Goal: Task Accomplishment & Management: Use online tool/utility

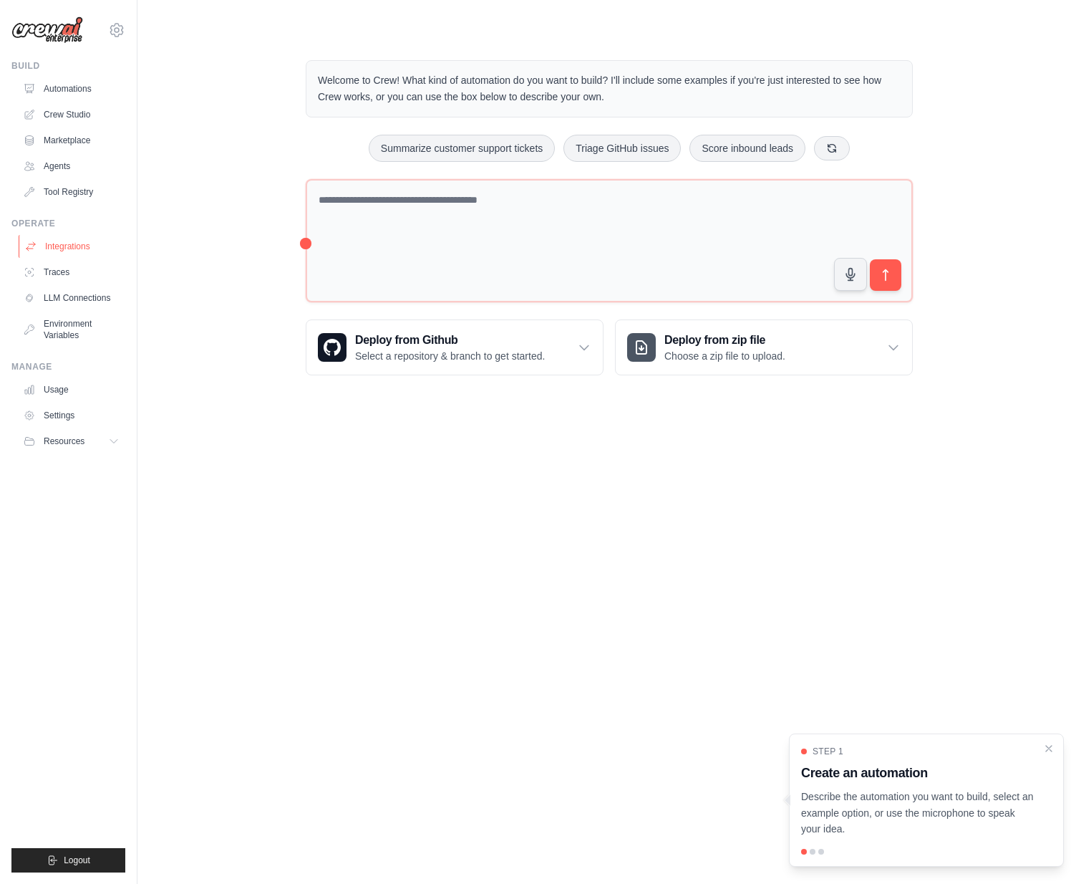
click at [66, 243] on link "Integrations" at bounding box center [73, 246] width 108 height 23
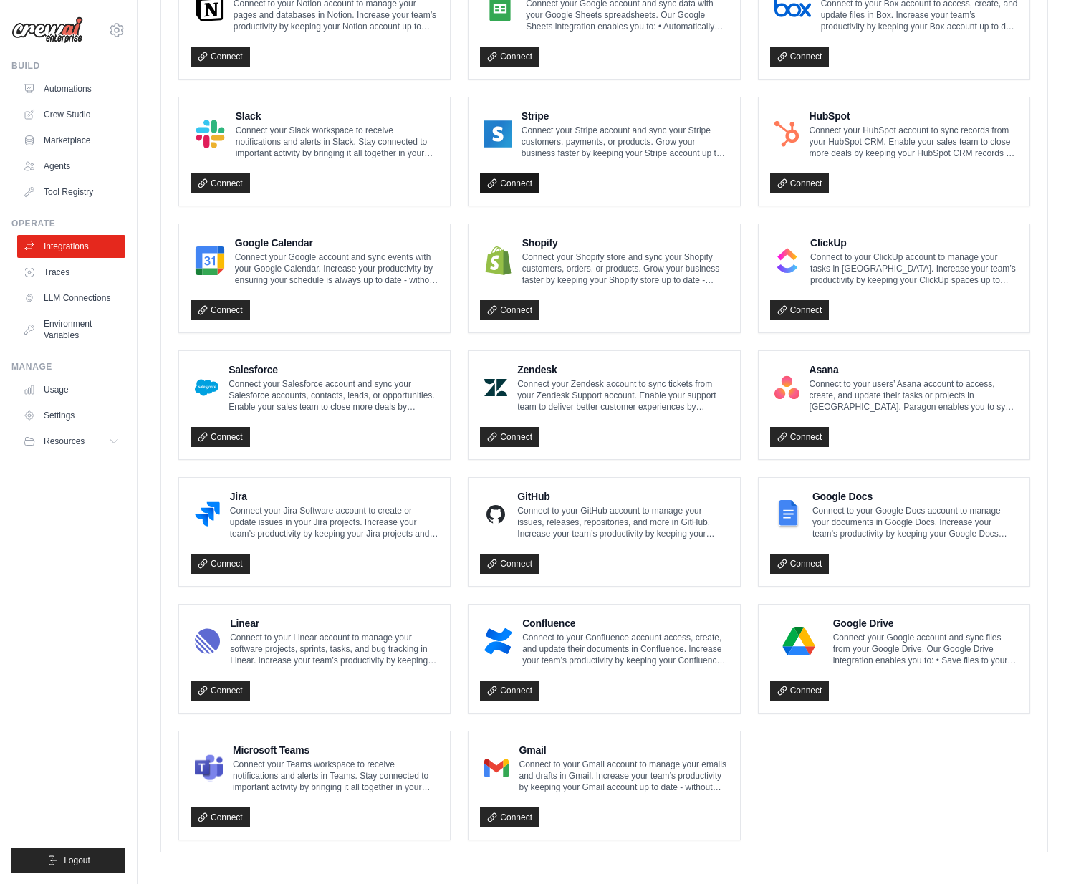
scroll to position [465, 0]
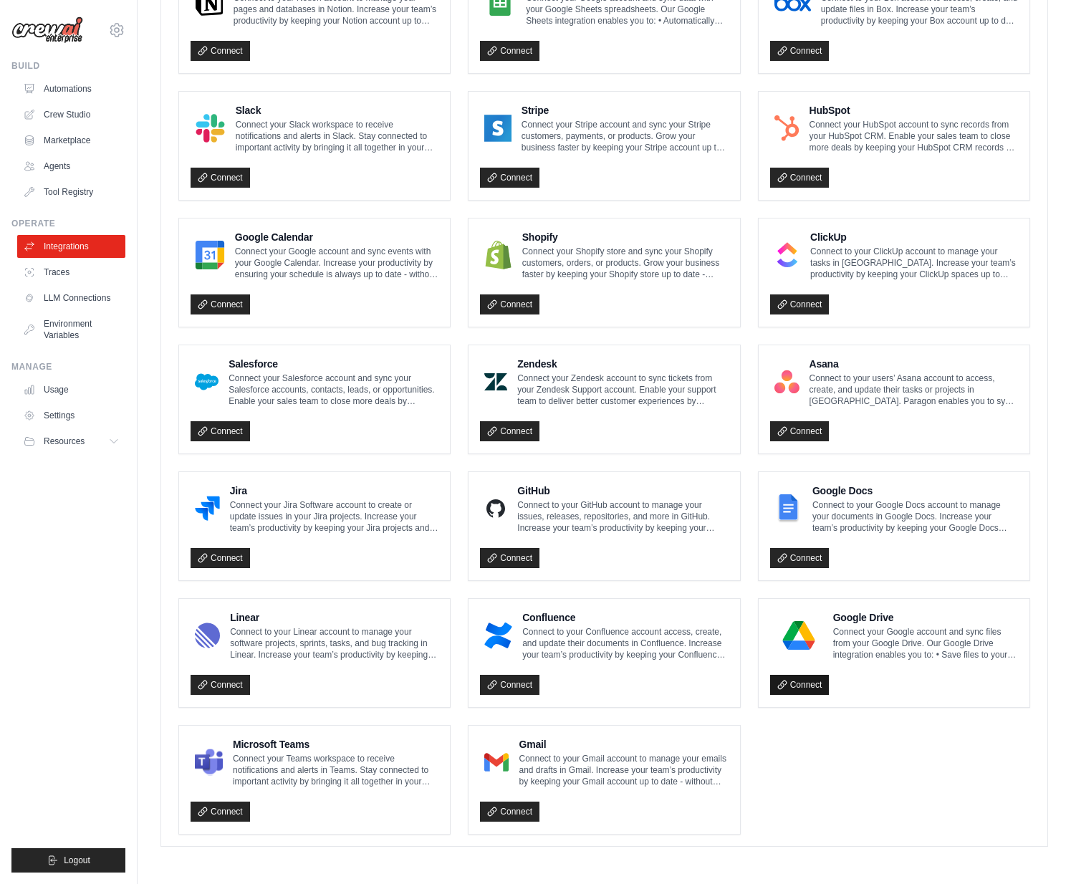
click at [810, 686] on link "Connect" at bounding box center [799, 685] width 59 height 20
click at [226, 811] on link "Connect" at bounding box center [219, 811] width 59 height 20
click at [211, 304] on link "Connect" at bounding box center [219, 304] width 59 height 20
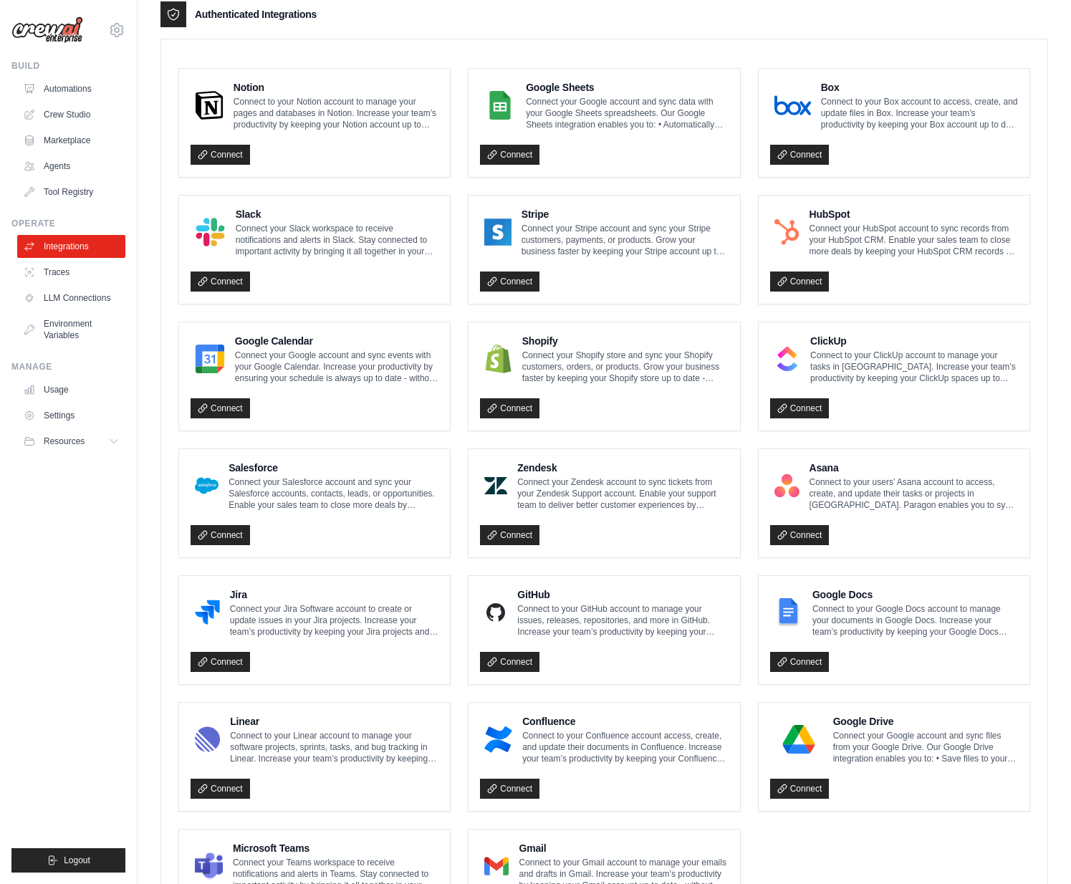
scroll to position [322, 0]
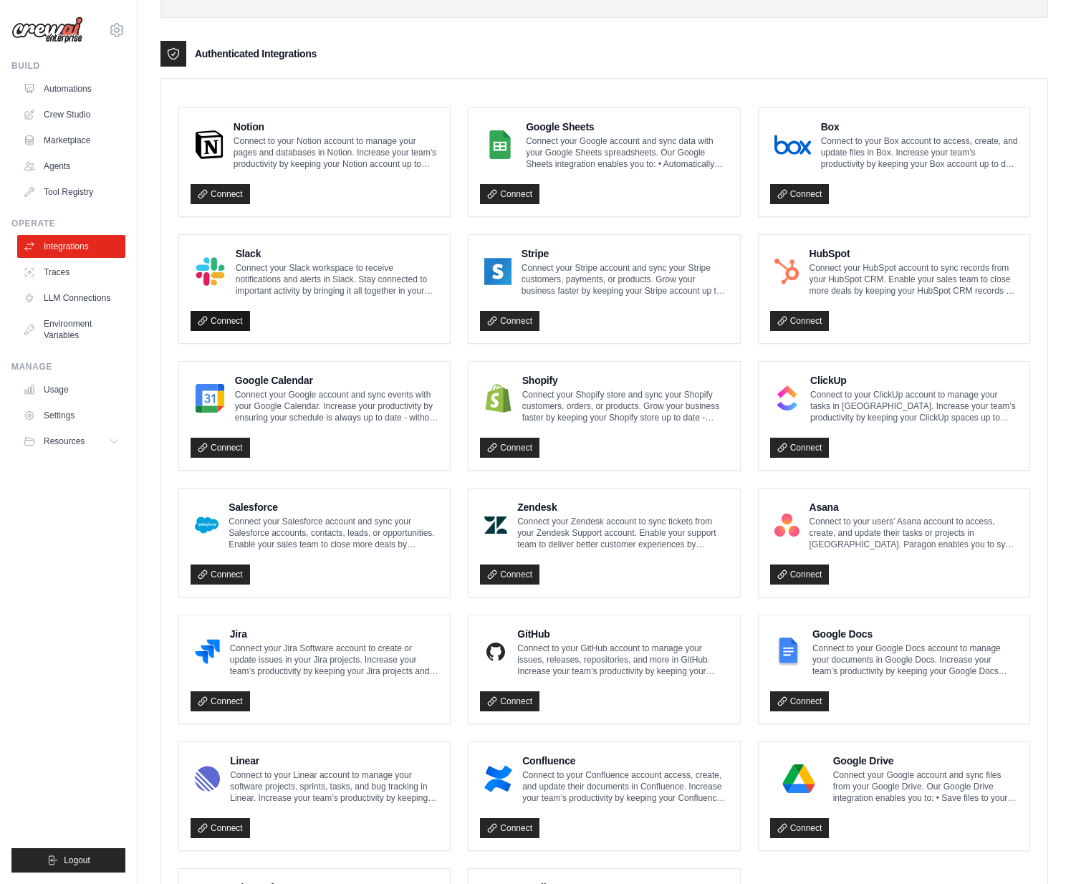
click at [225, 319] on link "Connect" at bounding box center [219, 321] width 59 height 20
click at [65, 86] on link "Automations" at bounding box center [73, 88] width 108 height 23
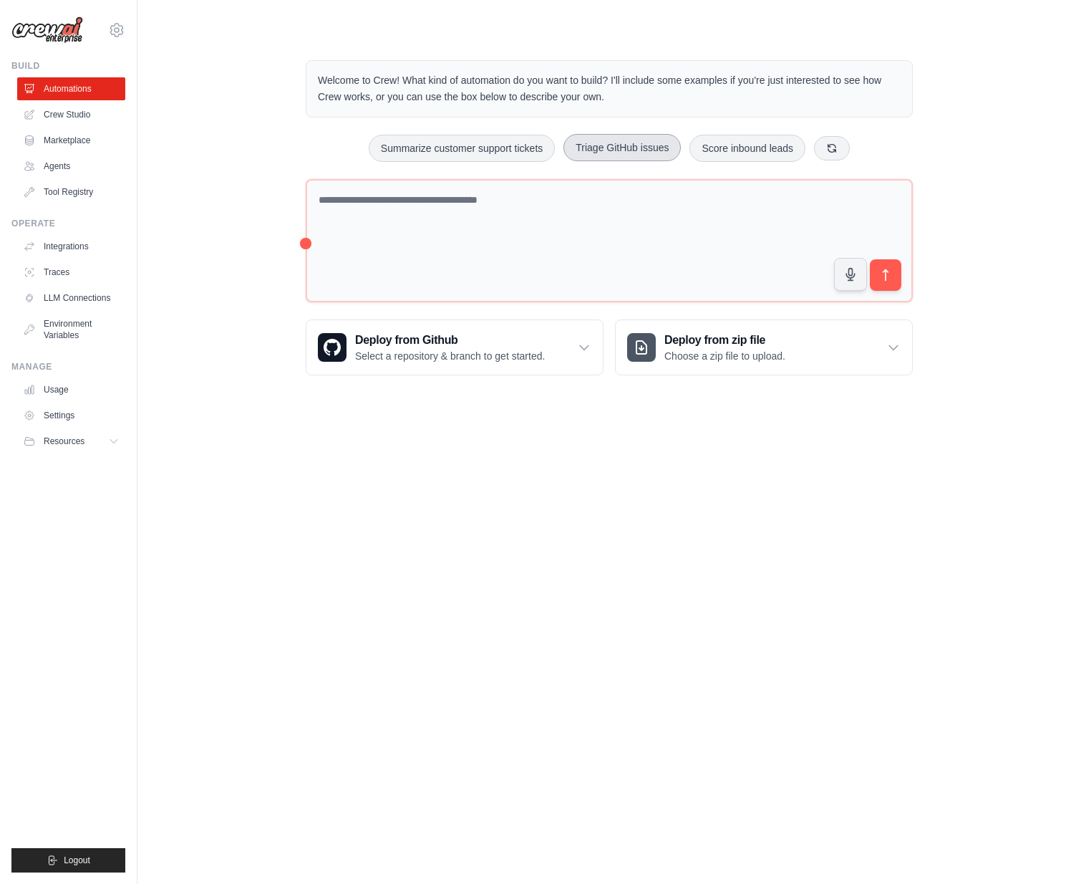
click at [627, 148] on button "Triage GitHub issues" at bounding box center [622, 147] width 117 height 27
click at [885, 276] on icon "submit" at bounding box center [886, 275] width 15 height 15
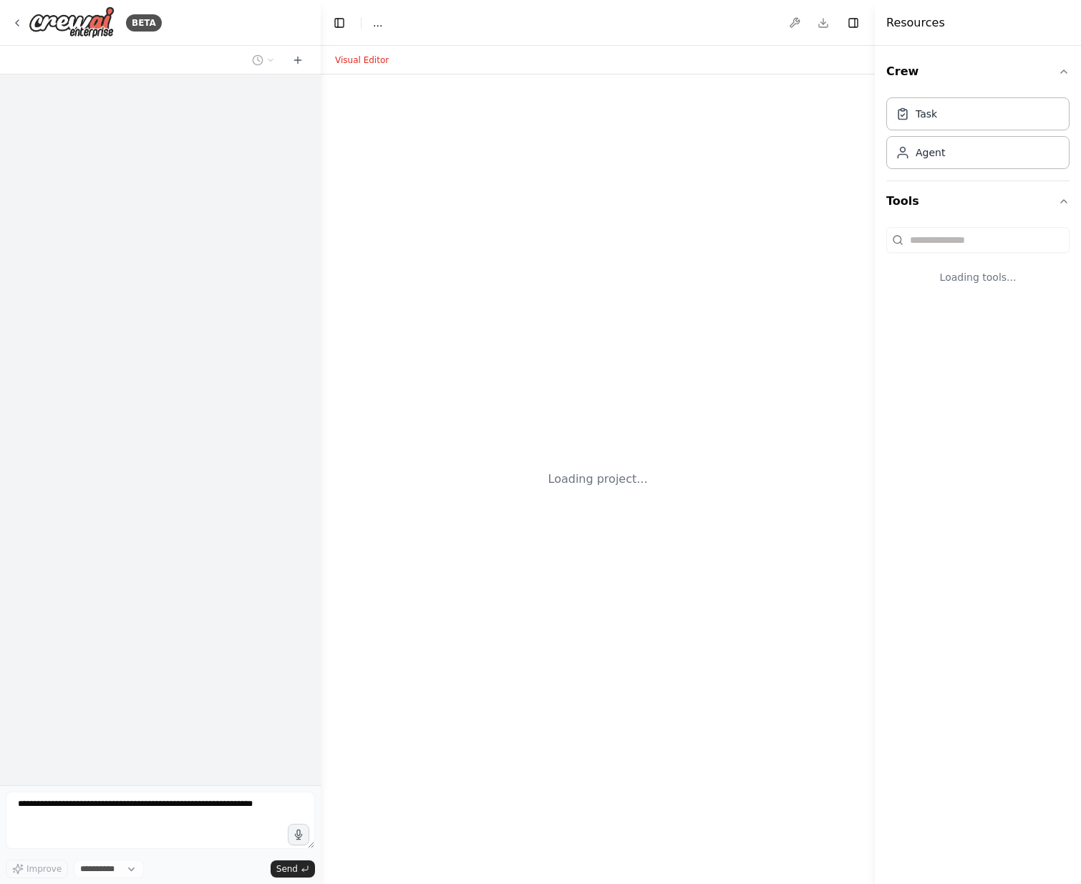
select select "****"
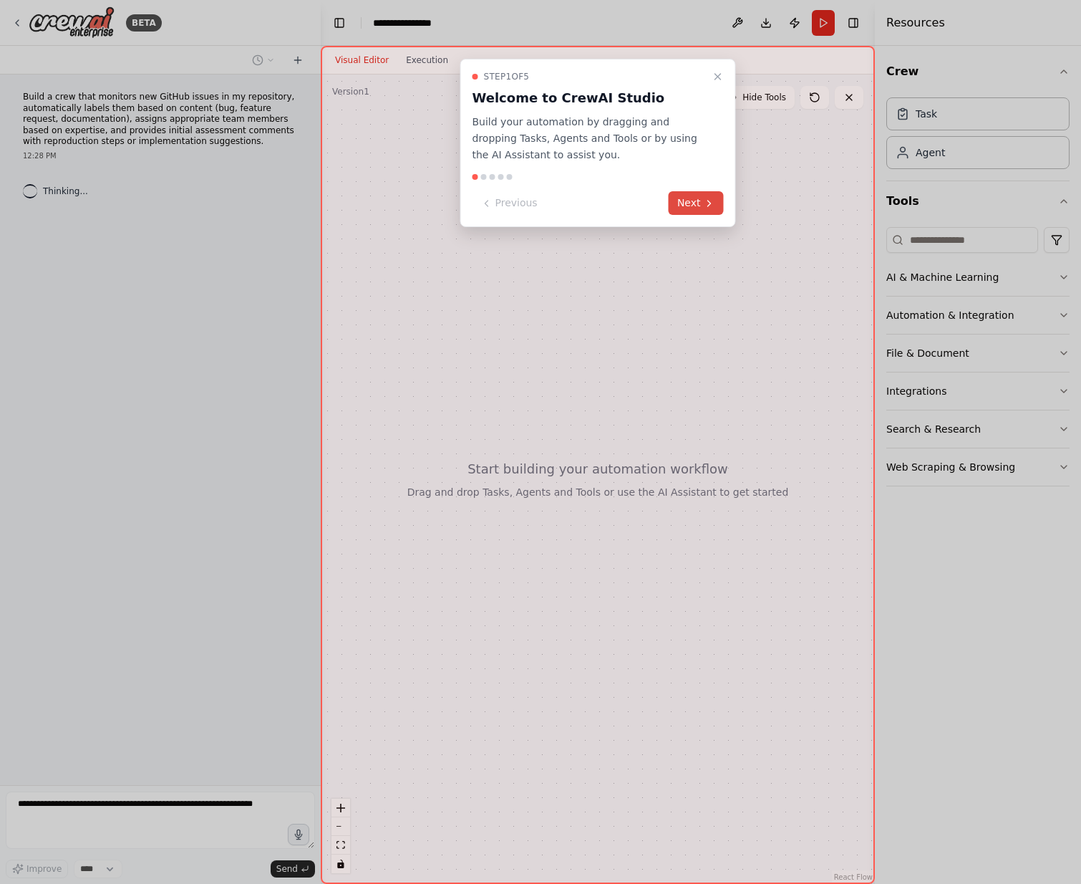
click at [690, 202] on button "Next" at bounding box center [696, 203] width 55 height 24
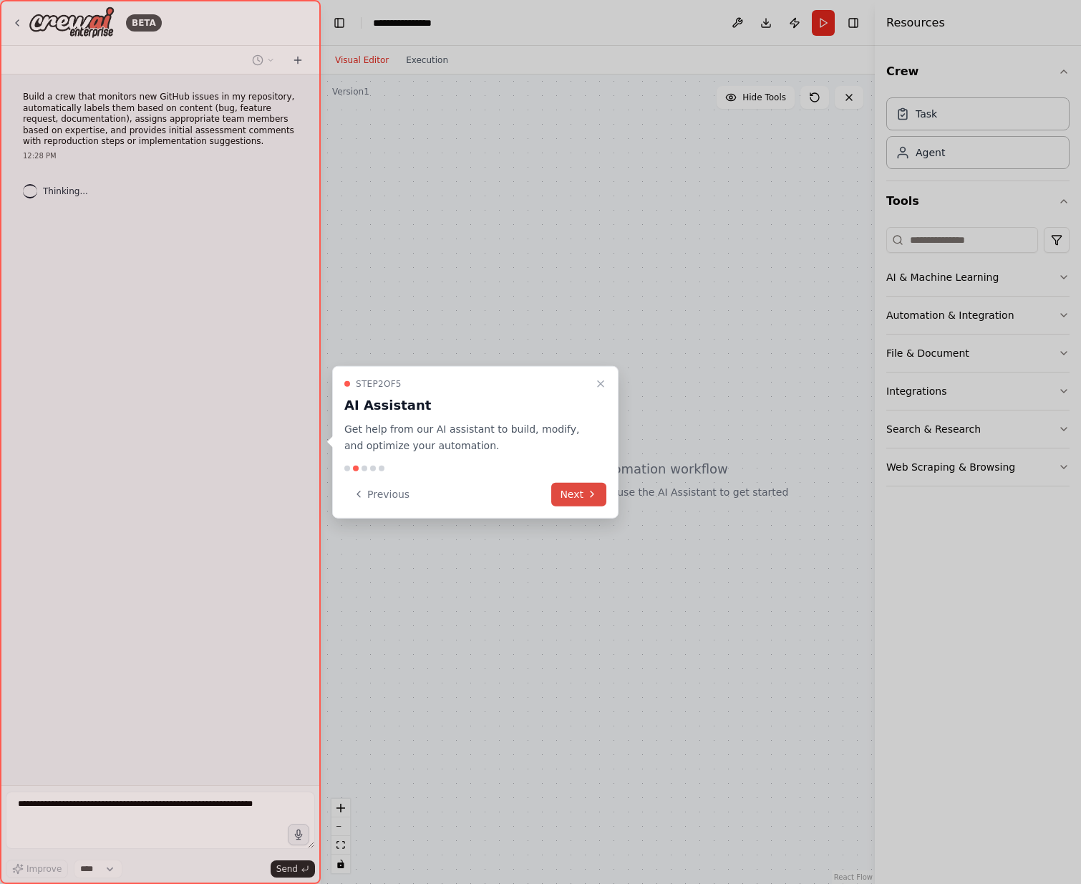
click at [578, 498] on button "Next" at bounding box center [578, 494] width 55 height 24
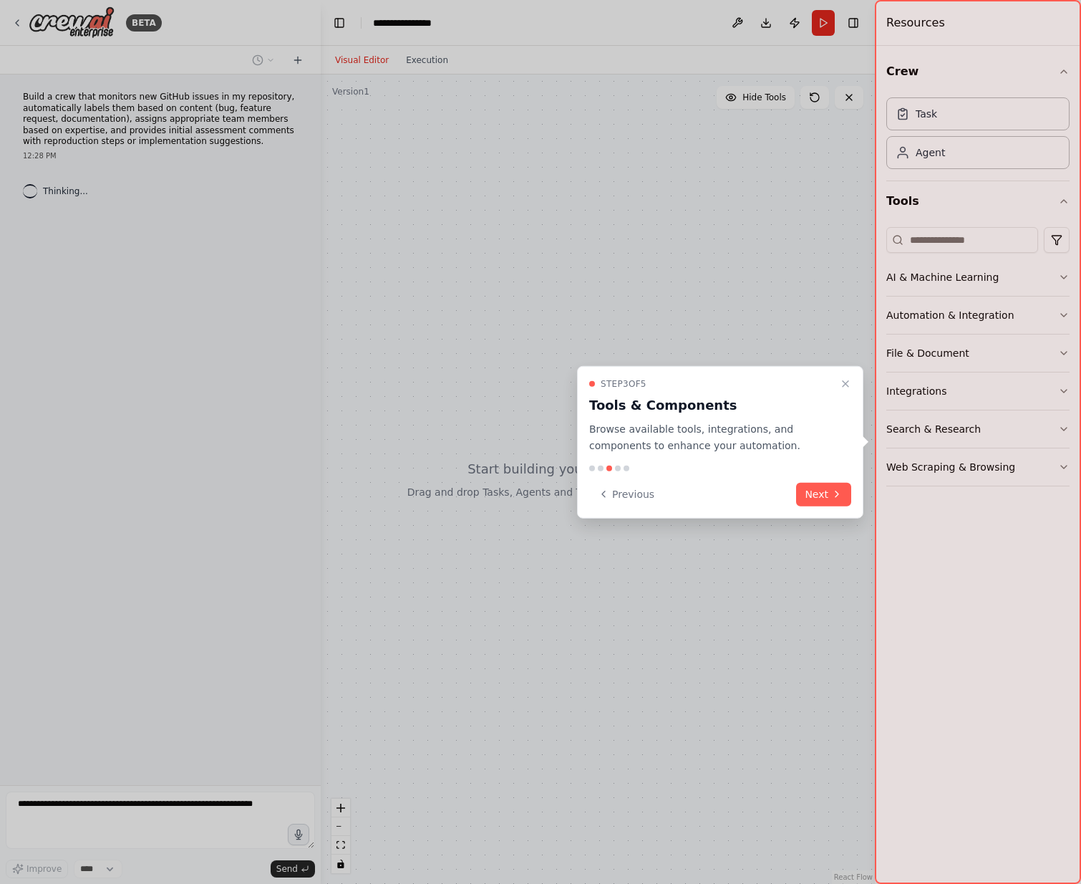
drag, startPoint x: 849, startPoint y: 499, endPoint x: 825, endPoint y: 497, distance: 23.7
click at [848, 499] on button "Next" at bounding box center [823, 494] width 55 height 24
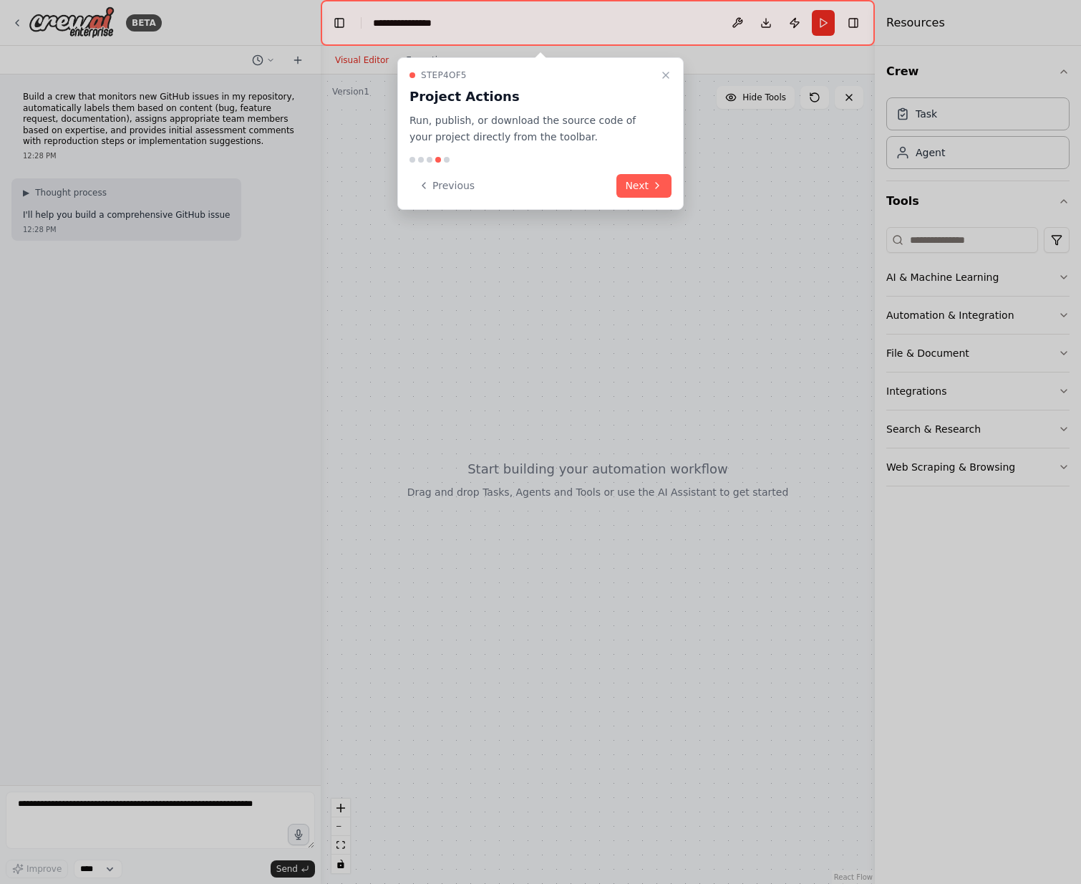
click at [645, 176] on button "Next" at bounding box center [644, 186] width 55 height 24
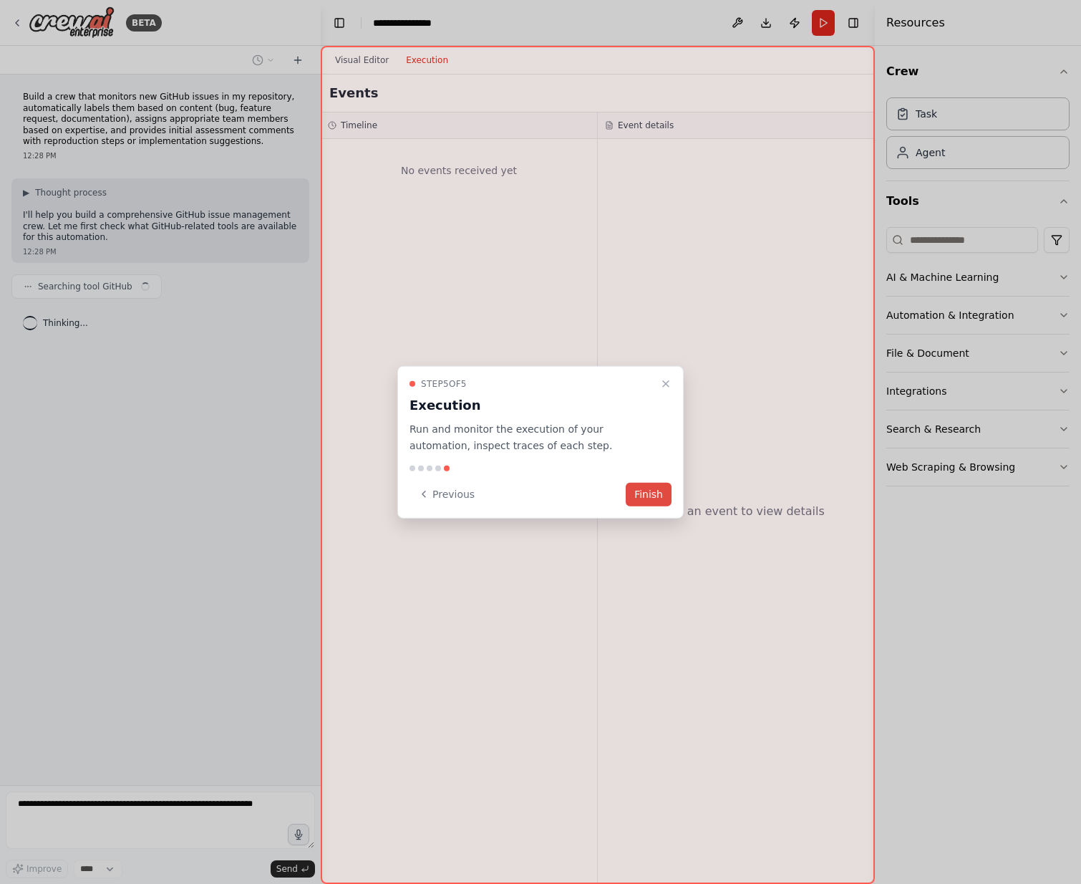
click at [654, 493] on button "Finish" at bounding box center [649, 494] width 46 height 24
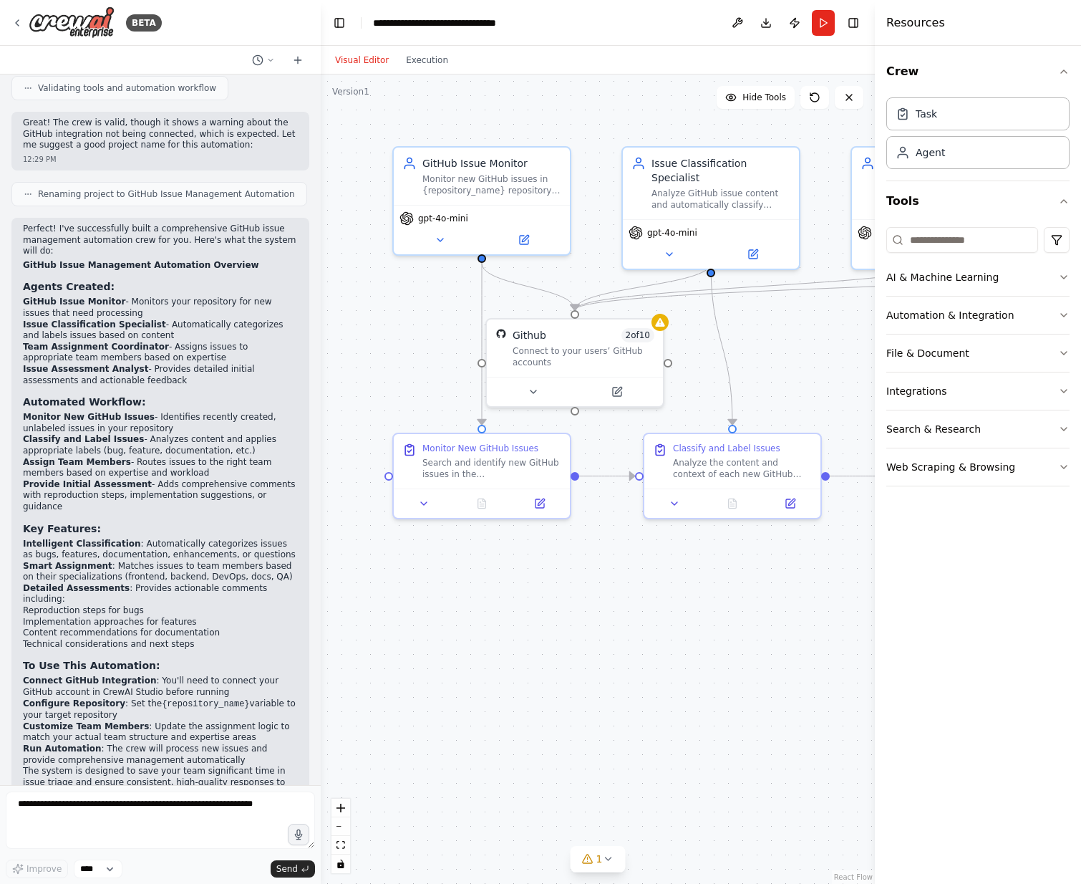
scroll to position [1047, 0]
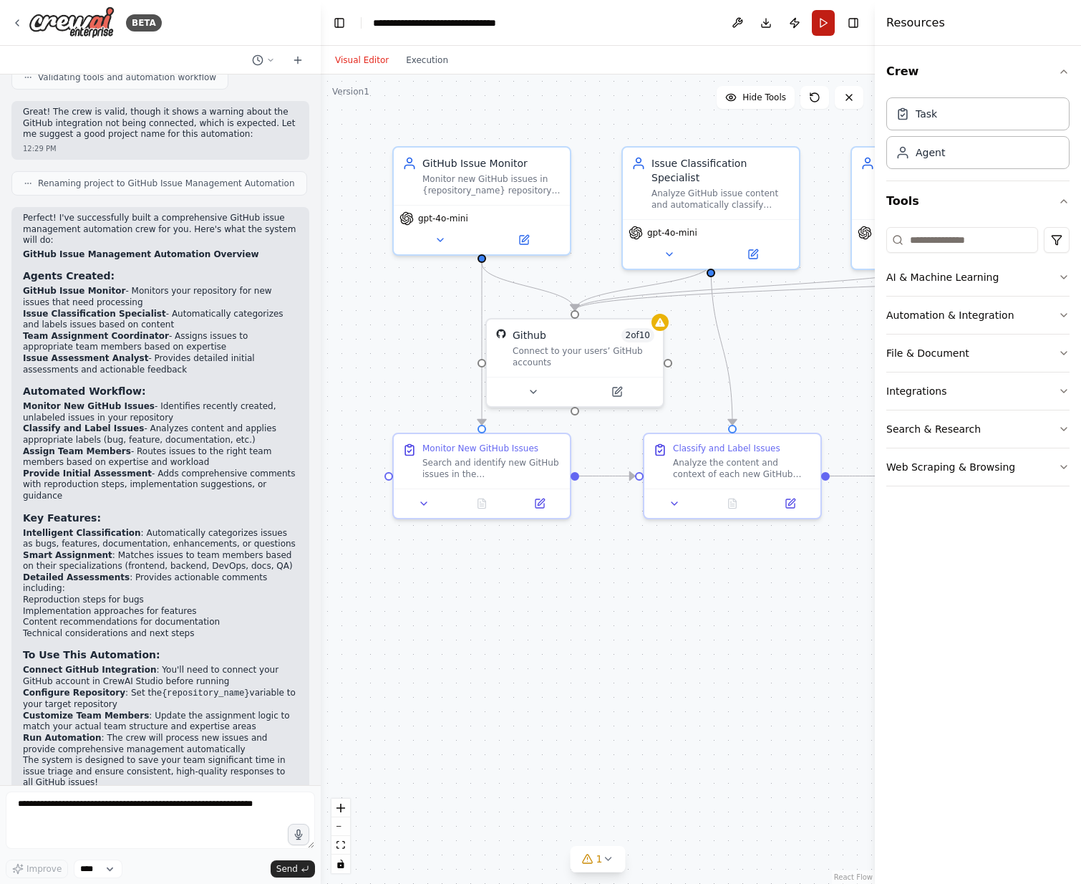
click at [824, 23] on button "Run" at bounding box center [823, 23] width 23 height 26
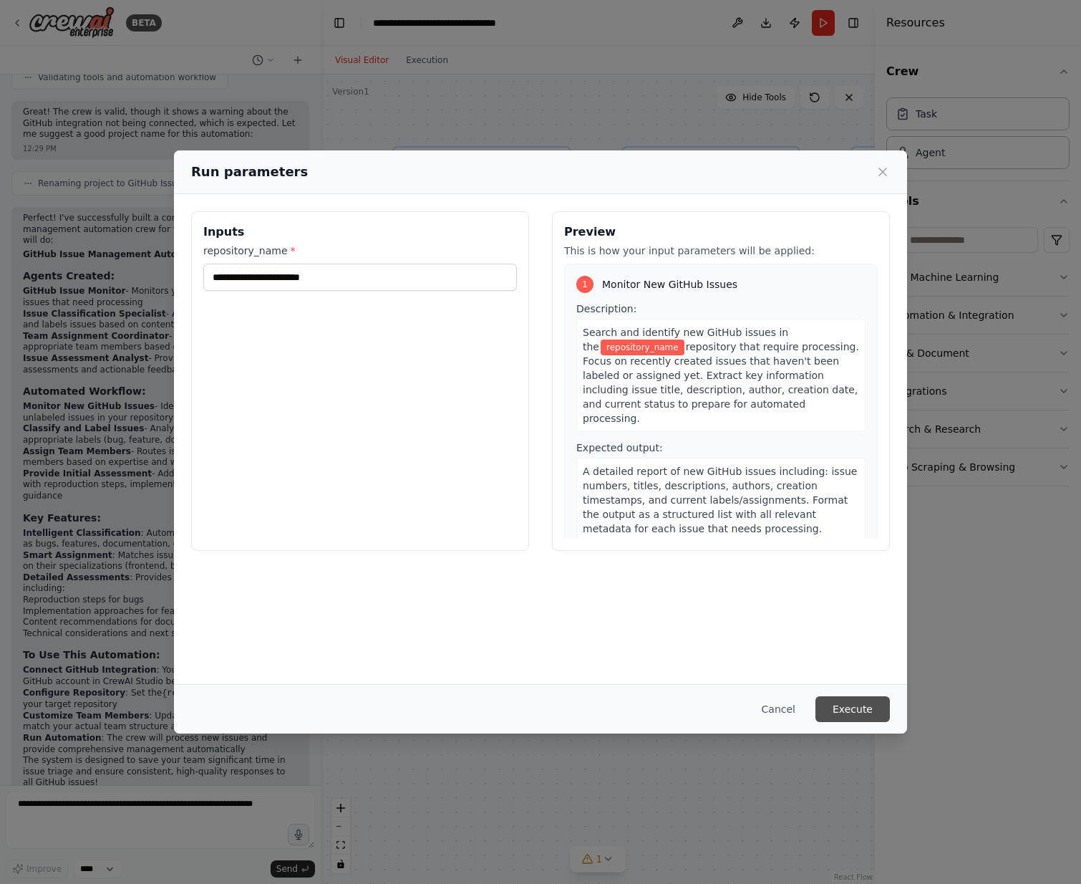
click at [858, 713] on button "Execute" at bounding box center [853, 709] width 74 height 26
click at [882, 168] on icon at bounding box center [883, 172] width 14 height 14
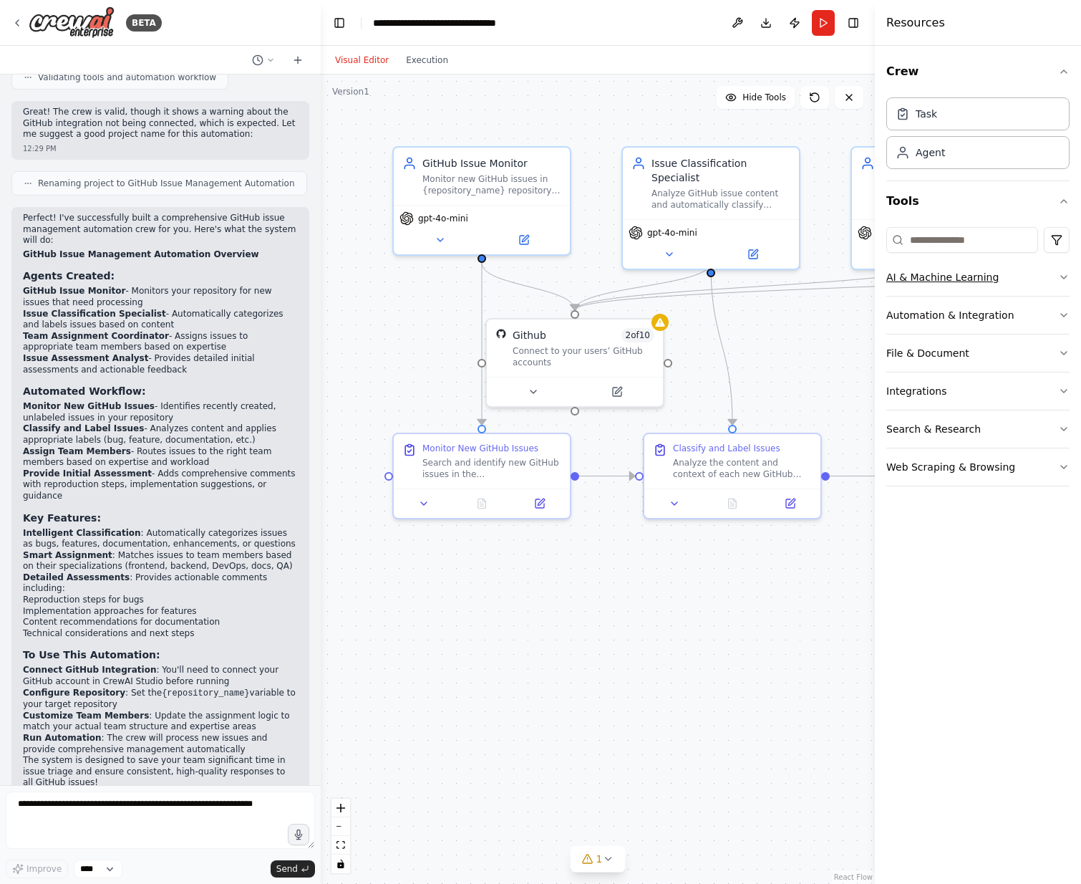
click at [1055, 276] on button "AI & Machine Learning" at bounding box center [978, 277] width 183 height 37
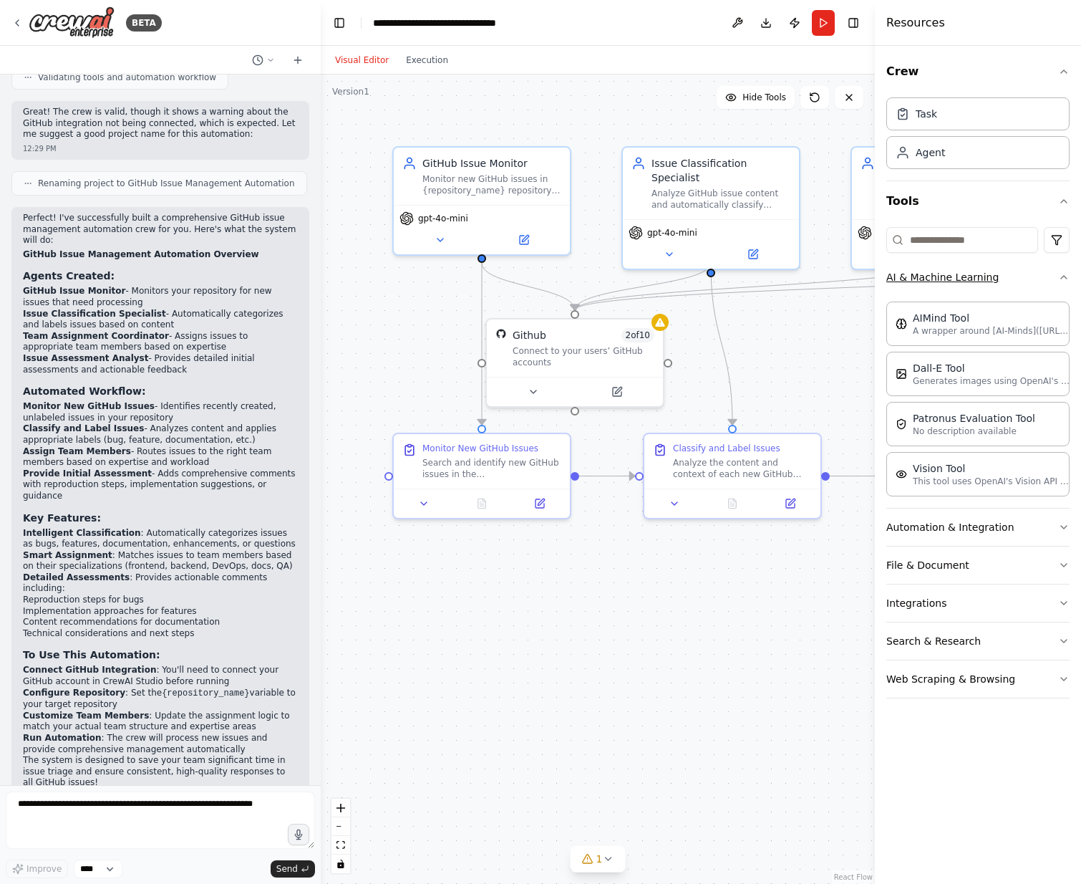
click at [1058, 277] on icon "button" at bounding box center [1063, 276] width 11 height 11
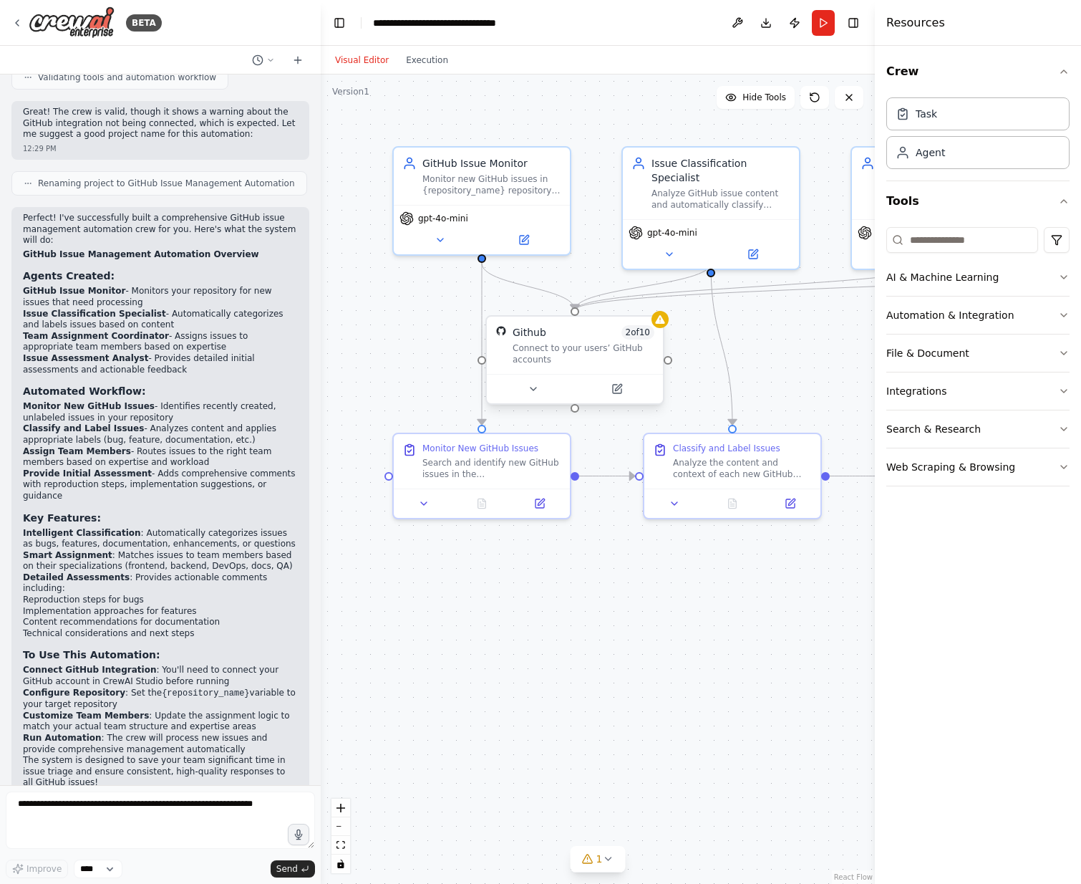
click at [581, 334] on div "Github 2 of 10" at bounding box center [584, 332] width 142 height 14
click at [660, 298] on icon at bounding box center [659, 302] width 9 height 9
click at [627, 301] on button "Confirm" at bounding box center [619, 302] width 51 height 17
click at [819, 27] on button "Run" at bounding box center [823, 23] width 23 height 26
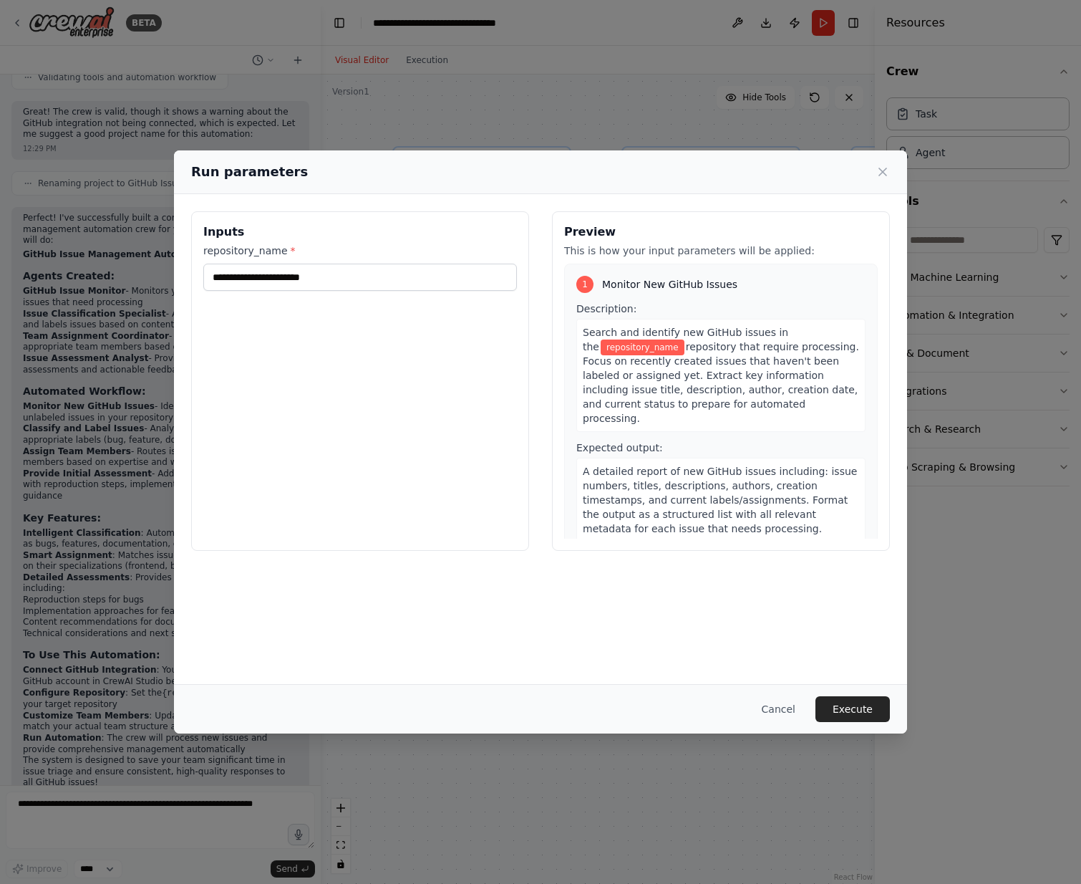
click at [630, 346] on span "repository_name" at bounding box center [643, 347] width 84 height 16
click at [359, 274] on input "repository_name *" at bounding box center [360, 277] width 314 height 27
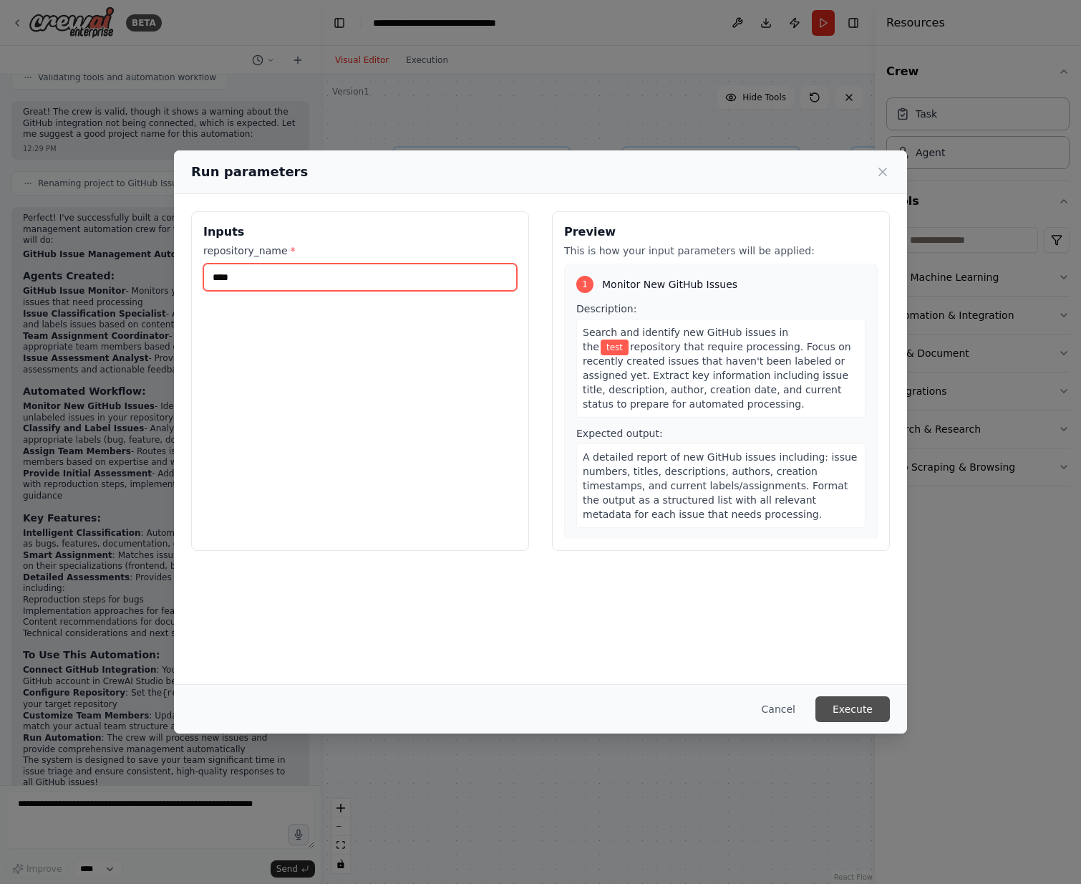
type input "****"
click at [861, 706] on button "Execute" at bounding box center [853, 709] width 74 height 26
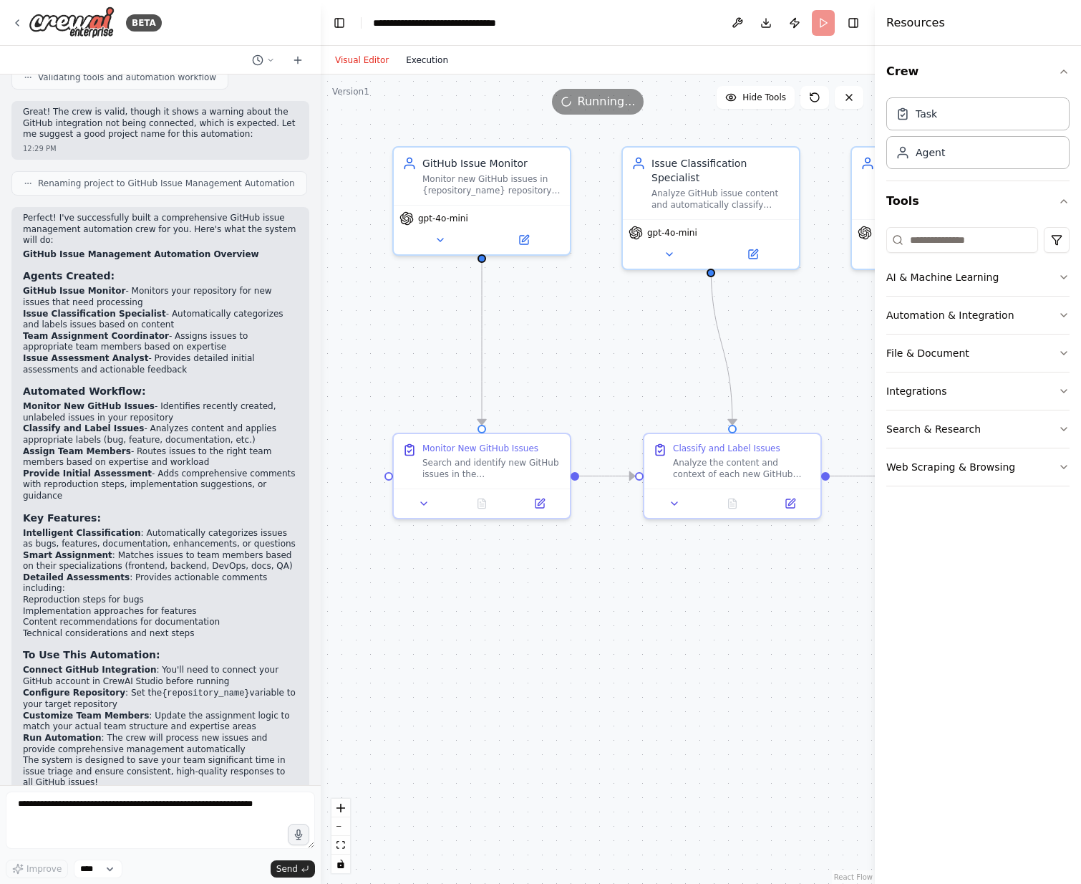
click at [415, 61] on button "Execution" at bounding box center [426, 60] width 59 height 17
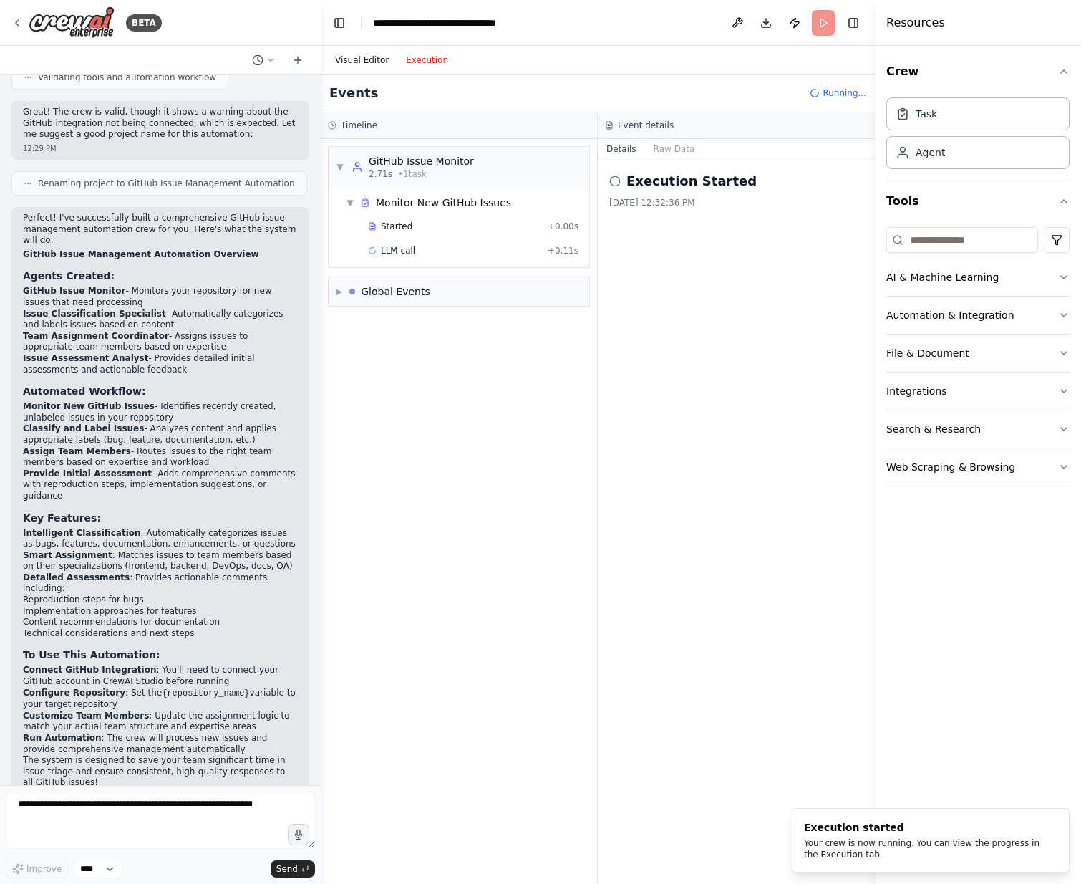
click at [354, 58] on button "Visual Editor" at bounding box center [362, 60] width 71 height 17
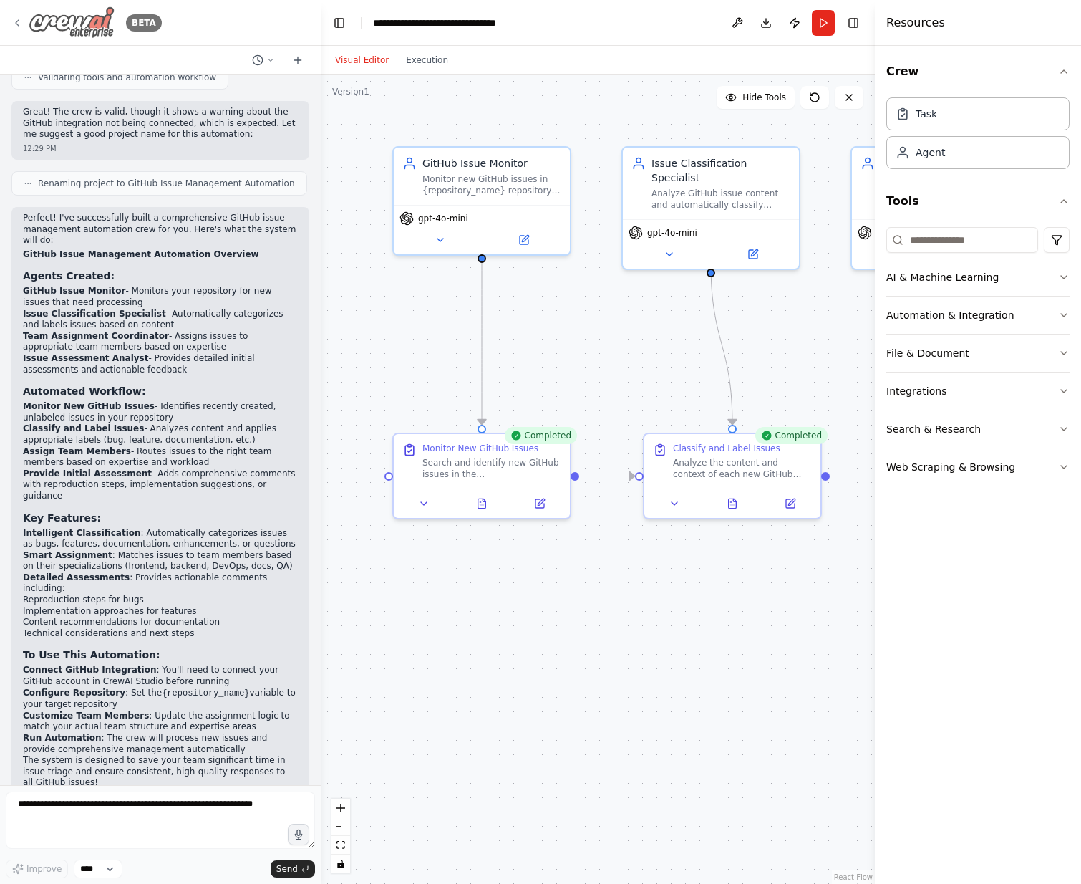
click at [14, 20] on icon at bounding box center [16, 22] width 11 height 11
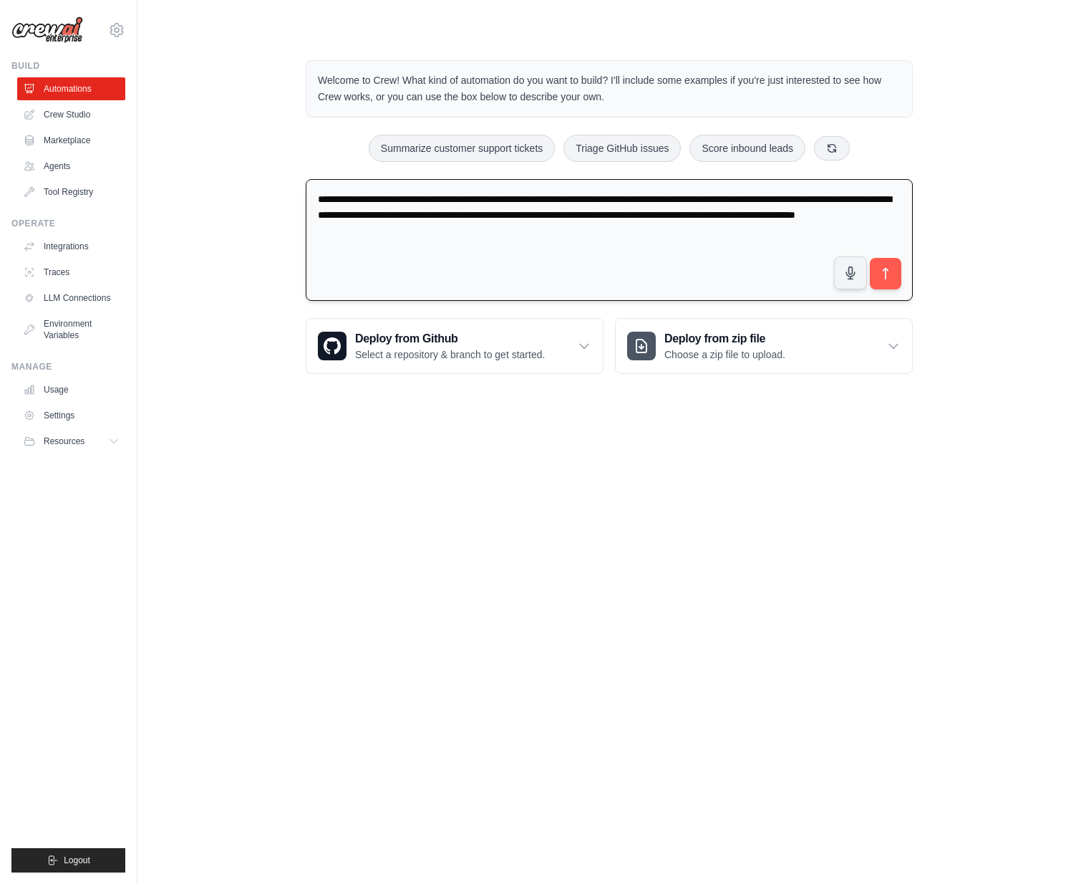
click at [405, 213] on textarea "**********" at bounding box center [609, 240] width 607 height 122
click at [387, 196] on textarea "**********" at bounding box center [609, 240] width 607 height 122
drag, startPoint x: 313, startPoint y: 197, endPoint x: 612, endPoint y: 246, distance: 302.6
click at [611, 250] on textarea "**********" at bounding box center [609, 240] width 607 height 122
type textarea "**********"
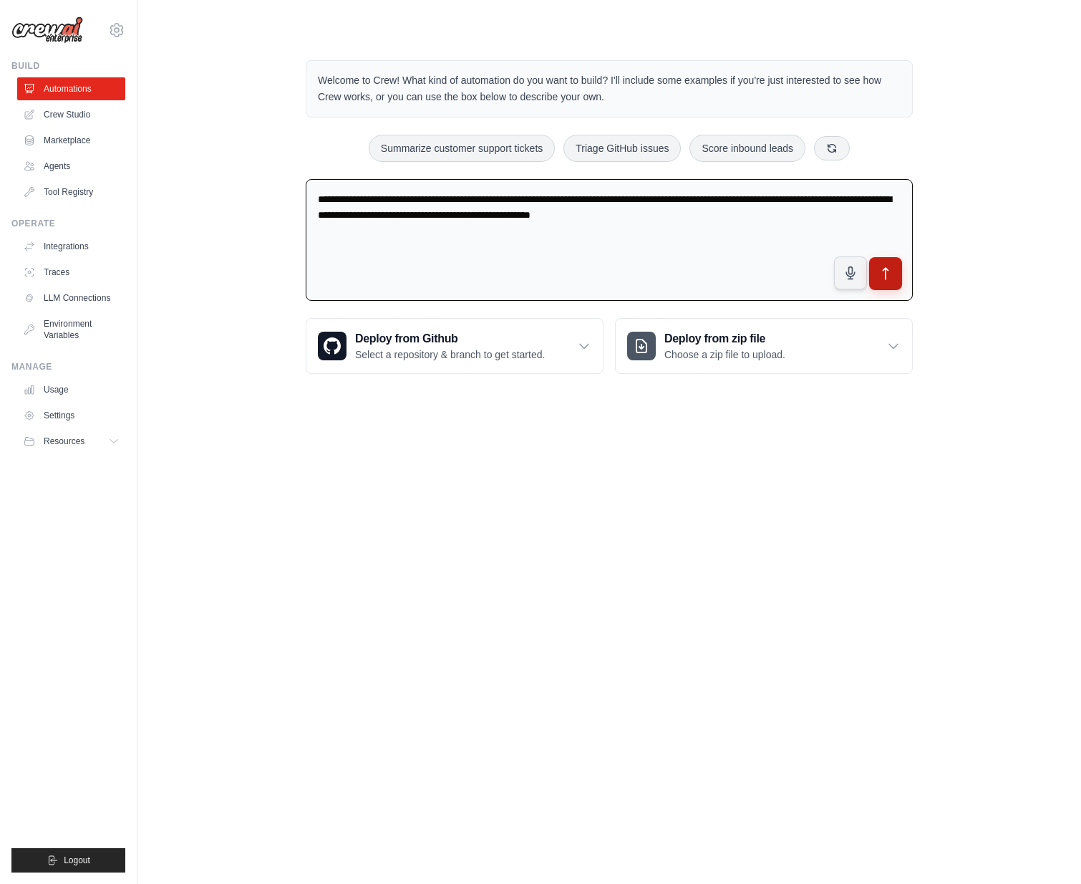
click at [889, 276] on icon "submit" at bounding box center [886, 273] width 15 height 15
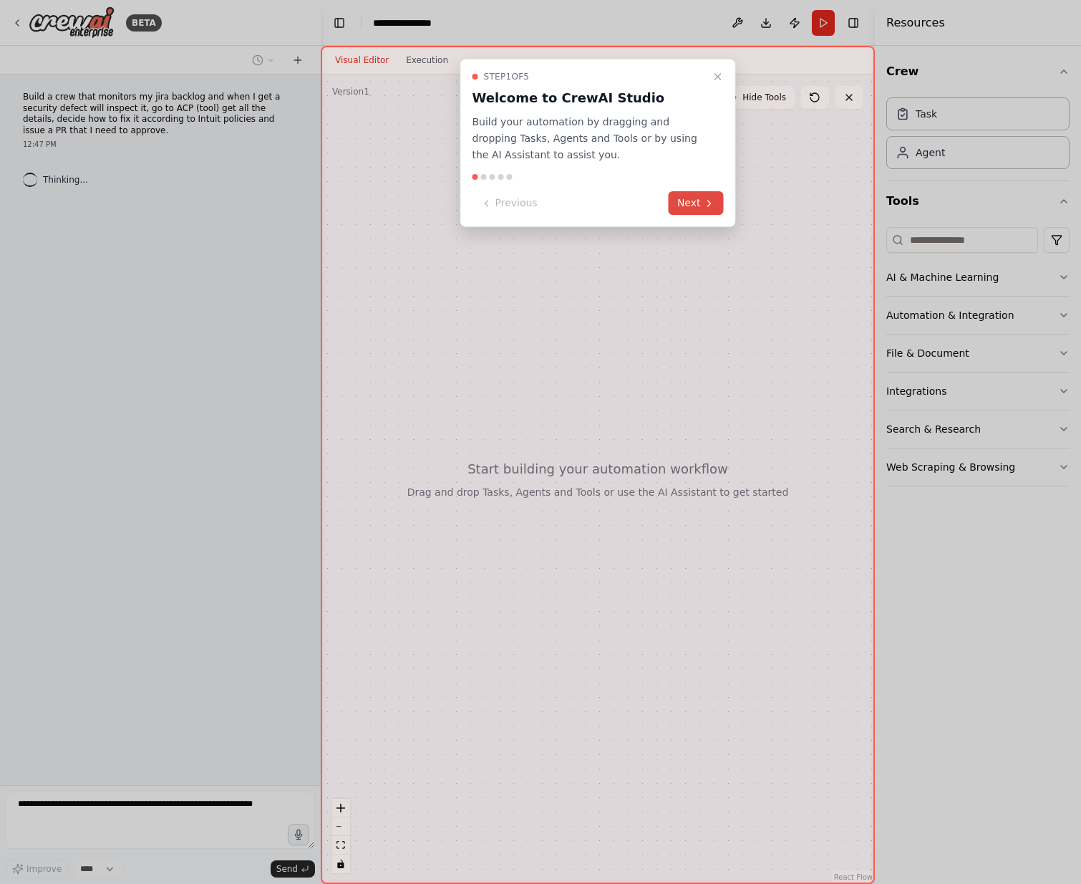
click at [703, 200] on button "Next" at bounding box center [696, 203] width 55 height 24
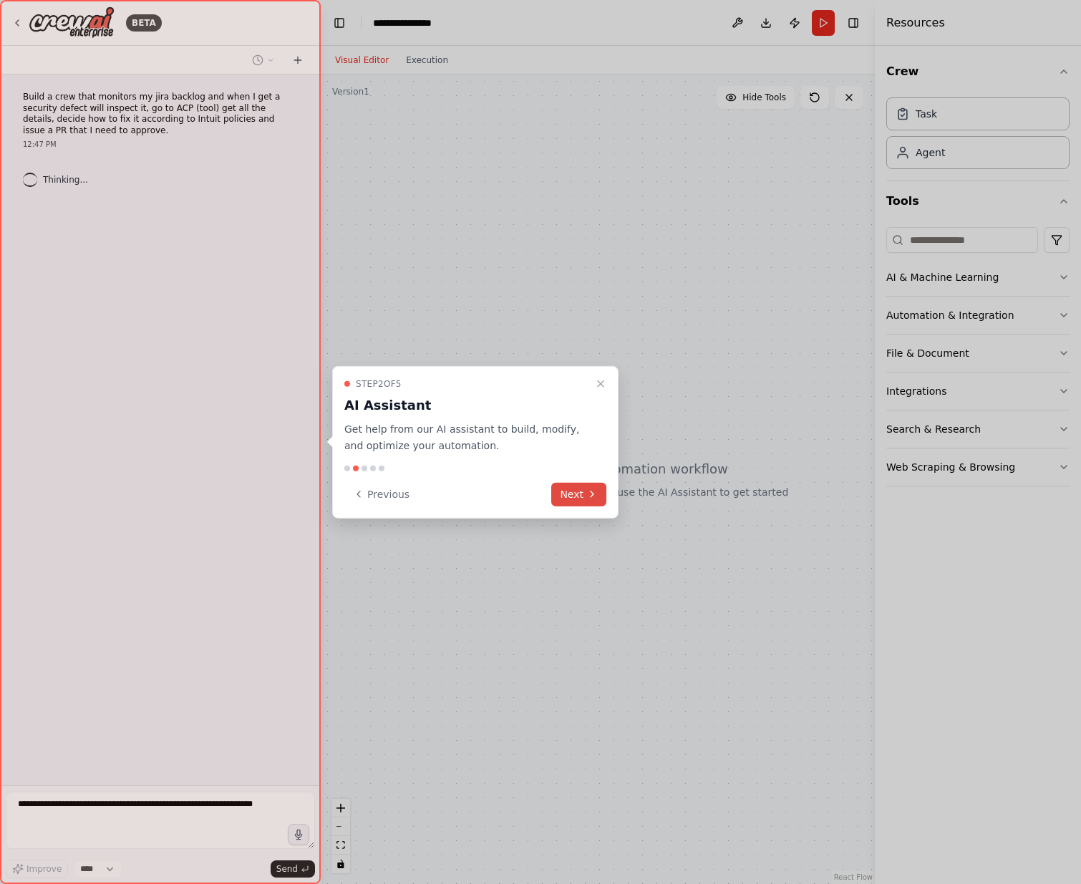
click at [579, 492] on button "Next" at bounding box center [578, 494] width 55 height 24
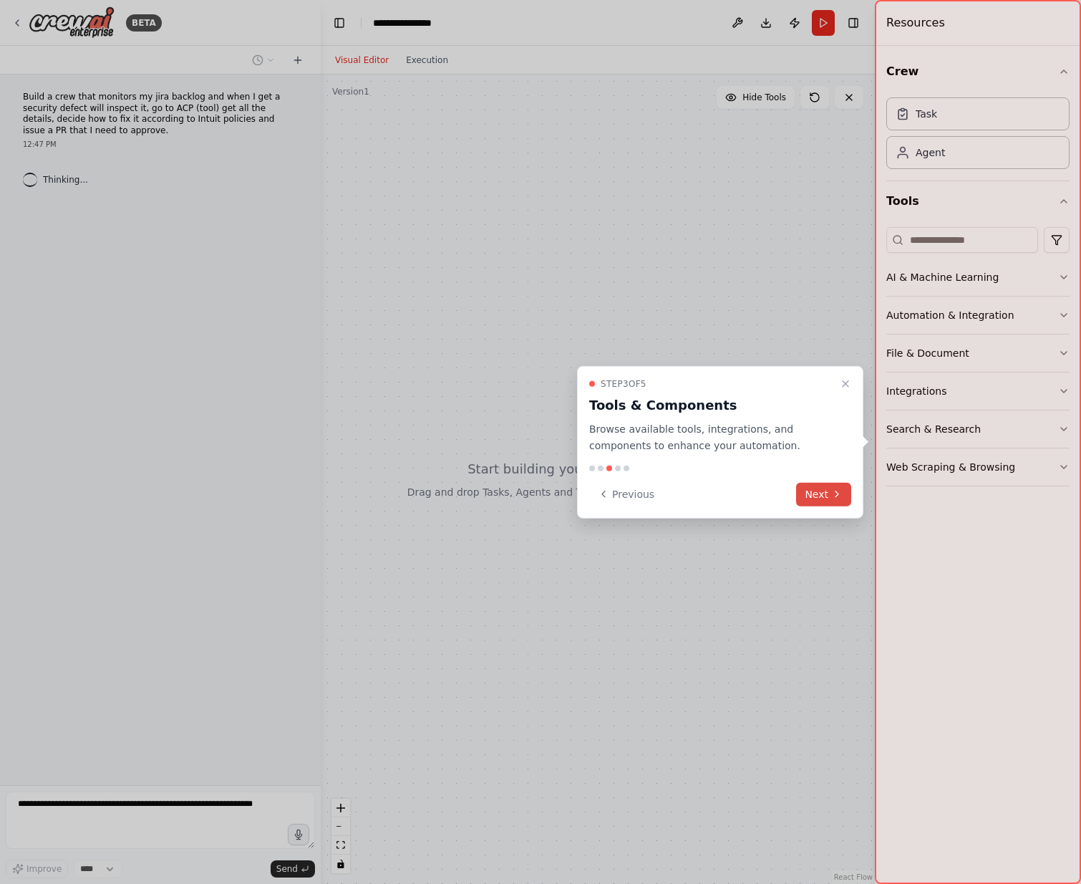
click at [842, 491] on icon at bounding box center [836, 493] width 11 height 11
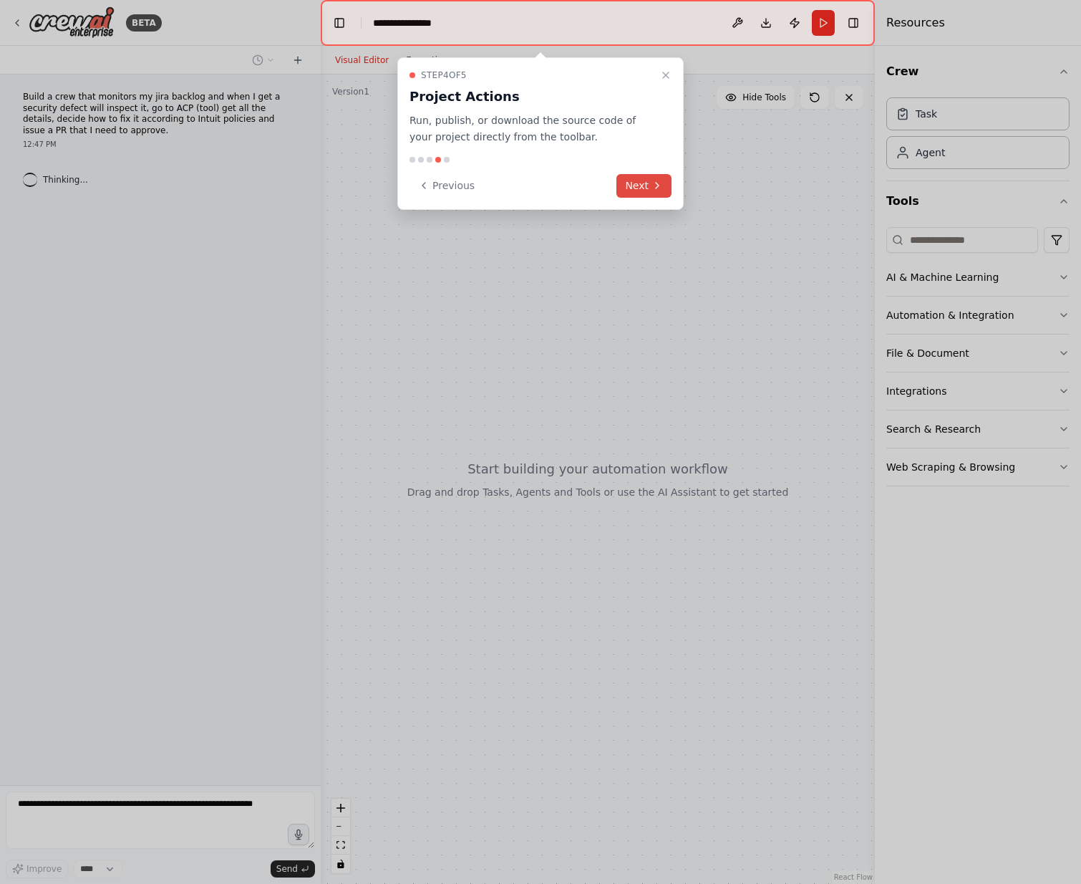
click at [640, 180] on button "Next" at bounding box center [644, 186] width 55 height 24
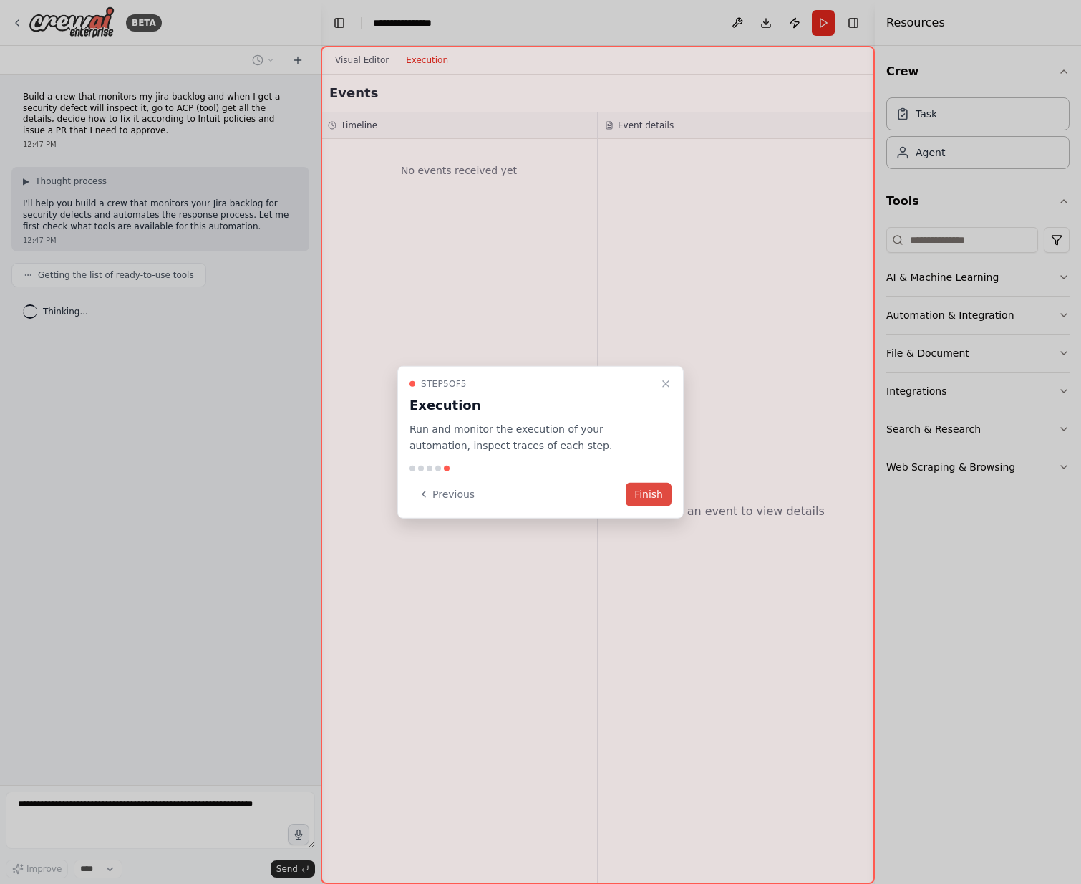
click at [655, 500] on button "Finish" at bounding box center [649, 494] width 46 height 24
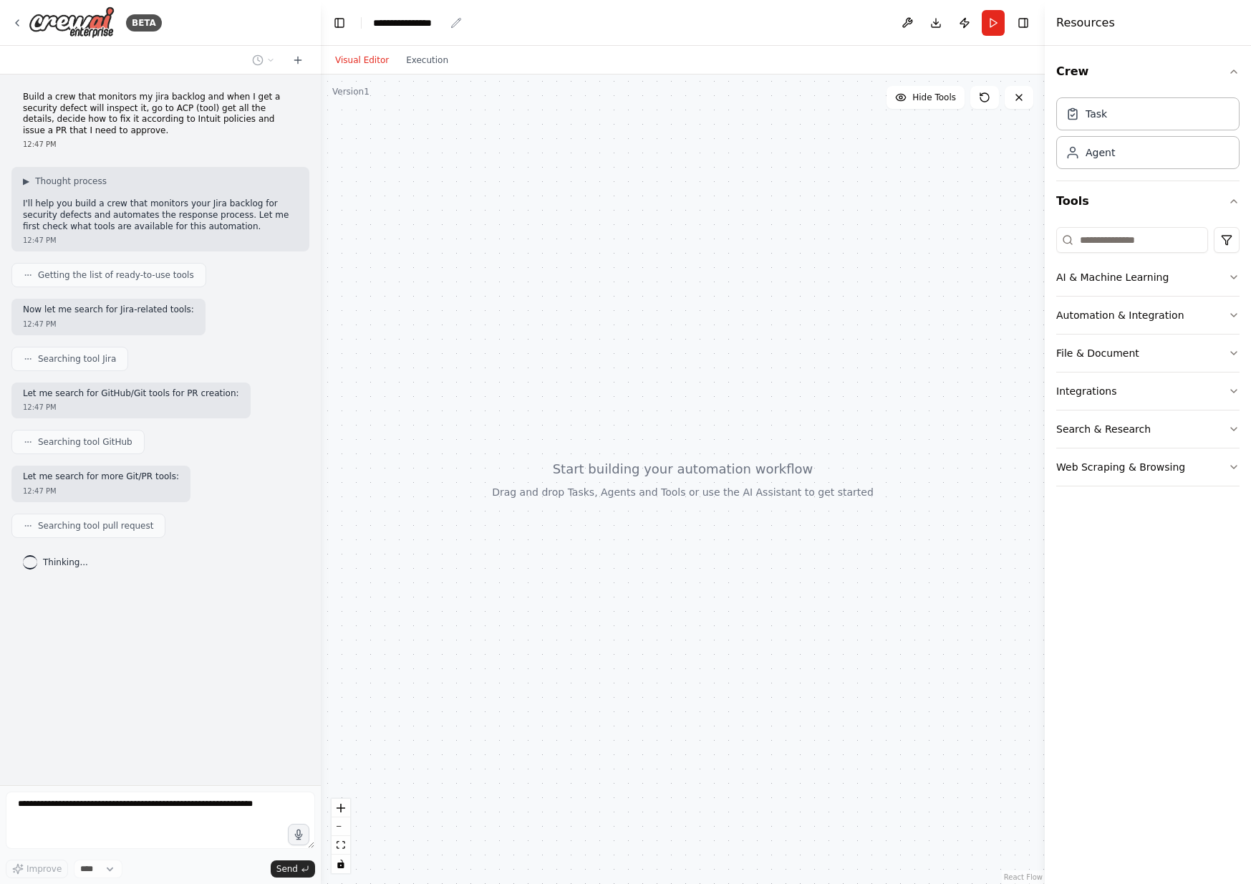
click at [433, 21] on div "**********" at bounding box center [409, 23] width 72 height 14
click at [436, 22] on div "**********" at bounding box center [426, 23] width 107 height 14
drag, startPoint x: 448, startPoint y: 24, endPoint x: 382, endPoint y: 24, distance: 65.2
click at [373, 25] on div "**********" at bounding box center [426, 23] width 107 height 14
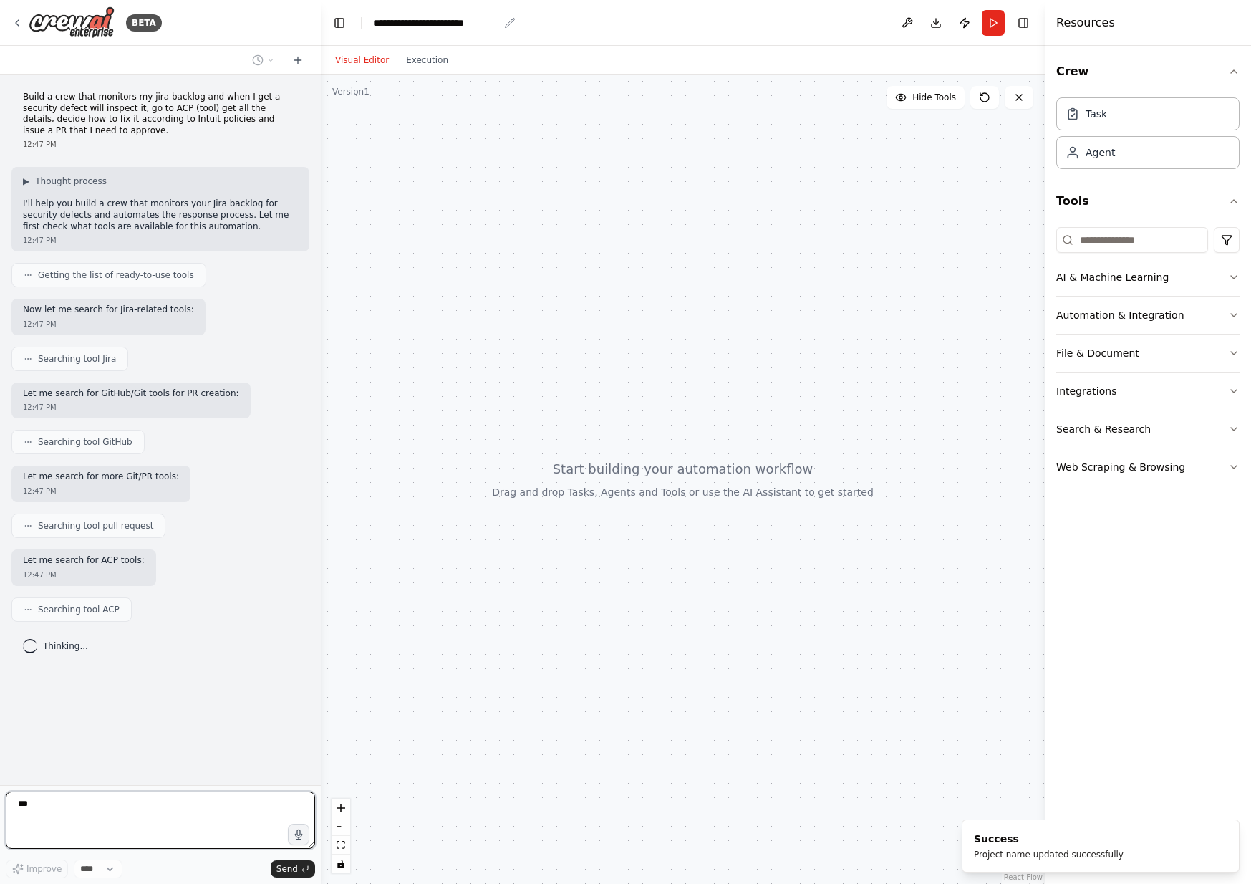
click at [508, 23] on icon "breadcrumb" at bounding box center [509, 22] width 9 height 9
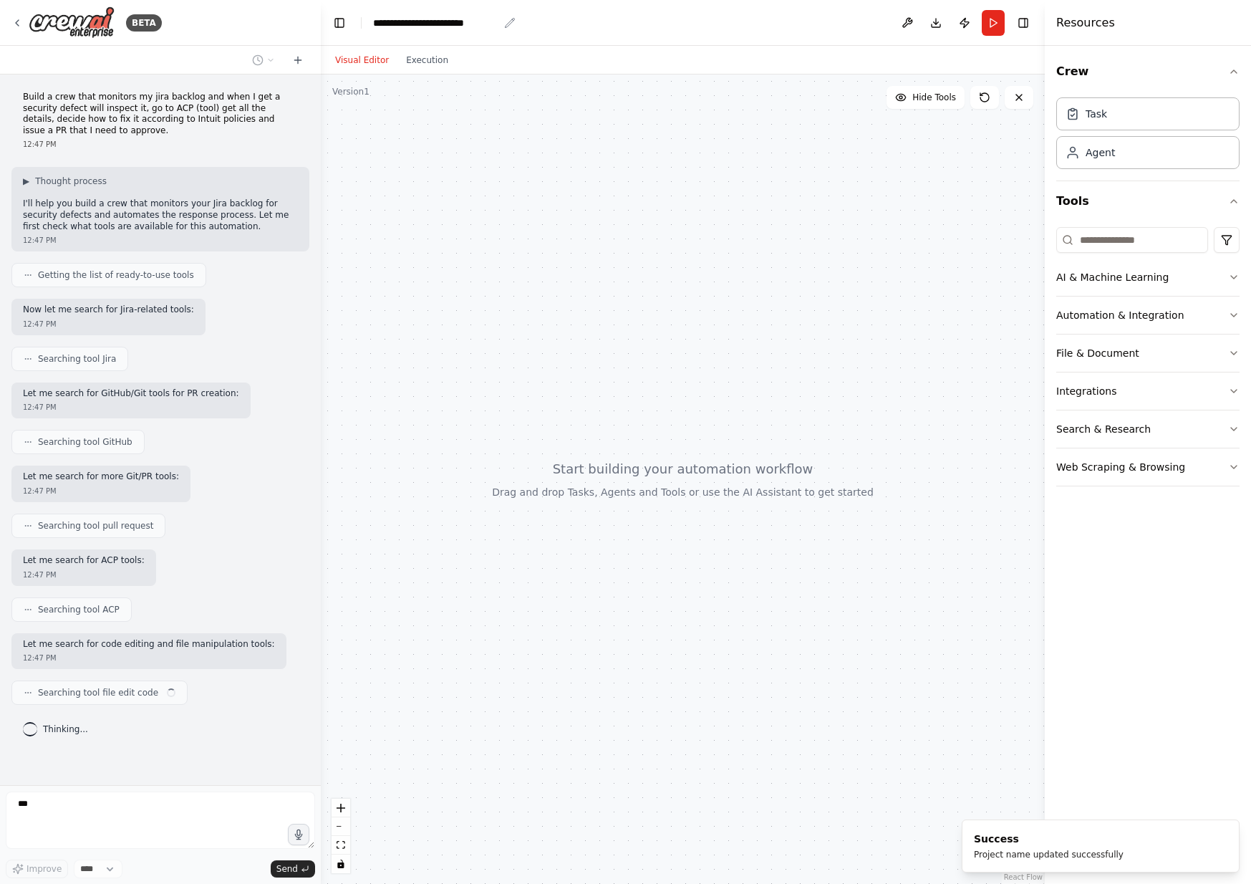
click at [508, 23] on icon "breadcrumb" at bounding box center [509, 22] width 9 height 9
click at [497, 23] on div "**********" at bounding box center [435, 23] width 125 height 14
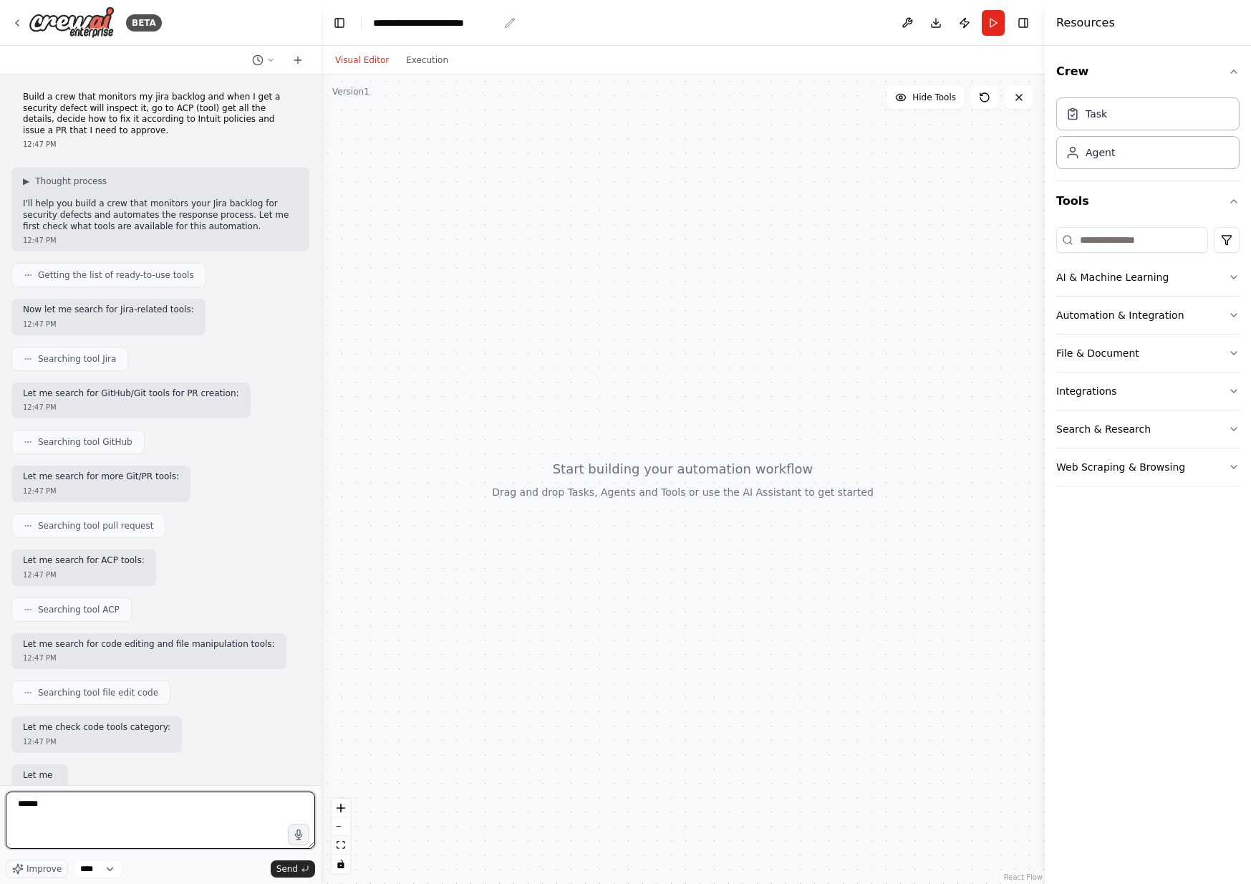
scroll to position [26, 0]
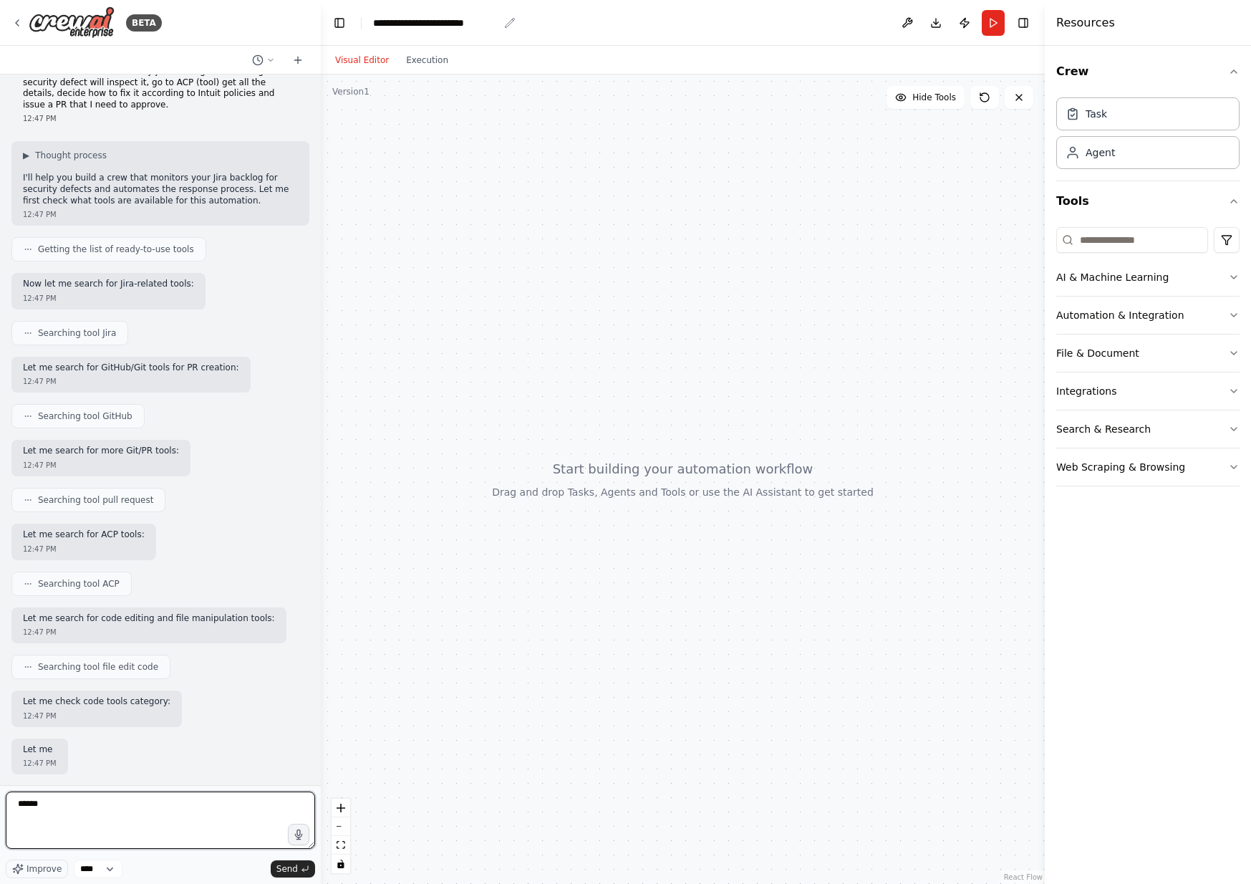
type textarea "******"
drag, startPoint x: 513, startPoint y: 23, endPoint x: 504, endPoint y: 22, distance: 8.6
click at [512, 22] on icon "breadcrumb" at bounding box center [509, 22] width 11 height 11
click at [496, 22] on div "**********" at bounding box center [435, 23] width 125 height 14
click at [548, 14] on header "**********" at bounding box center [683, 23] width 724 height 46
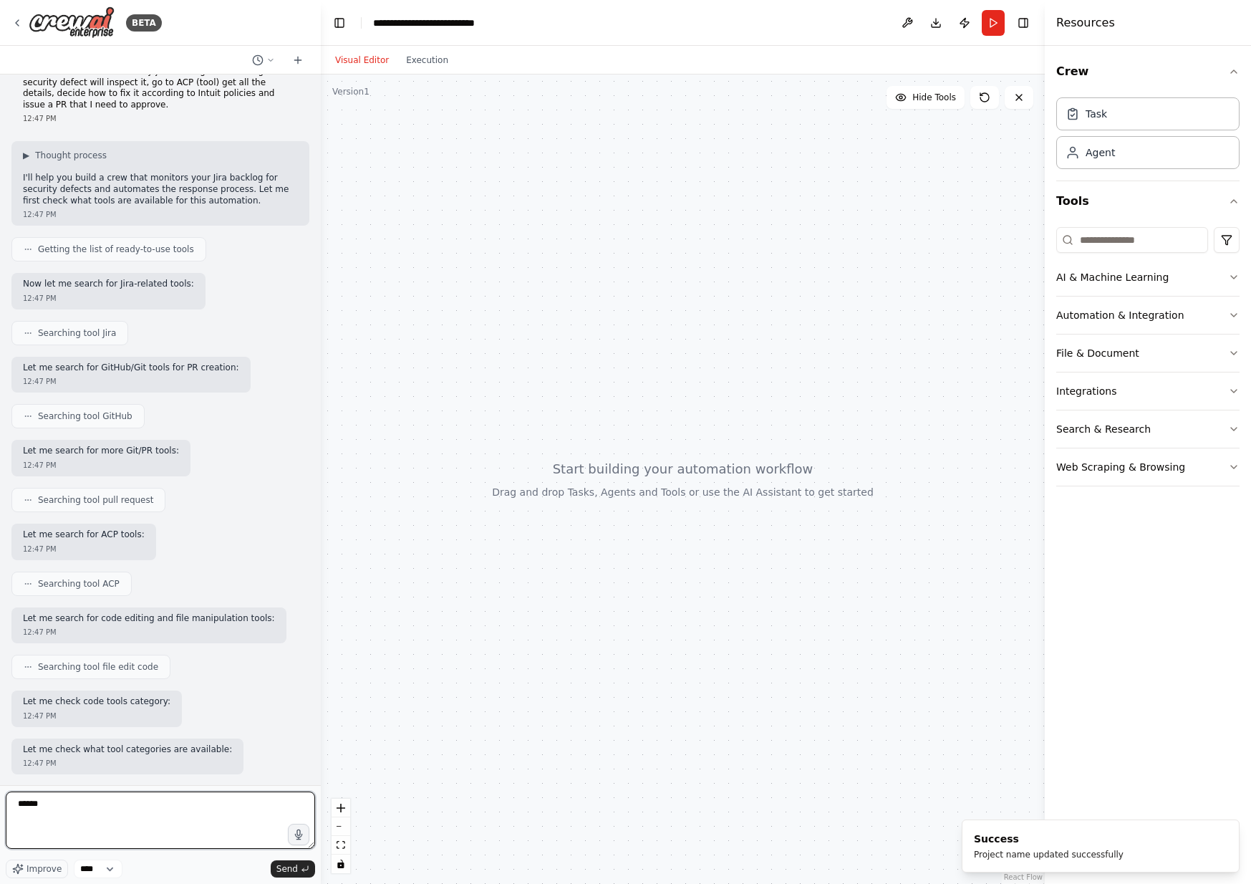
drag, startPoint x: 59, startPoint y: 811, endPoint x: -5, endPoint y: 807, distance: 64.6
click at [0, 807] on html "BETA Build a crew that monitors my jira backlog and when I get a security defec…" at bounding box center [625, 442] width 1251 height 884
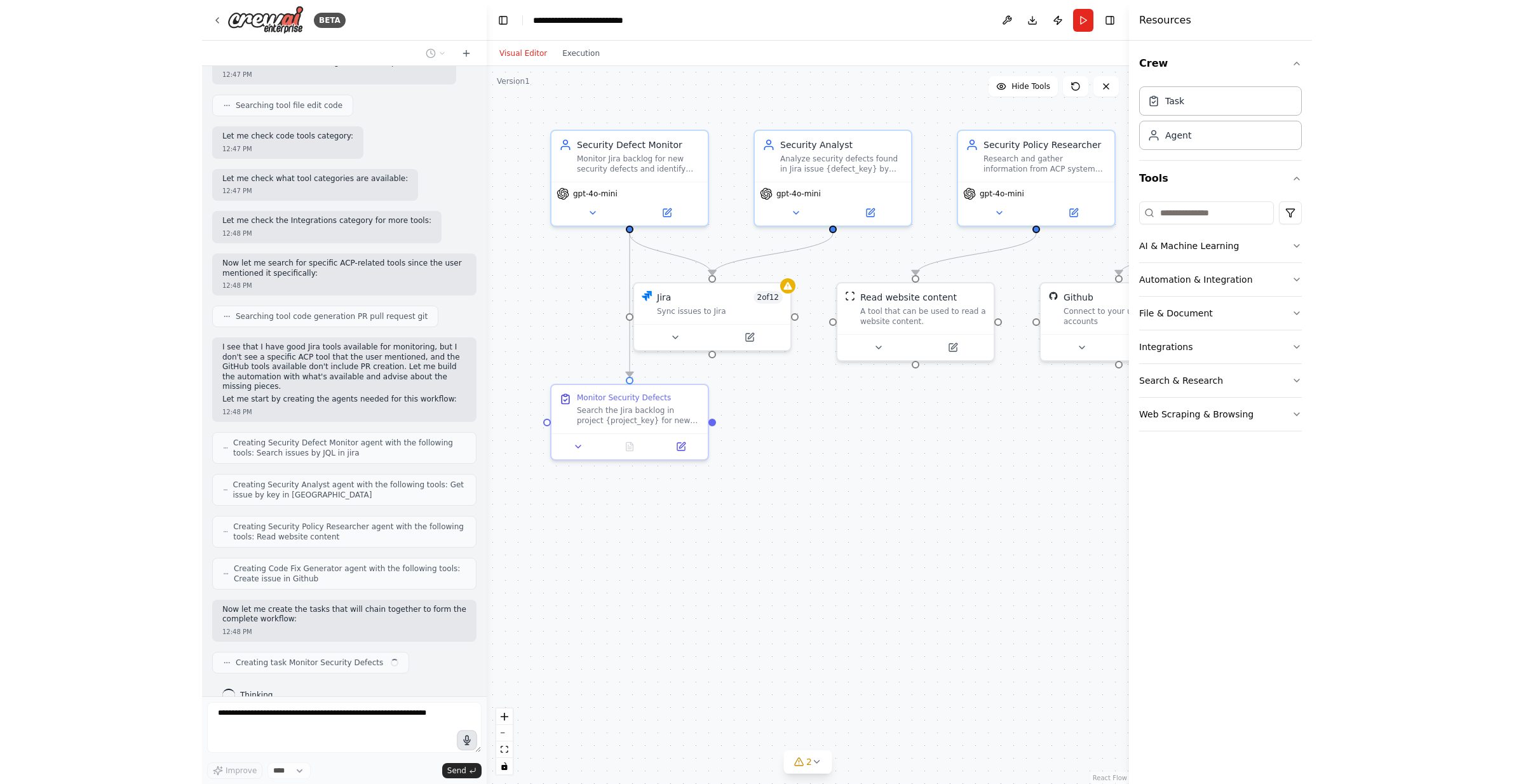
scroll to position [518, 0]
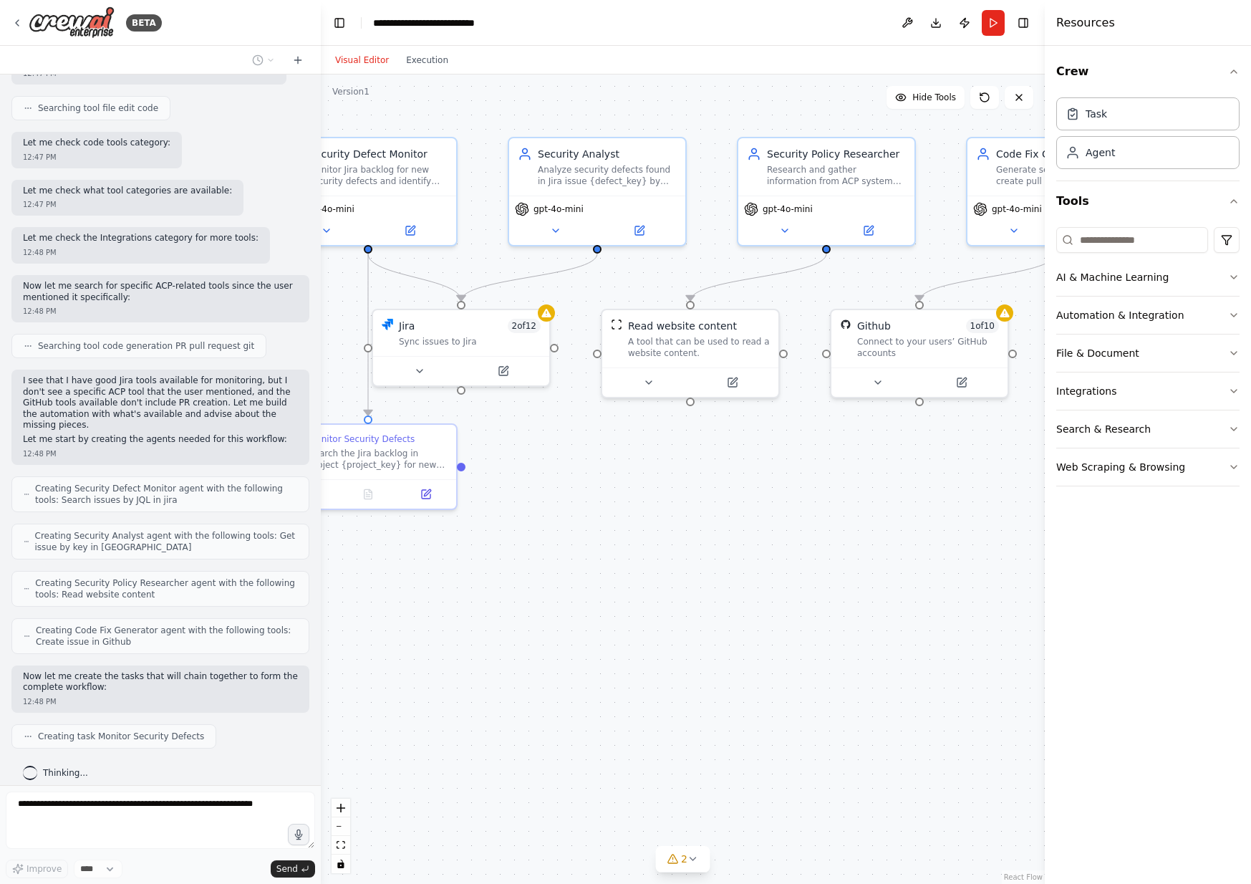
drag, startPoint x: 866, startPoint y: 559, endPoint x: 753, endPoint y: 549, distance: 113.5
click at [753, 549] on div ".deletable-edge-delete-btn { width: 20px; height: 20px; border: 0px solid #ffff…" at bounding box center [683, 478] width 724 height 809
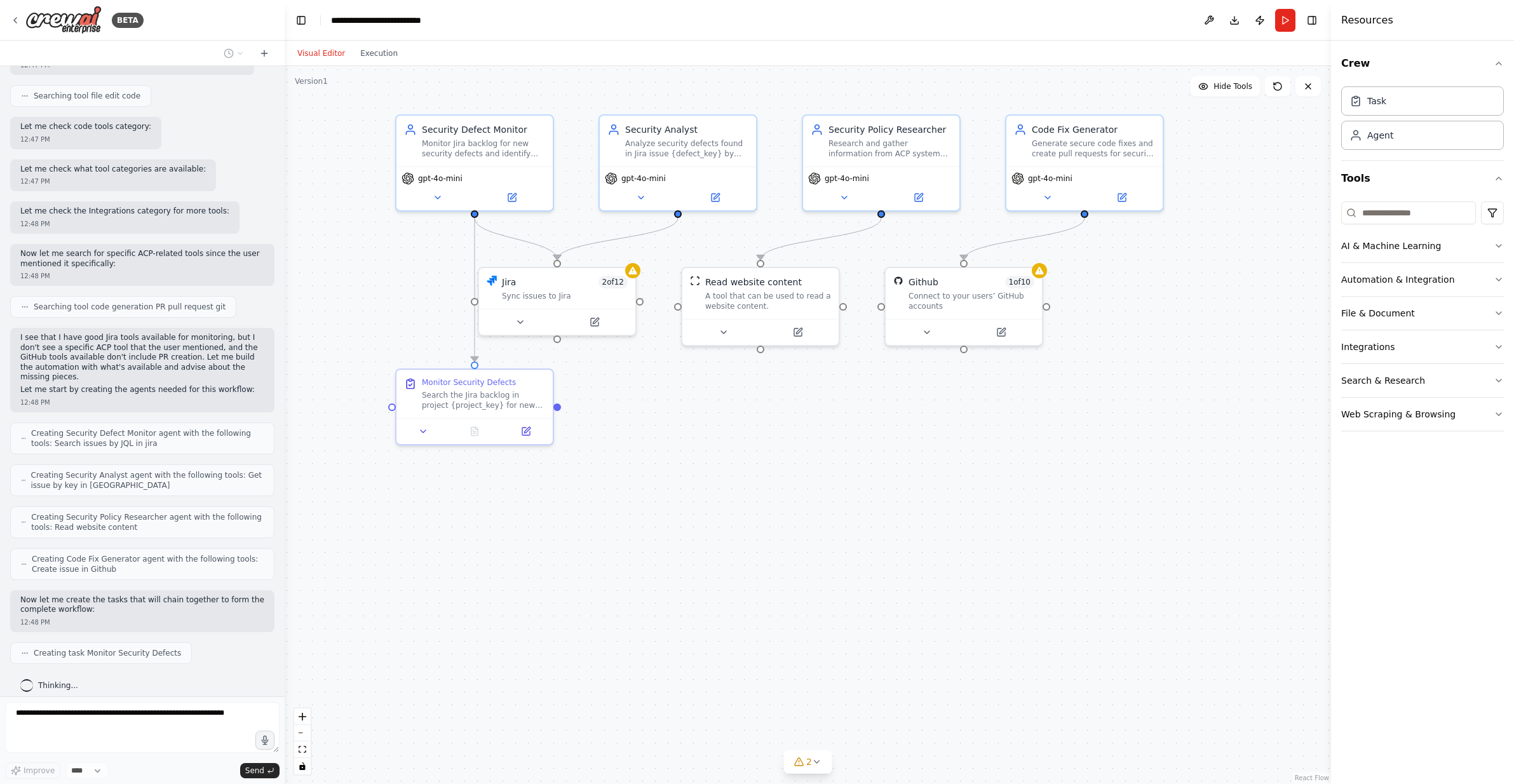
scroll to position [550, 0]
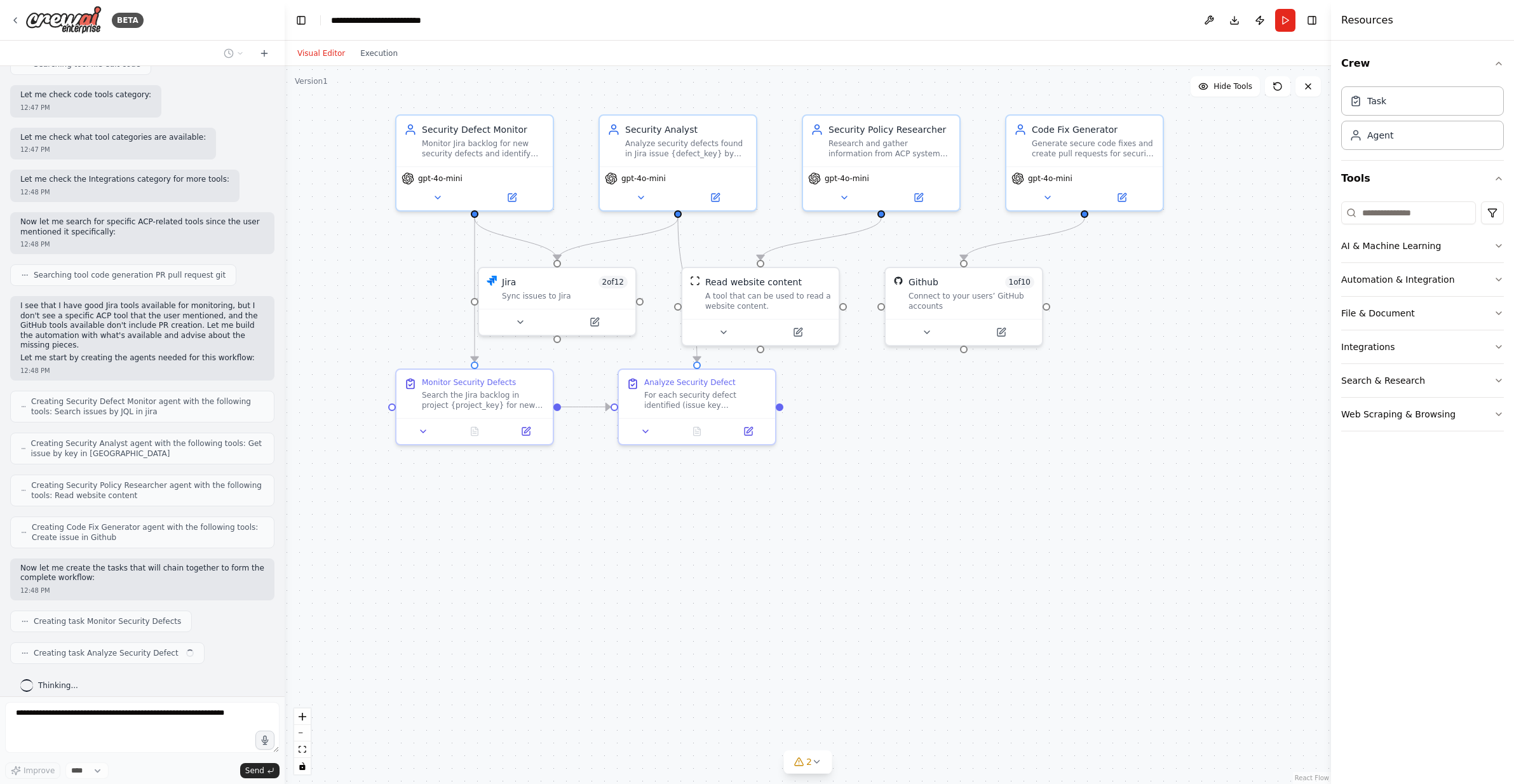
drag, startPoint x: 582, startPoint y: 552, endPoint x: 729, endPoint y: 545, distance: 147.2
click at [729, 545] on div ".deletable-edge-delete-btn { width: 20px; height: 20px; border: 0px solid #ffff…" at bounding box center [807, 424] width 1046 height 717
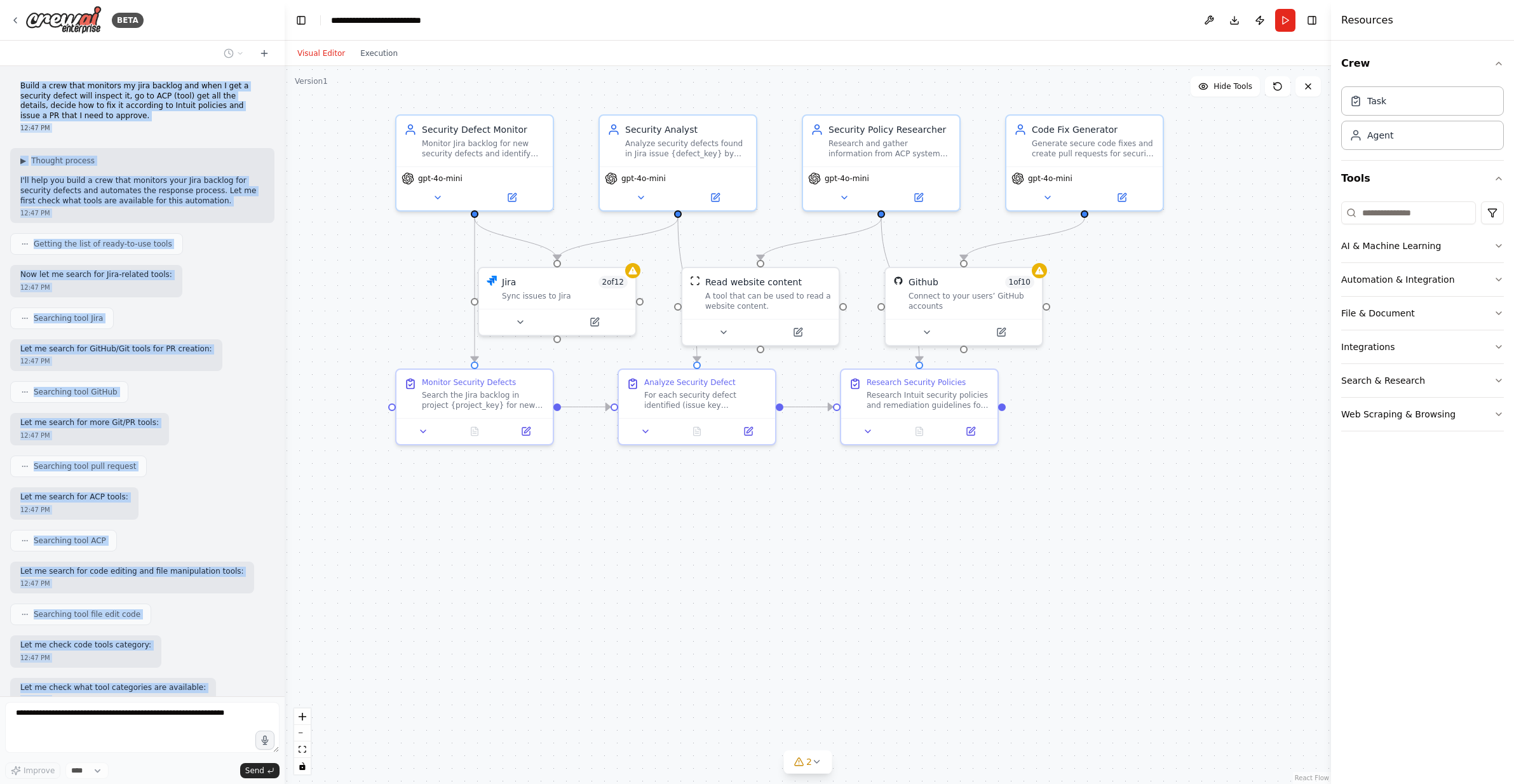
scroll to position [614, 0]
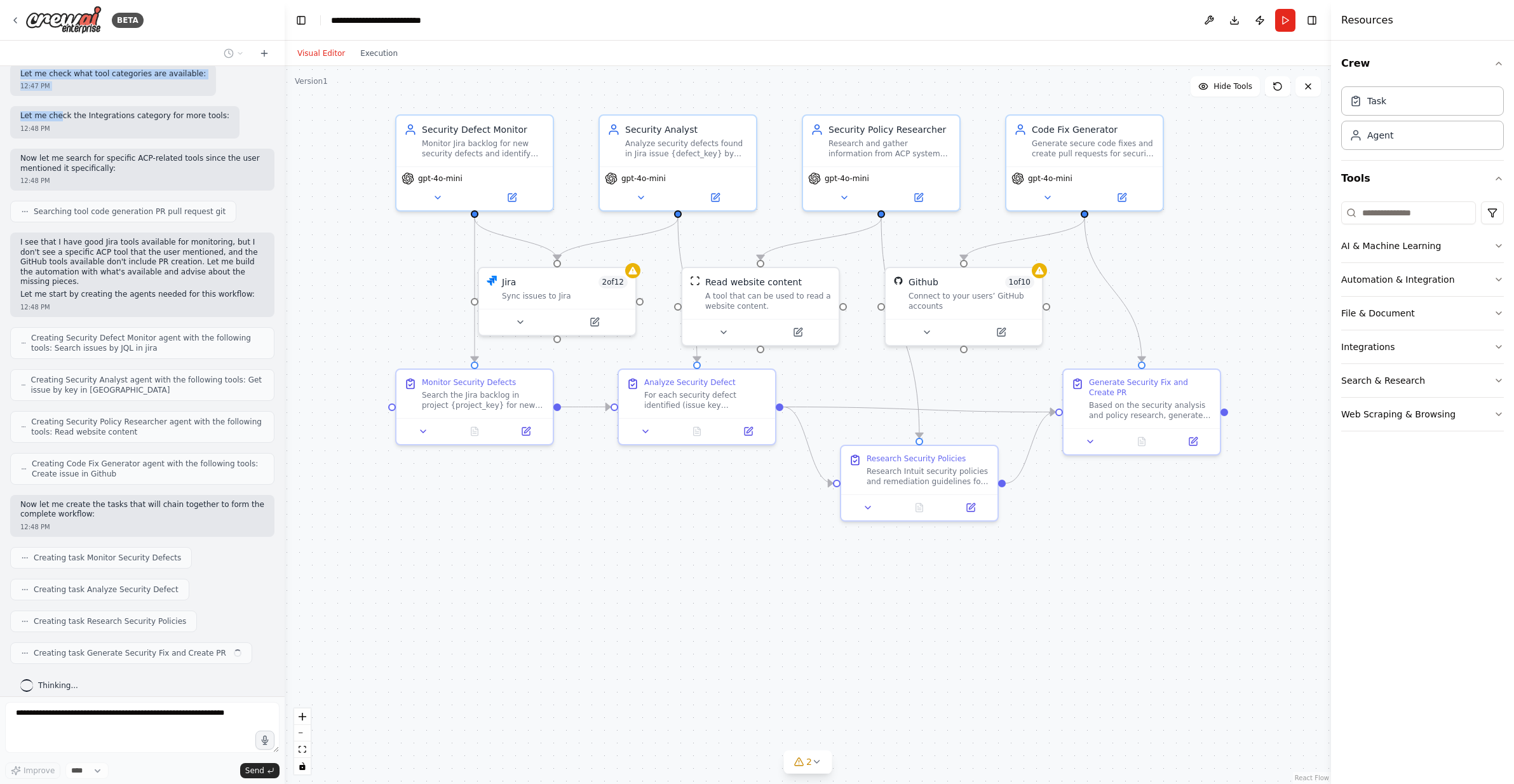
drag, startPoint x: 22, startPoint y: 86, endPoint x: 58, endPoint y: 116, distance: 46.9
click at [58, 116] on div "Build a crew that monitors my jira backlog and when I get a security defect wil…" at bounding box center [142, 380] width 285 height 630
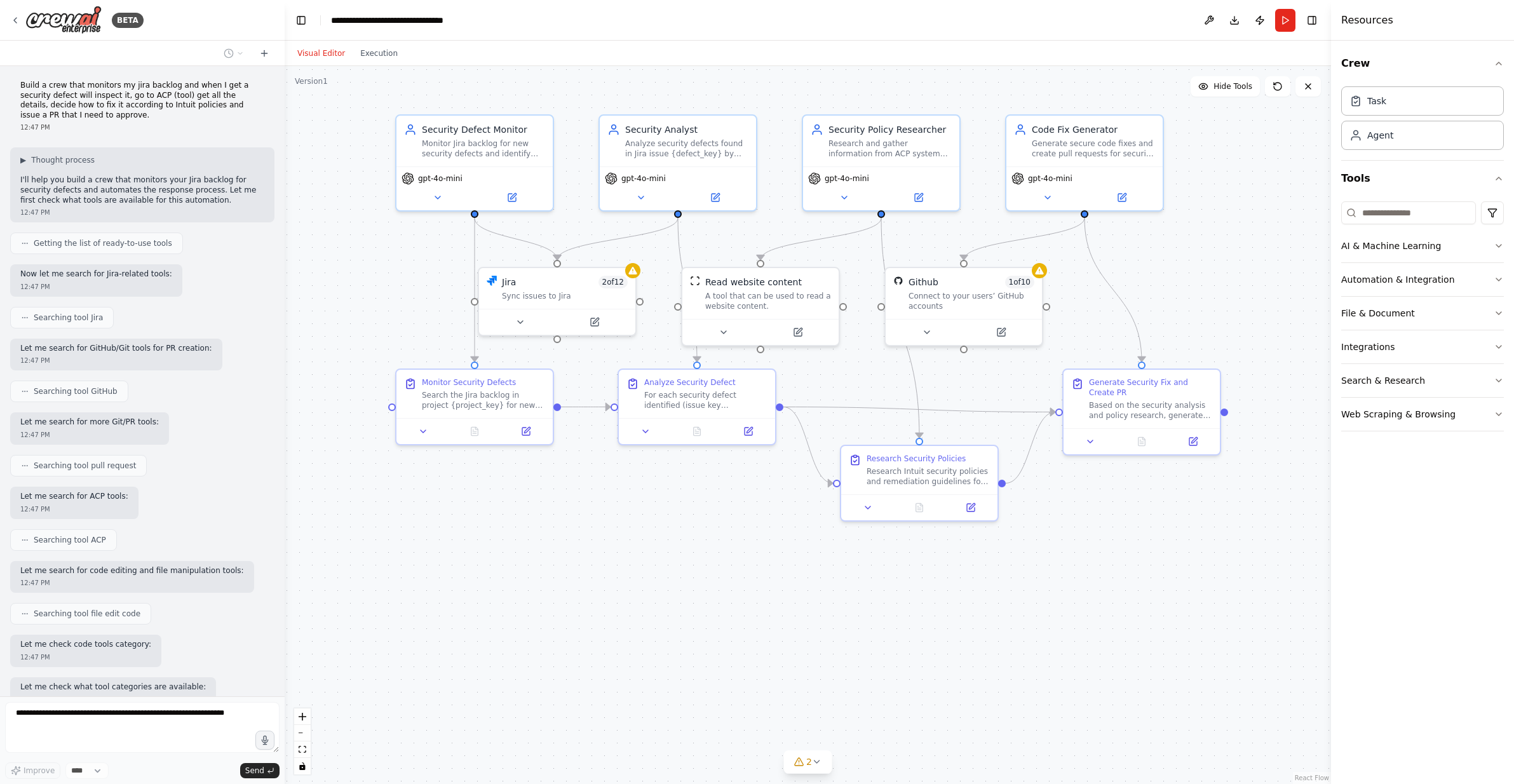
scroll to position [0, 0]
drag, startPoint x: 947, startPoint y: 292, endPoint x: 977, endPoint y: 290, distance: 30.1
click at [959, 290] on div "Connect to your users’ GitHub accounts" at bounding box center [1003, 298] width 126 height 20
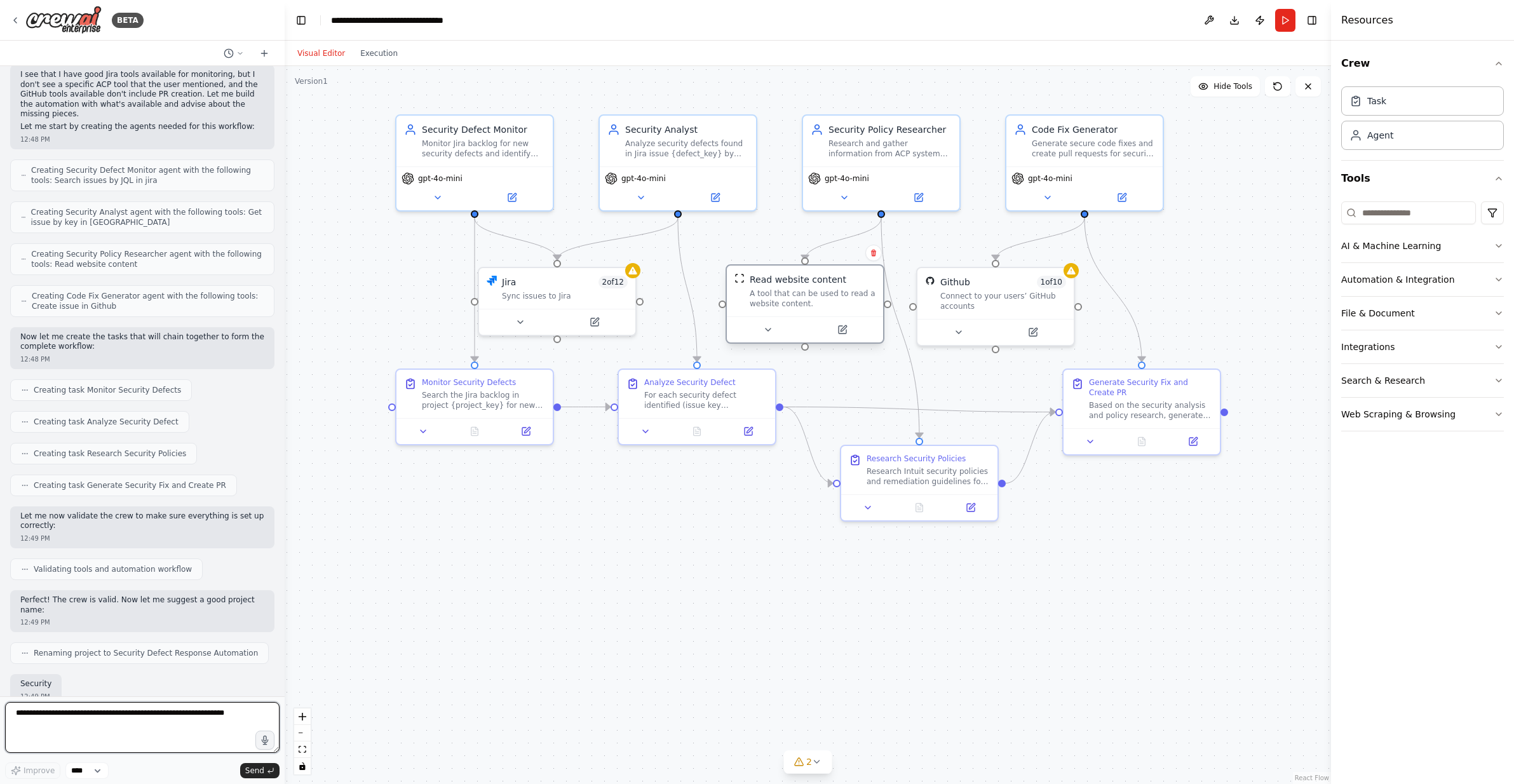
drag, startPoint x: 777, startPoint y: 292, endPoint x: 812, endPoint y: 291, distance: 35.0
click at [812, 291] on div "A tool that can be used to read a website content." at bounding box center [812, 298] width 126 height 20
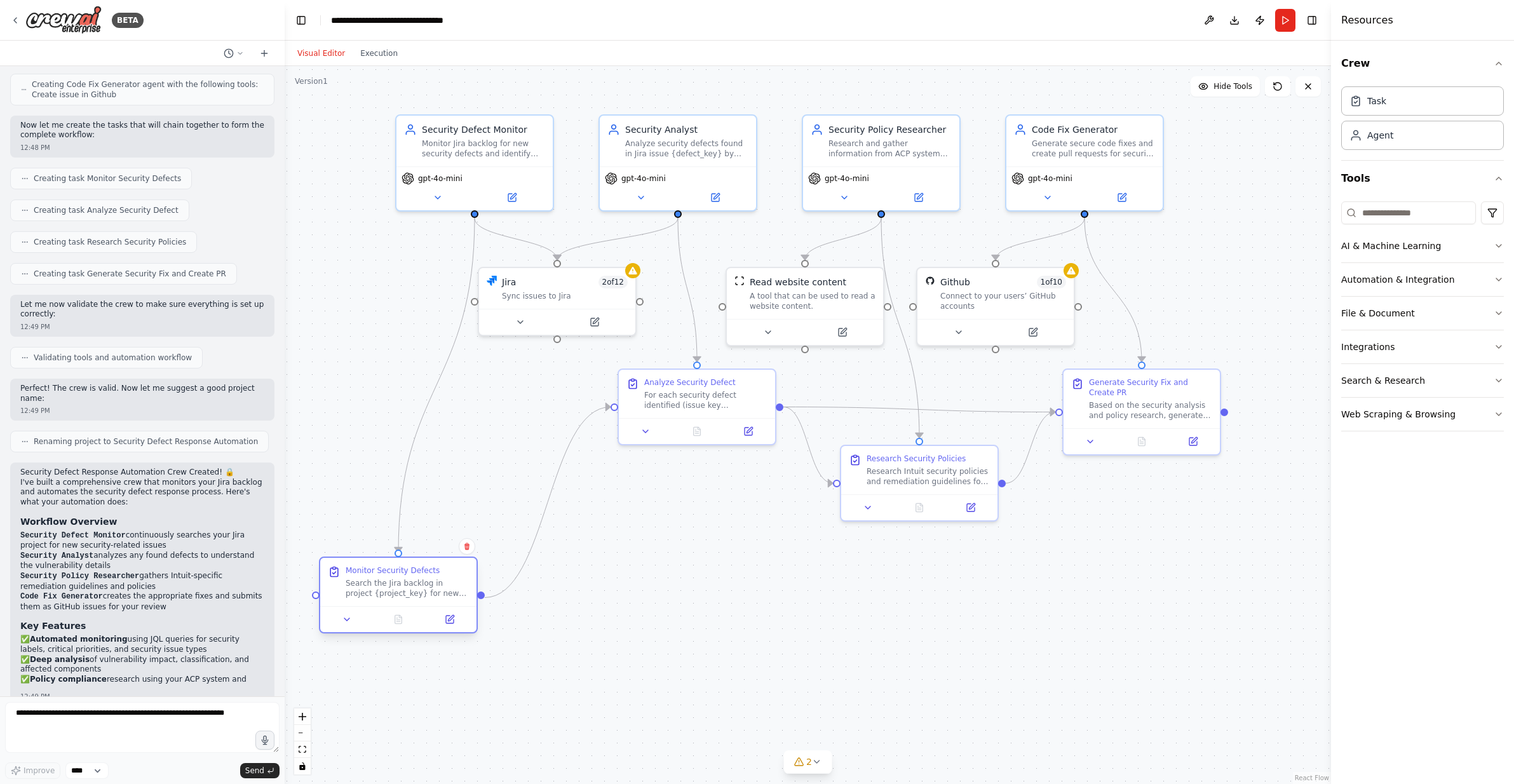
drag, startPoint x: 474, startPoint y: 397, endPoint x: 397, endPoint y: 587, distance: 205.0
click at [397, 587] on div "Search the Jira backlog in project {project_key} for new security defects. Use …" at bounding box center [407, 588] width 123 height 20
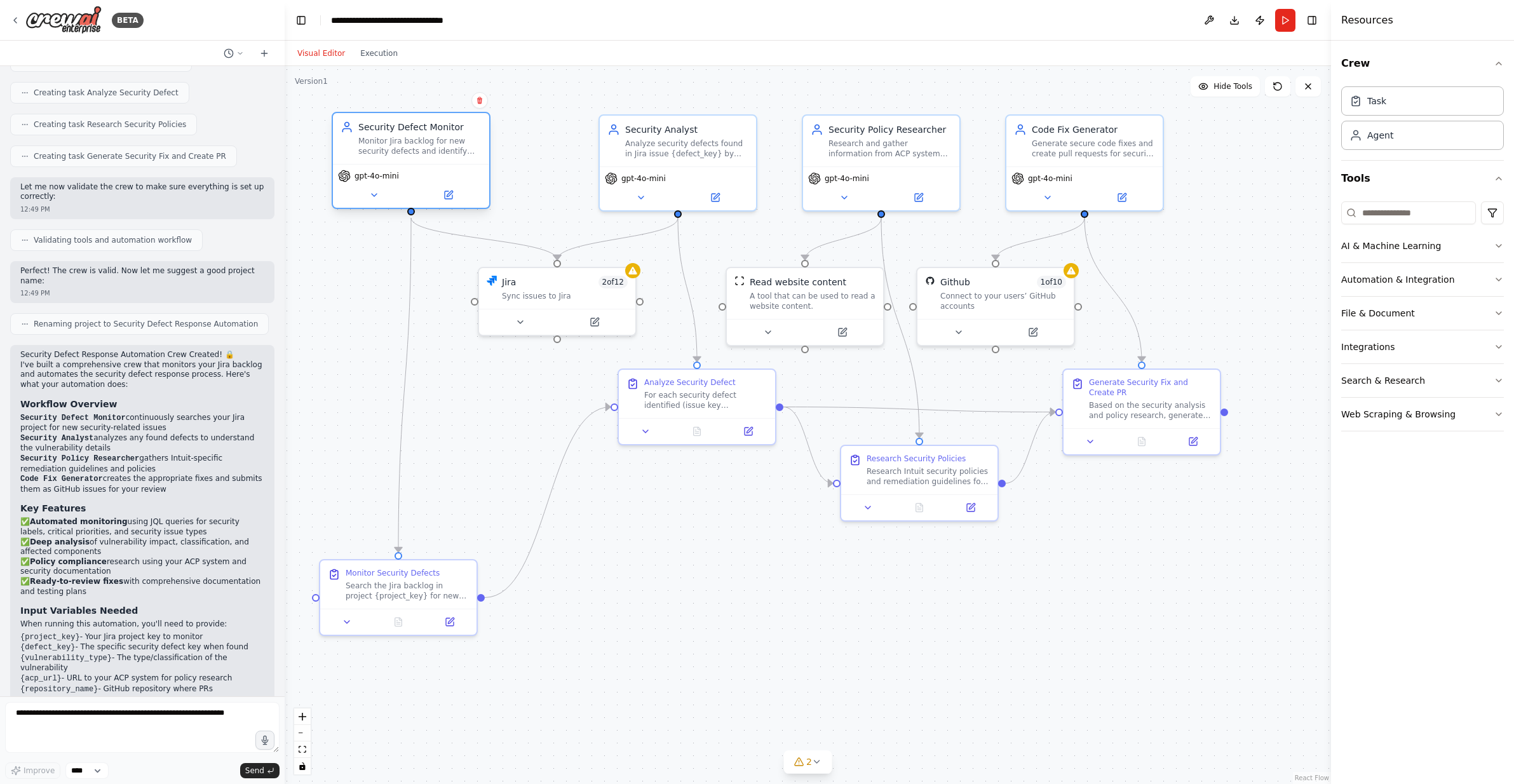
drag, startPoint x: 475, startPoint y: 139, endPoint x: 411, endPoint y: 138, distance: 64.0
click at [411, 138] on div "Monitor Jira backlog for new security defects and identify them when they appea…" at bounding box center [420, 145] width 123 height 20
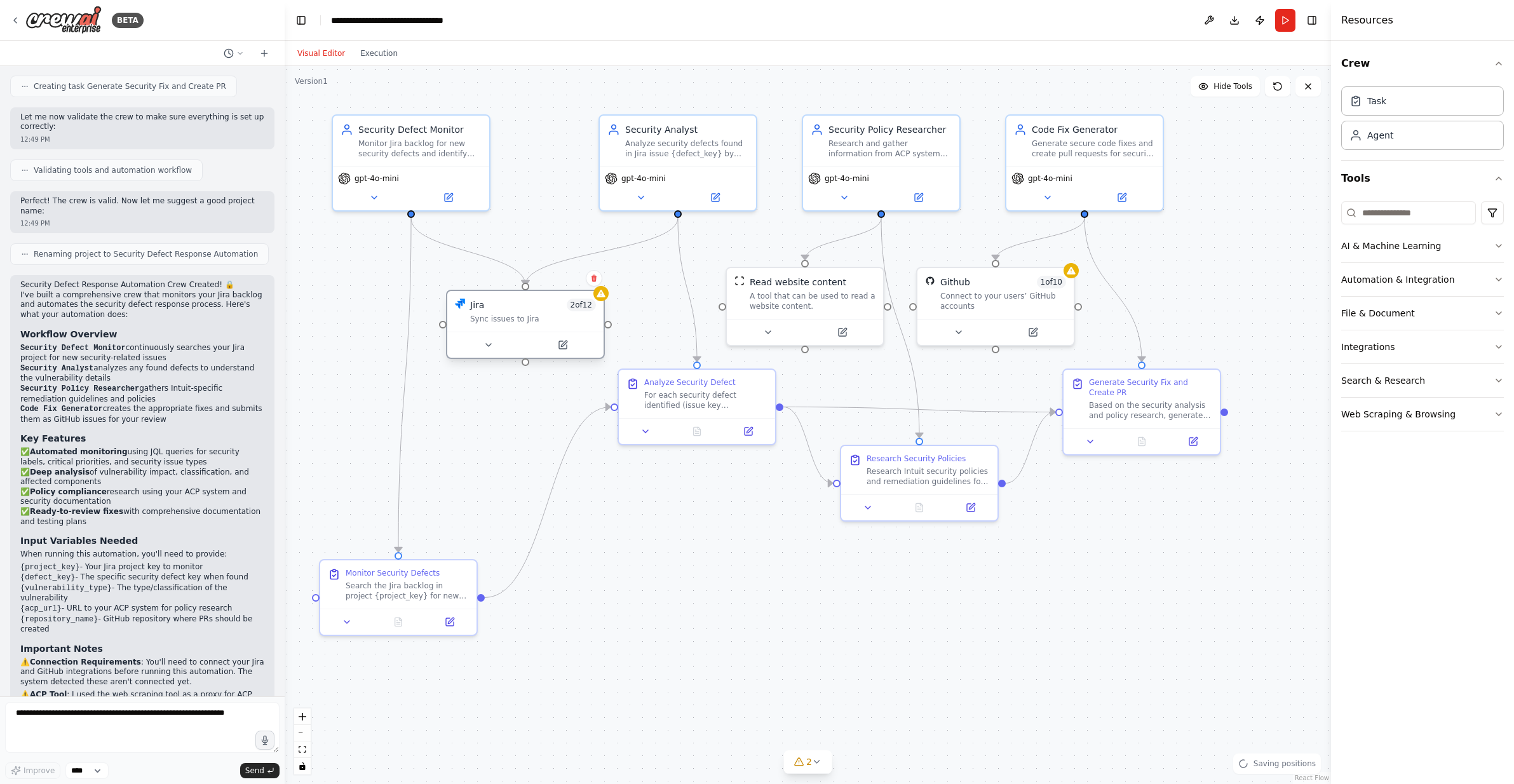
drag, startPoint x: 543, startPoint y: 296, endPoint x: 514, endPoint y: 320, distance: 37.6
click at [514, 320] on div "Sync issues to Jira" at bounding box center [533, 318] width 126 height 10
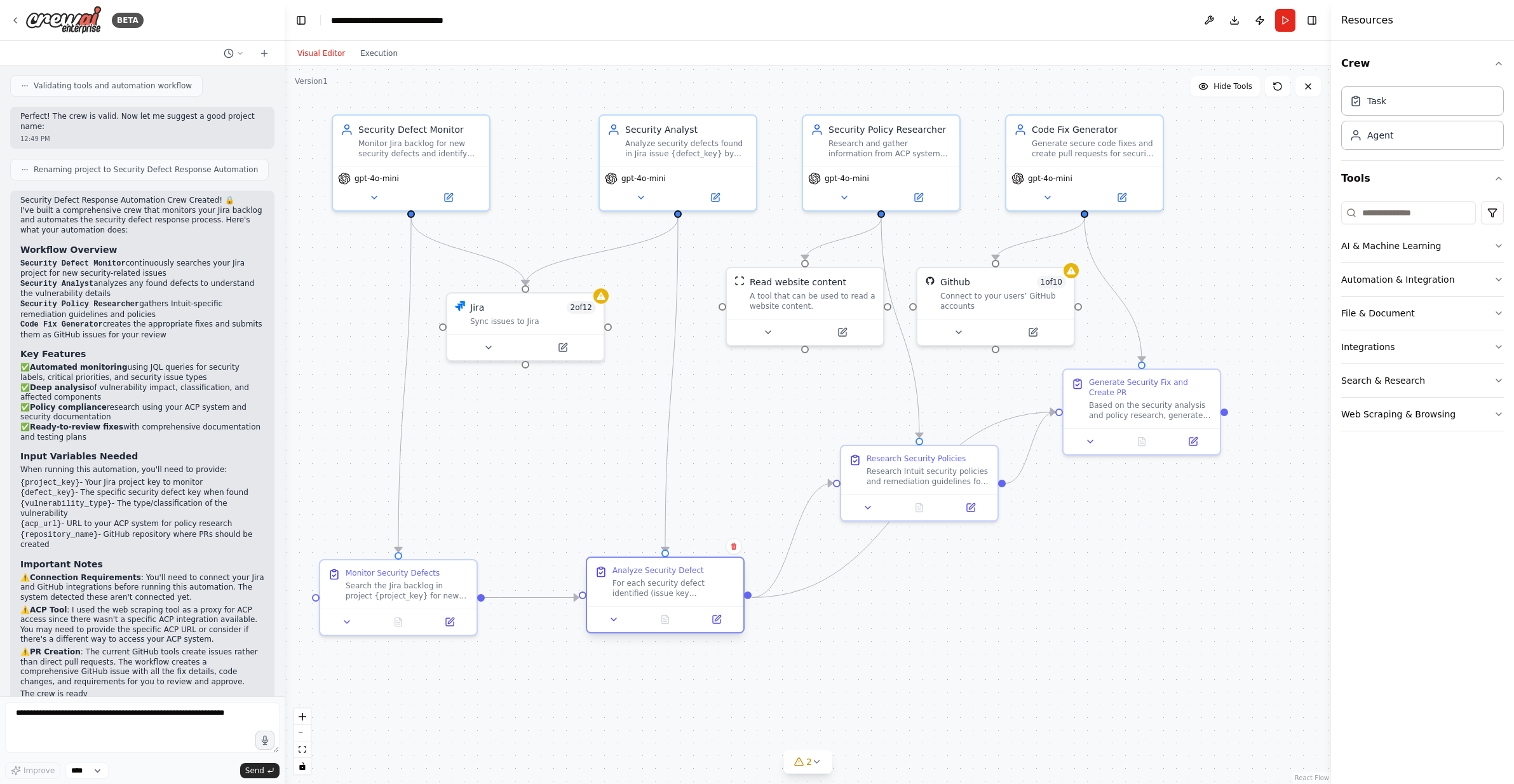
drag, startPoint x: 679, startPoint y: 395, endPoint x: 643, endPoint y: 582, distance: 190.4
click at [643, 582] on div "For each security defect identified (issue key {defect_key}), retrieve the full…" at bounding box center [673, 588] width 123 height 20
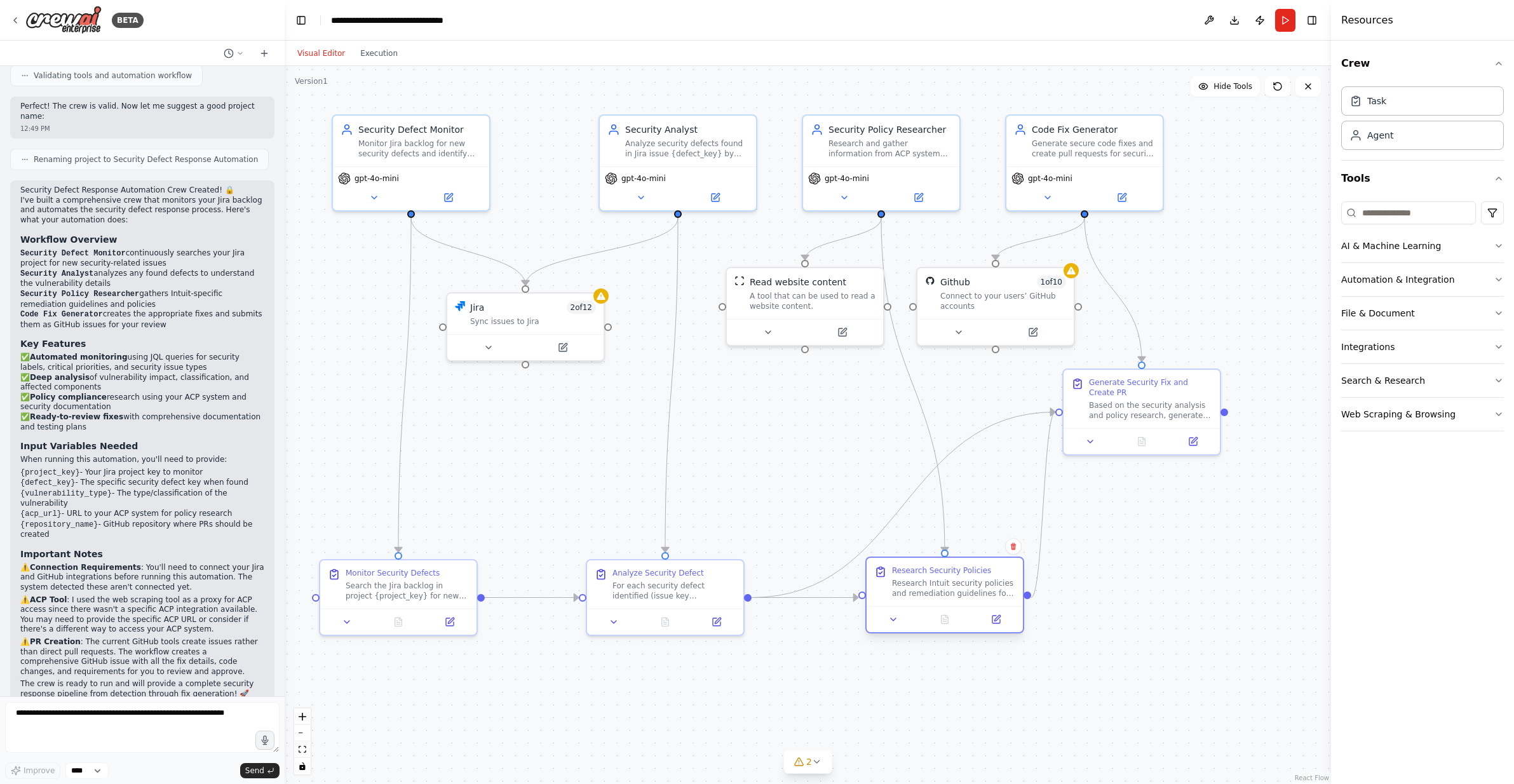
drag, startPoint x: 923, startPoint y: 482, endPoint x: 954, endPoint y: 603, distance: 124.9
click at [954, 603] on div "Research Security Policies Research Intuit security policies and remediation gu…" at bounding box center [945, 582] width 156 height 48
drag, startPoint x: 778, startPoint y: 311, endPoint x: 757, endPoint y: 406, distance: 97.3
click at [757, 406] on div "A tool that can be used to read a website content." at bounding box center [774, 412] width 126 height 20
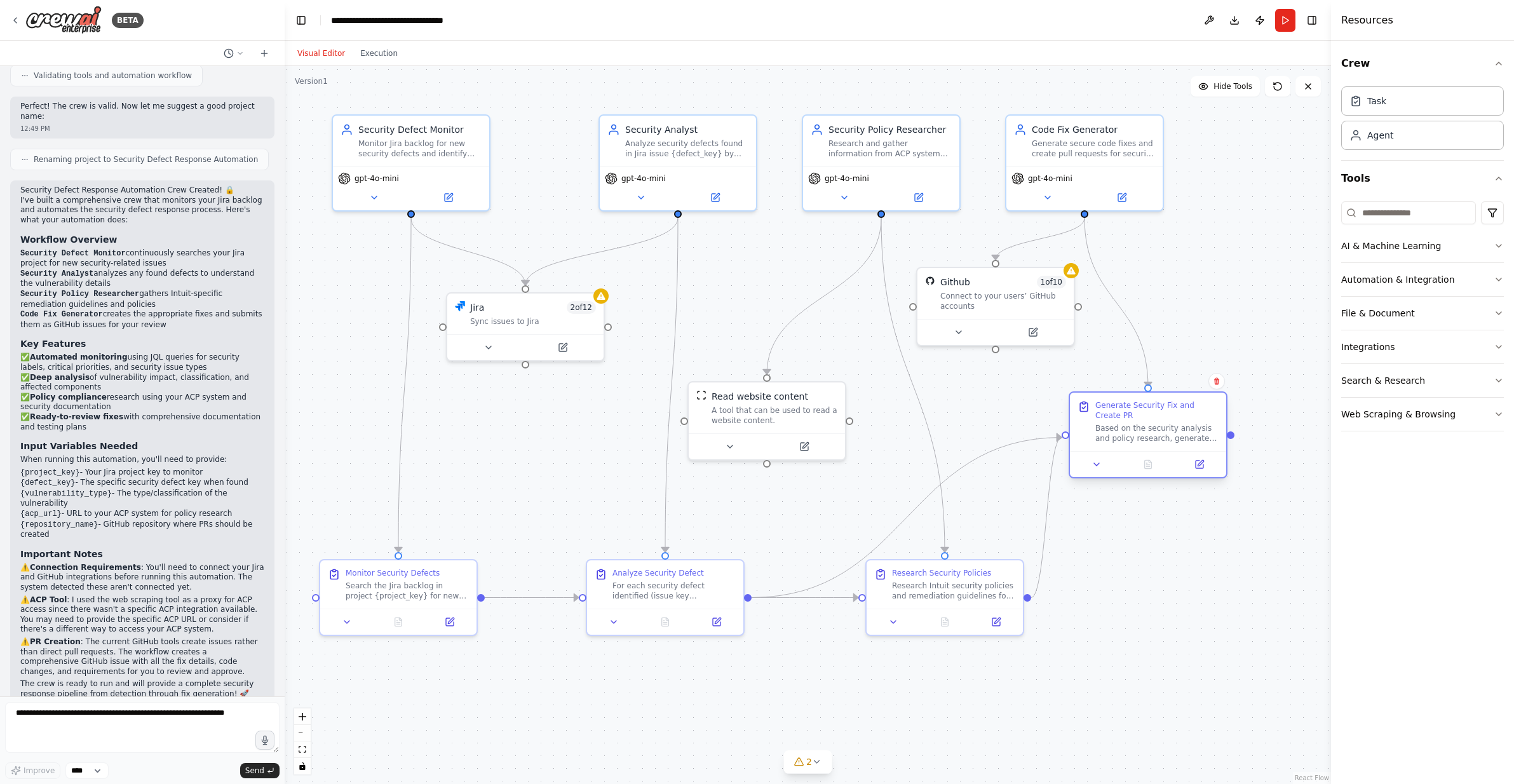
drag, startPoint x: 1142, startPoint y: 397, endPoint x: 1149, endPoint y: 419, distance: 23.1
click at [959, 419] on div "Generate Security Fix and Create PR Based on the security analysis and policy r…" at bounding box center [1157, 421] width 123 height 43
drag, startPoint x: 970, startPoint y: 307, endPoint x: 977, endPoint y: 322, distance: 16.6
click at [959, 322] on div "Github 1 of 10 Connect to your users’ GitHub accounts" at bounding box center [995, 303] width 156 height 51
click at [959, 717] on div ".deletable-edge-delete-btn { width: 20px; height: 20px; border: 0px solid #ffff…" at bounding box center [807, 424] width 1046 height 717
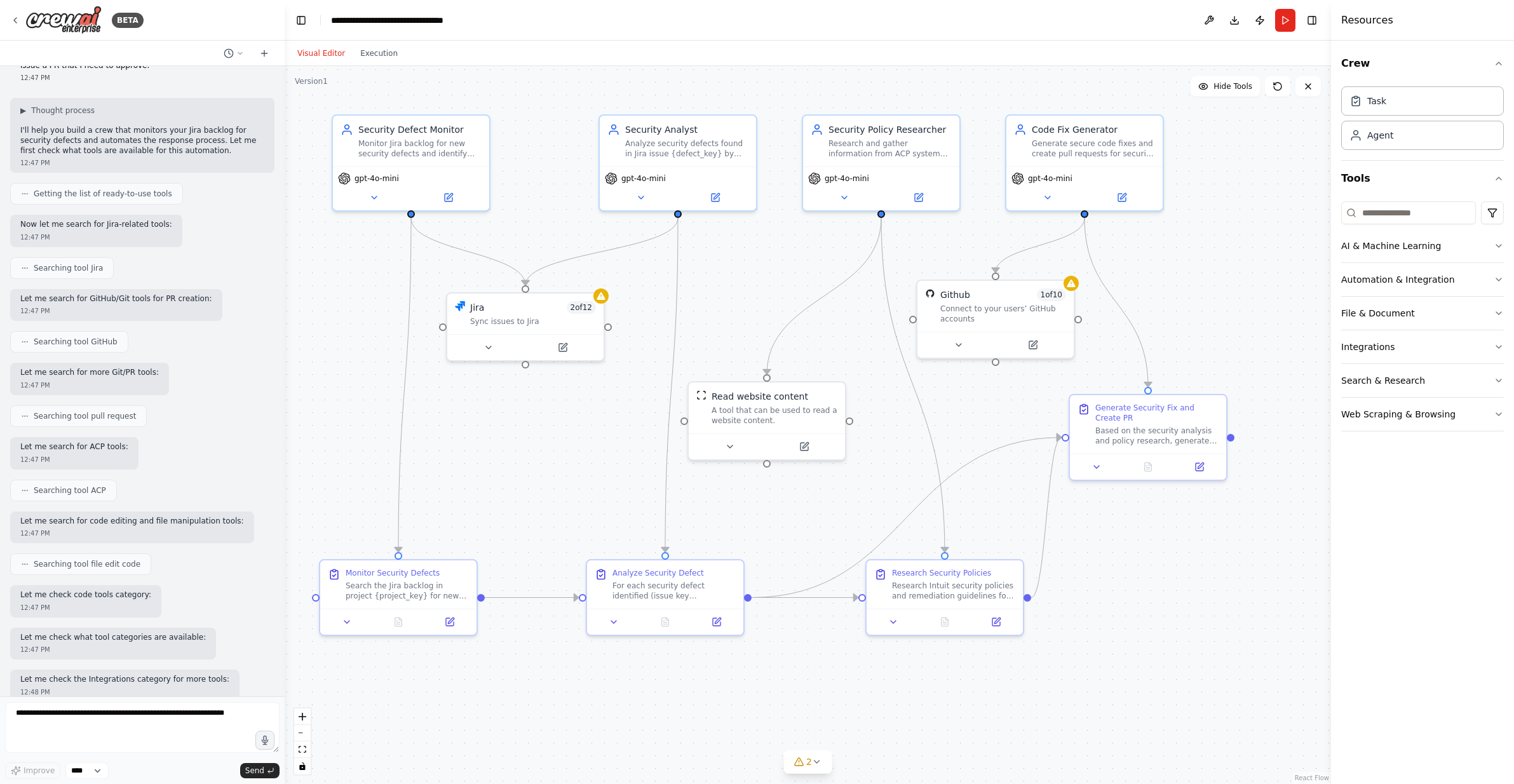
scroll to position [0, 0]
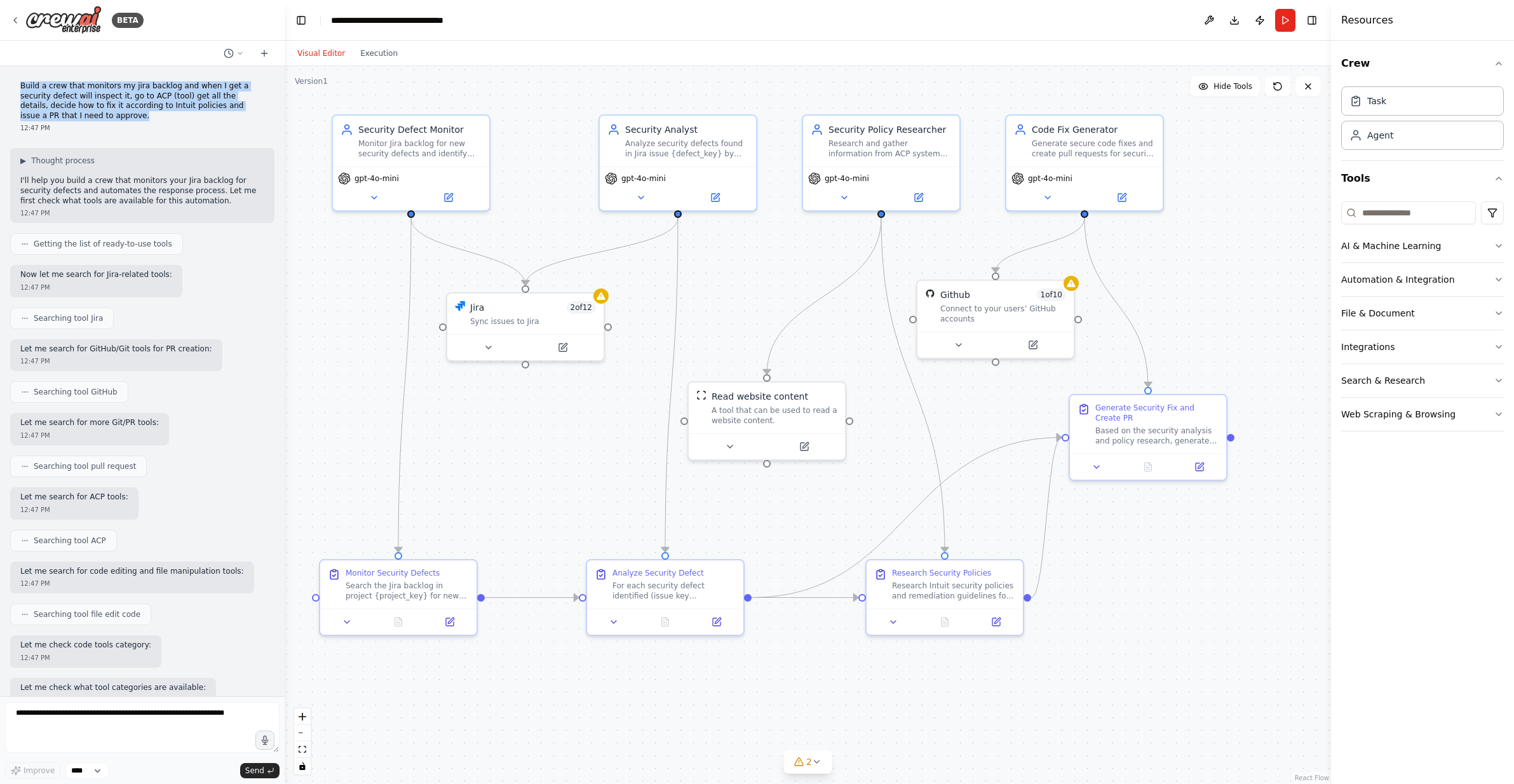
drag, startPoint x: 20, startPoint y: 86, endPoint x: 124, endPoint y: 117, distance: 108.5
click at [124, 117] on p "Build a crew that monitors my jira backlog and when I get a security defect wil…" at bounding box center [142, 101] width 244 height 39
copy p "Build a crew that monitors my jira backlog and when I get a security defect wil…"
click at [537, 462] on div ".deletable-edge-delete-btn { width: 20px; height: 20px; border: 0px solid #ffff…" at bounding box center [807, 424] width 1046 height 717
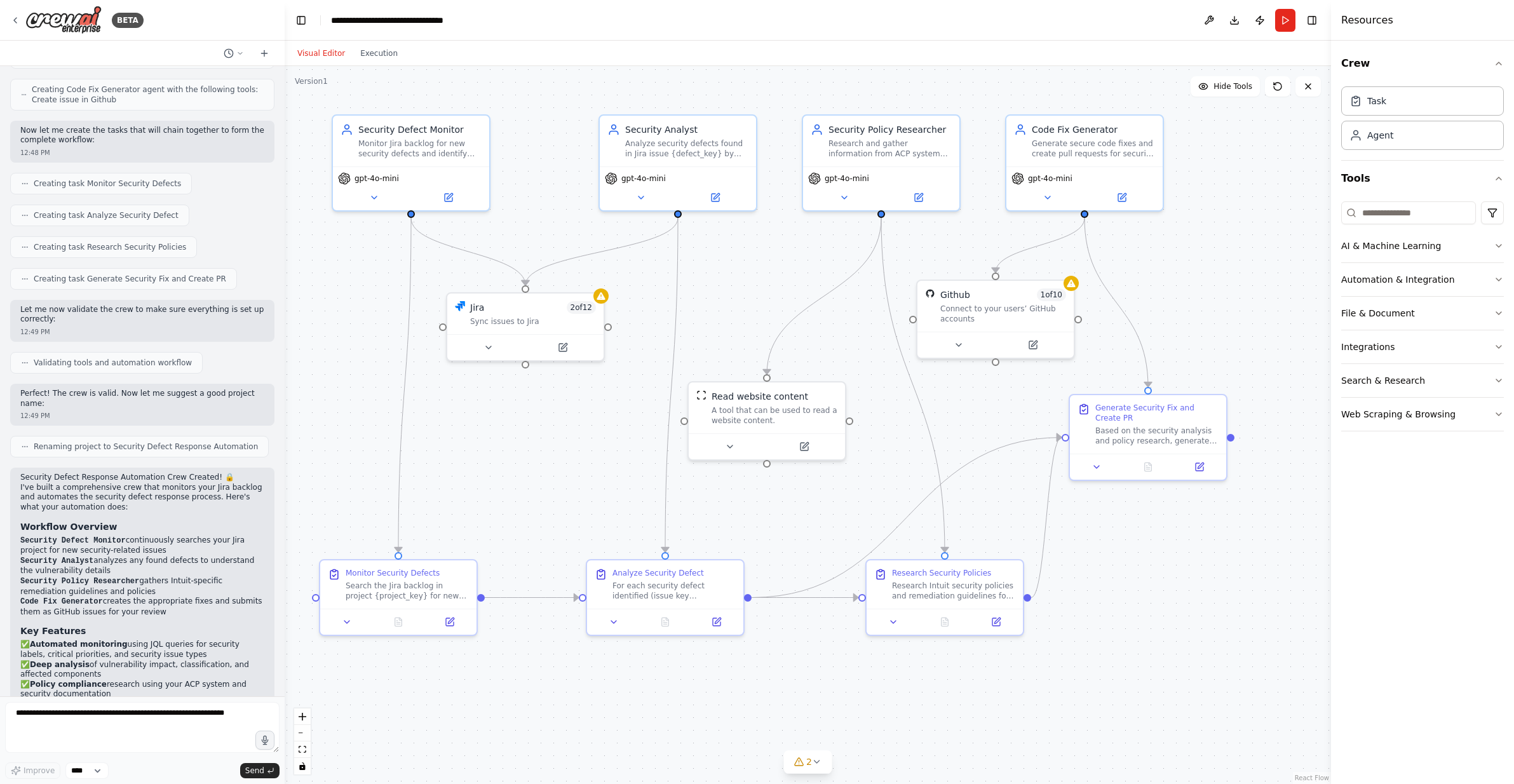
scroll to position [1274, 0]
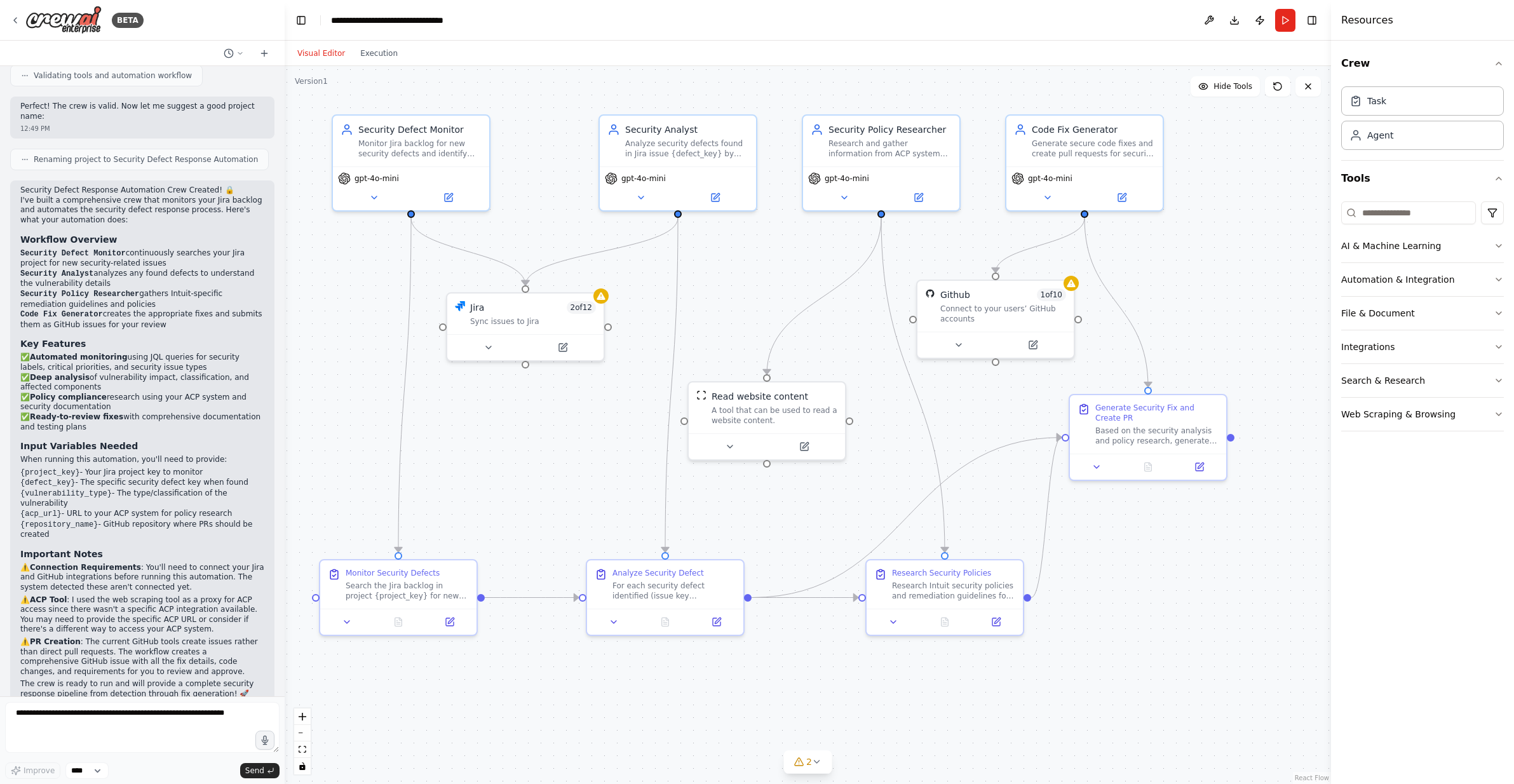
click at [959, 626] on div ".deletable-edge-delete-btn { width: 20px; height: 20px; border: 0px solid #ffff…" at bounding box center [807, 424] width 1046 height 717
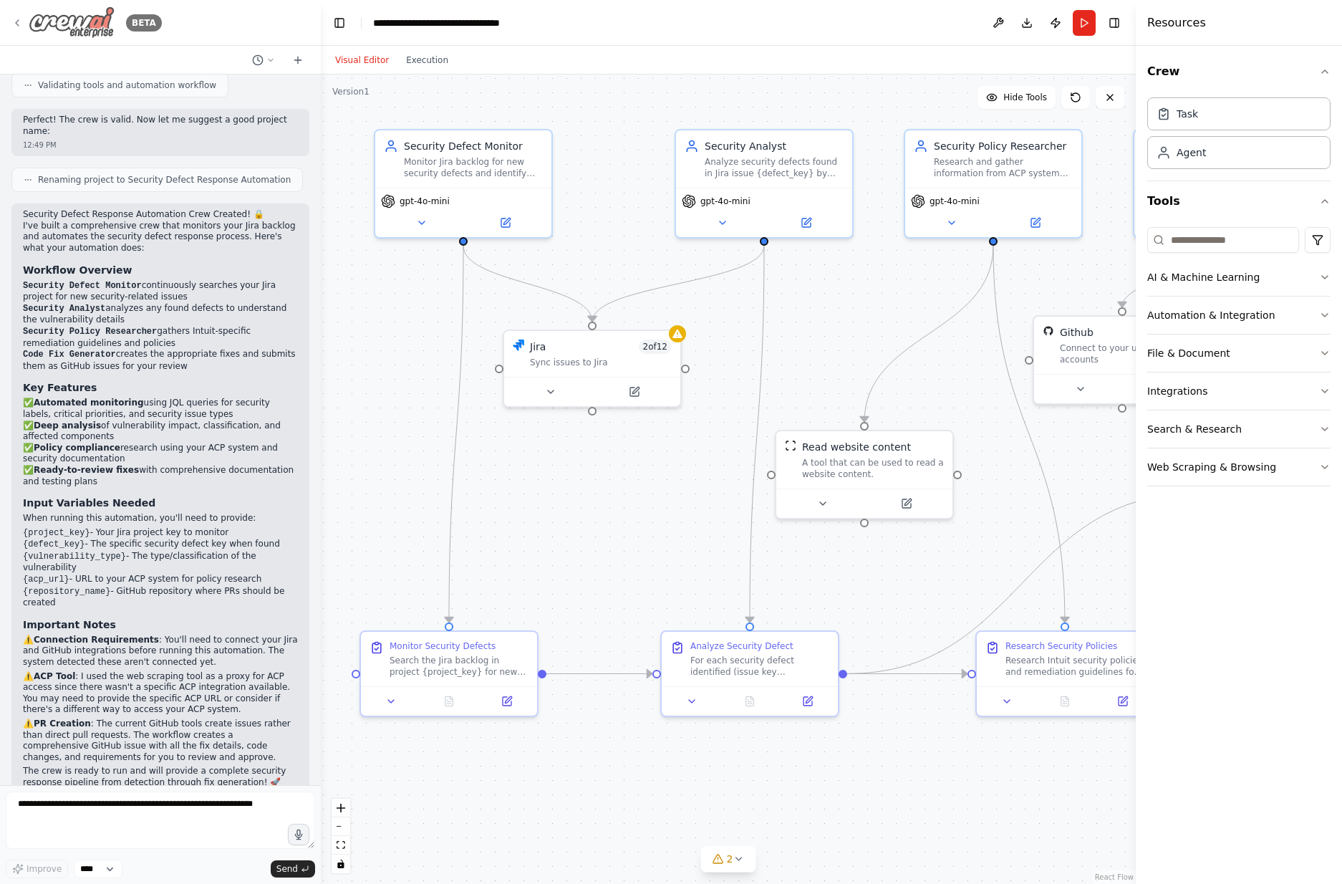
click at [22, 23] on icon at bounding box center [16, 22] width 11 height 11
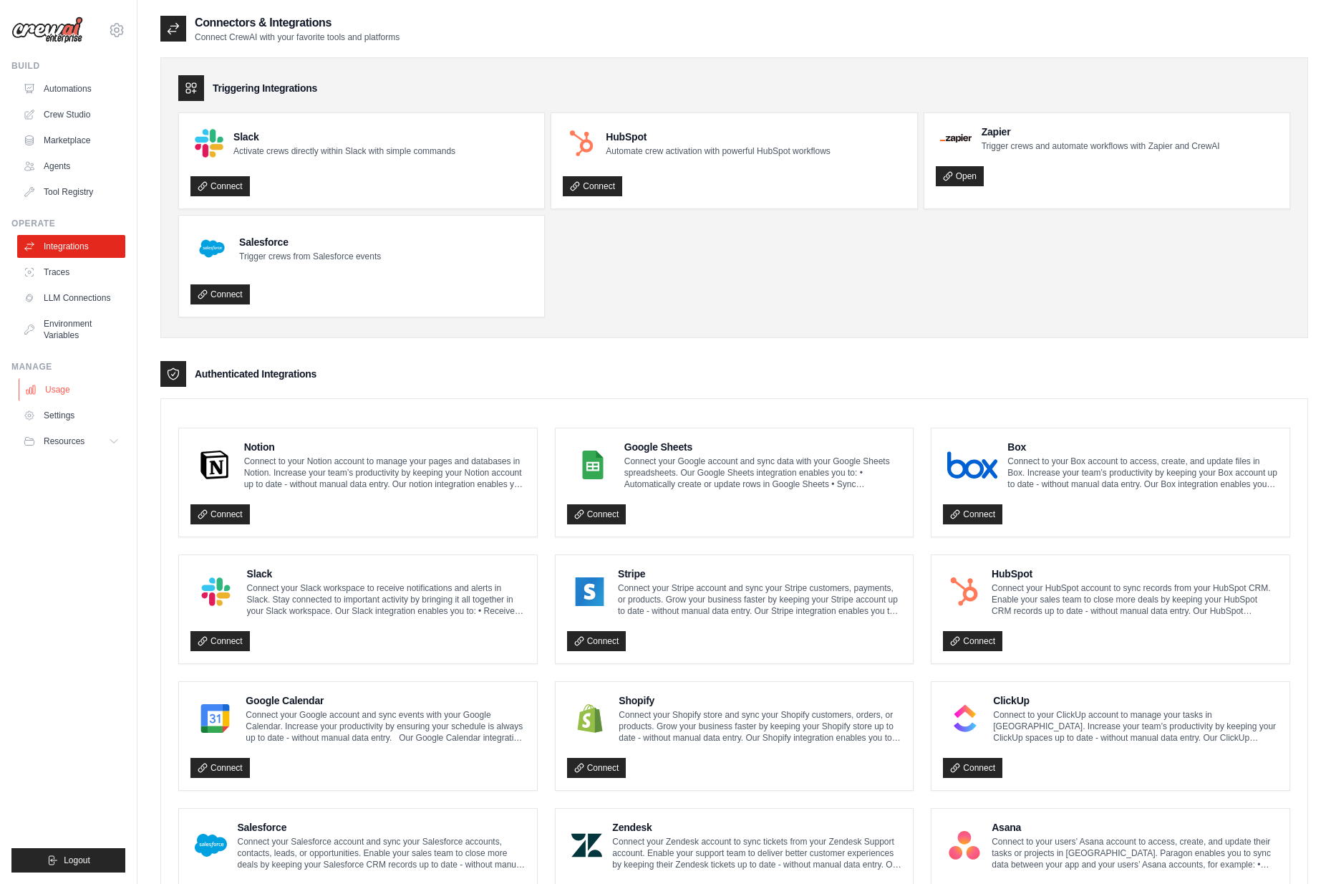
click at [52, 385] on link "Usage" at bounding box center [73, 389] width 108 height 23
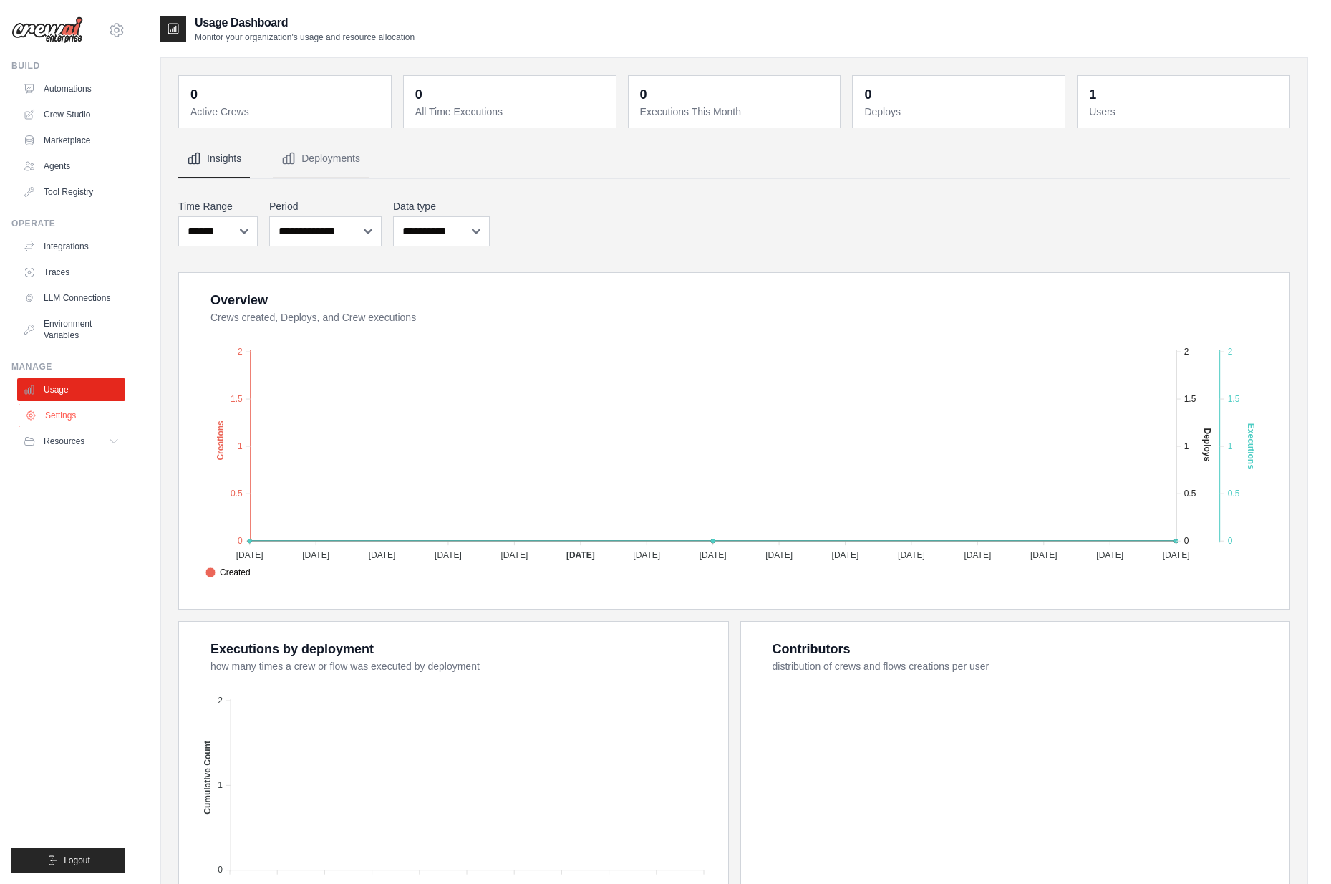
click at [62, 412] on link "Settings" at bounding box center [73, 415] width 108 height 23
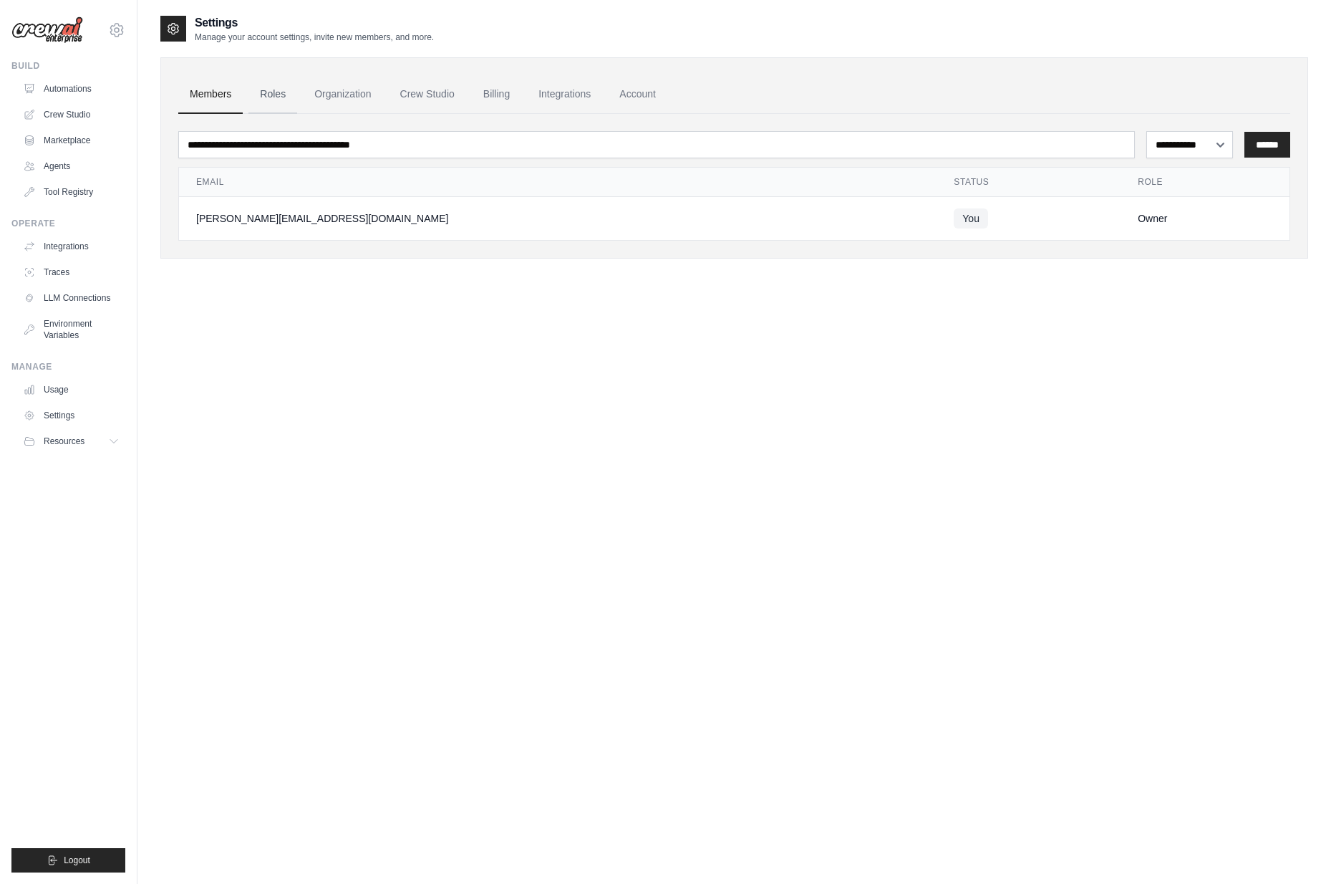
click at [269, 94] on link "Roles" at bounding box center [273, 94] width 49 height 39
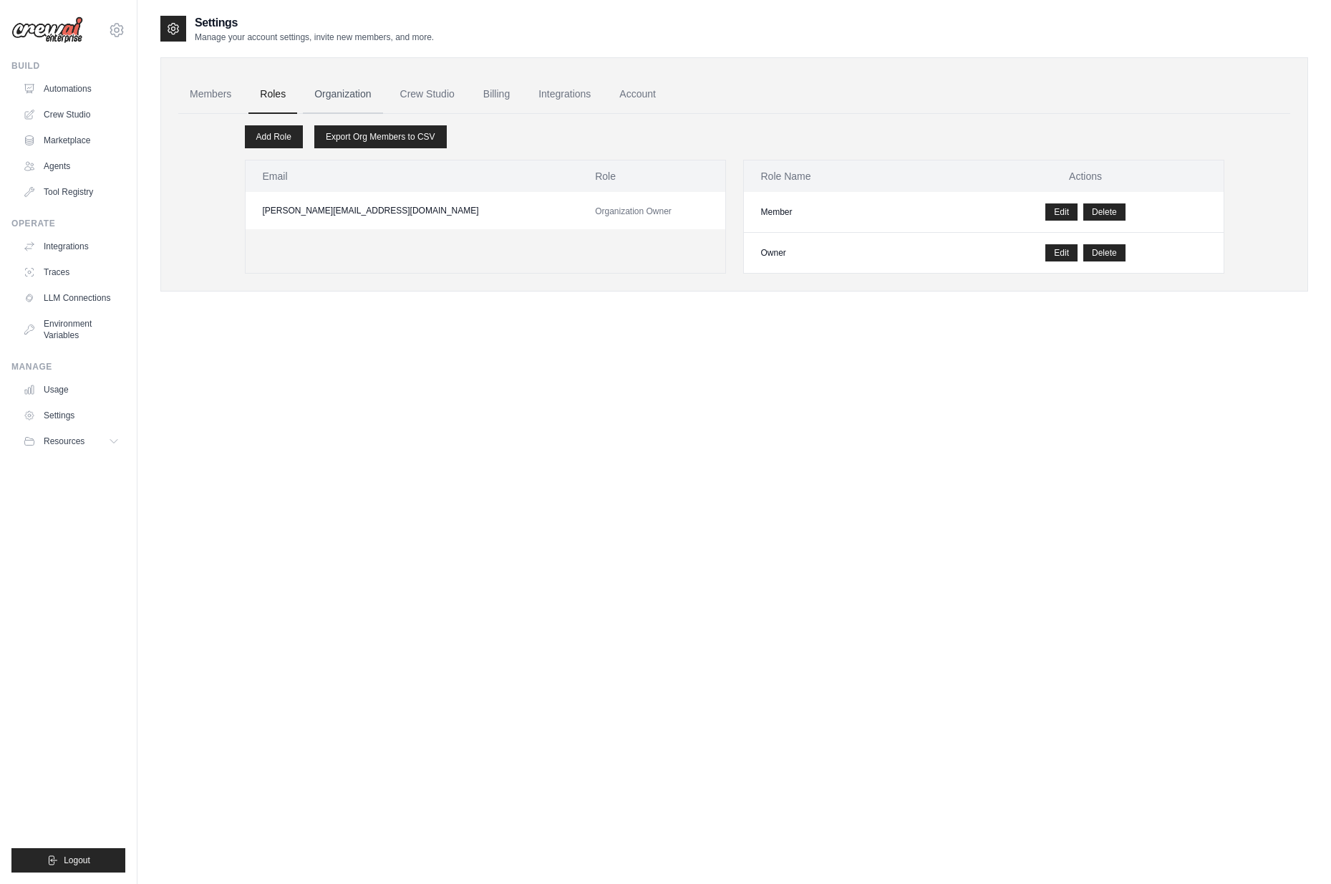
click at [349, 92] on link "Organization" at bounding box center [342, 94] width 79 height 39
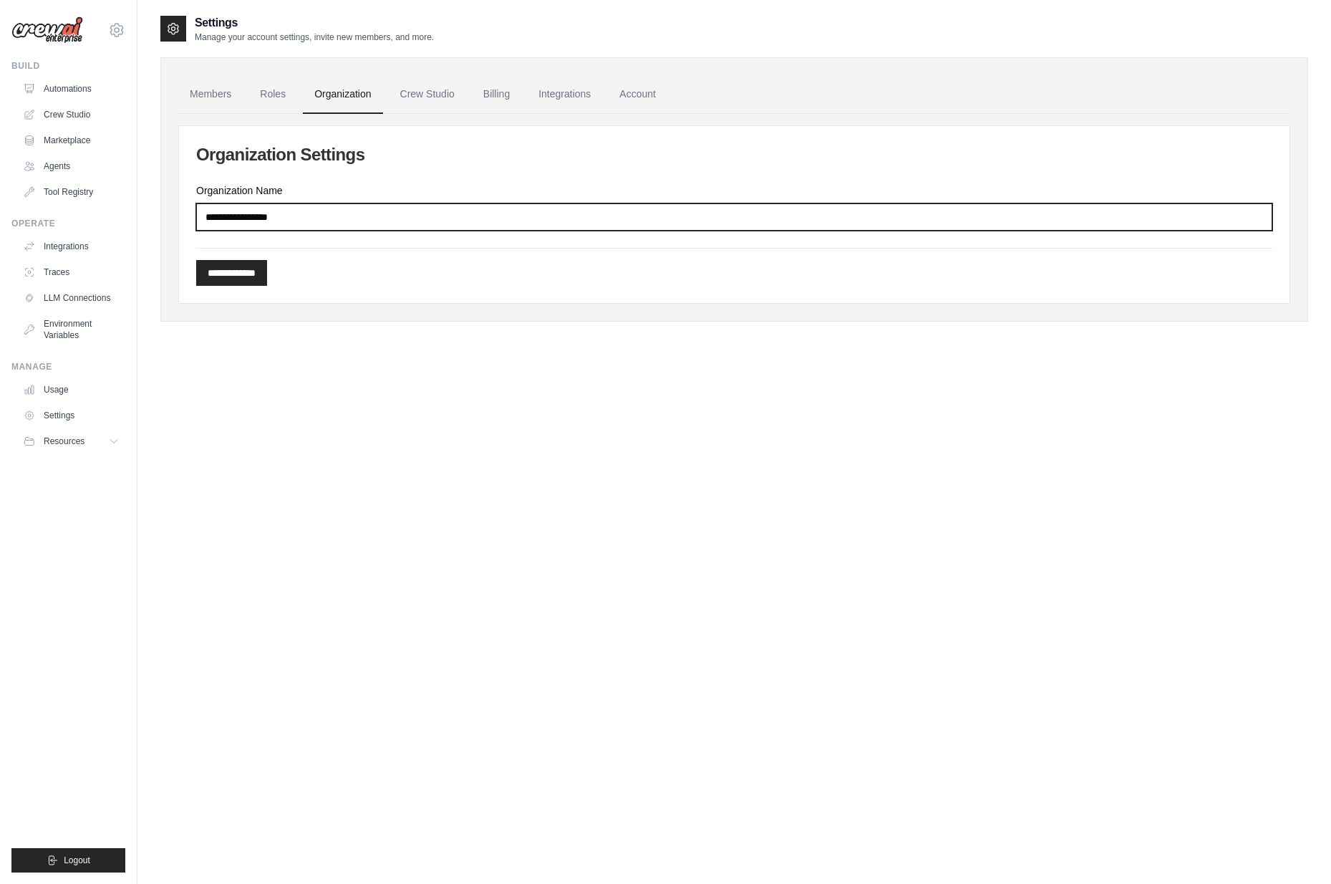
click at [367, 213] on input "Organization Name" at bounding box center [734, 216] width 1076 height 27
type input "******"
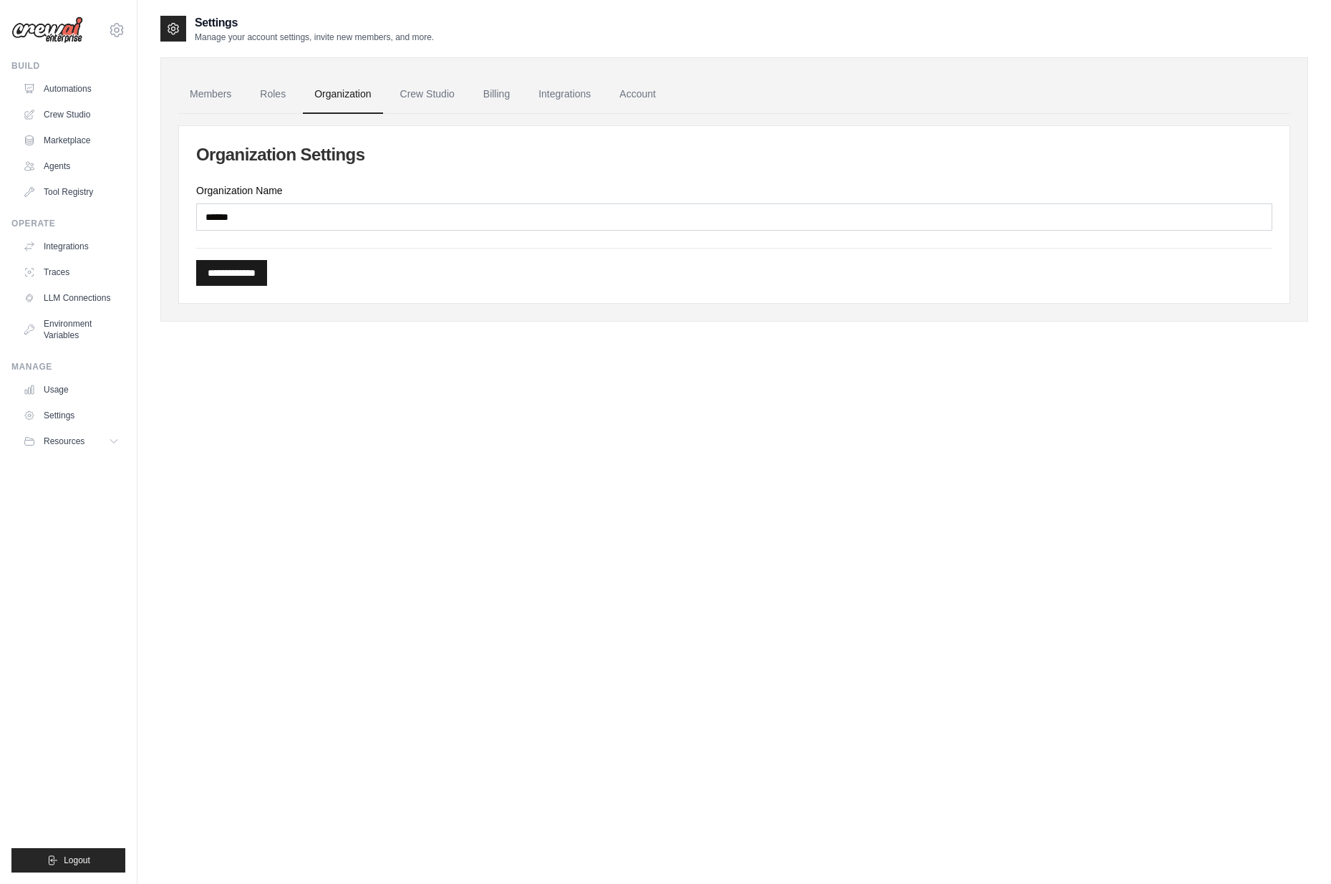
click at [253, 277] on input "**********" at bounding box center [231, 273] width 71 height 26
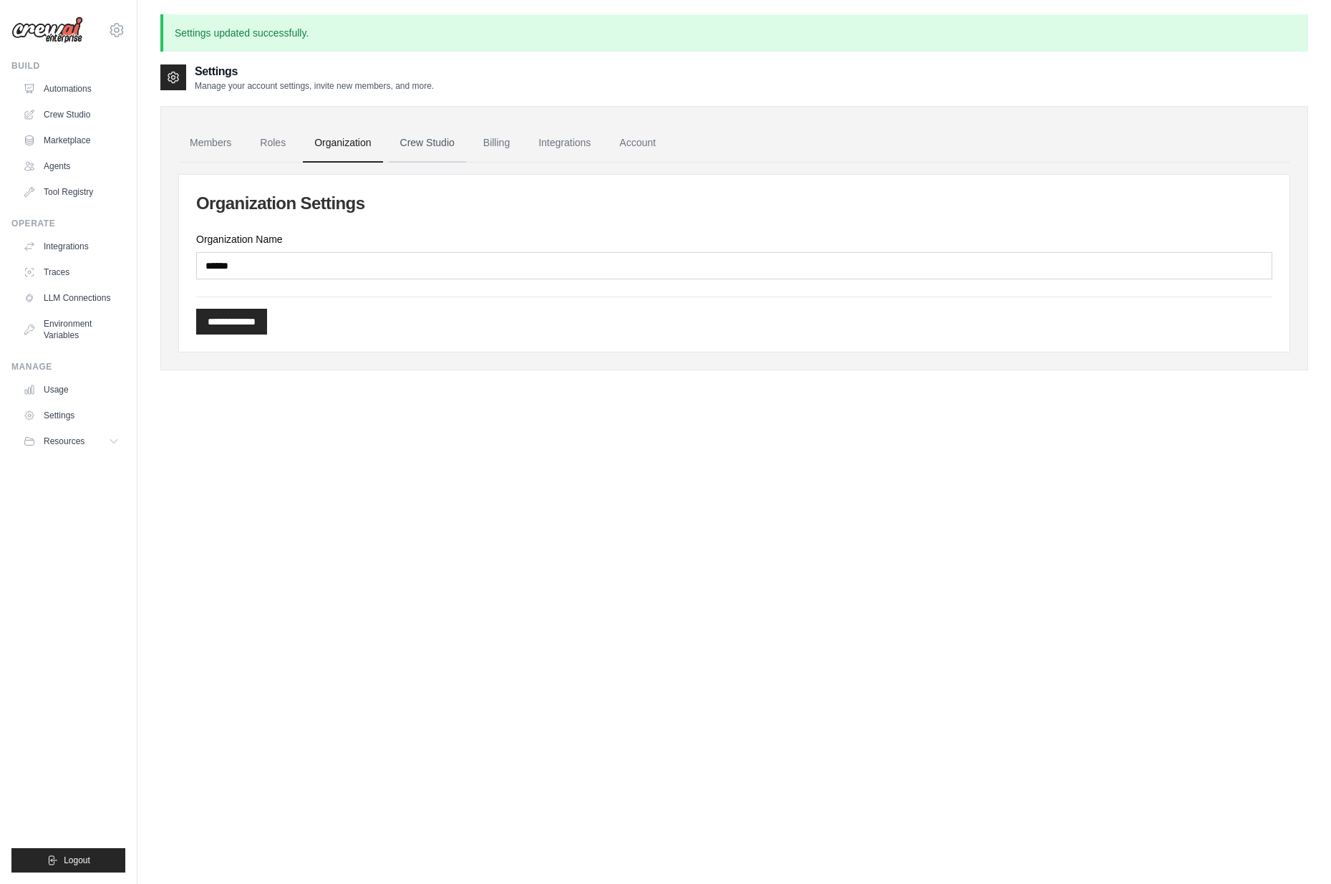
click at [446, 145] on link "Crew Studio" at bounding box center [427, 143] width 77 height 39
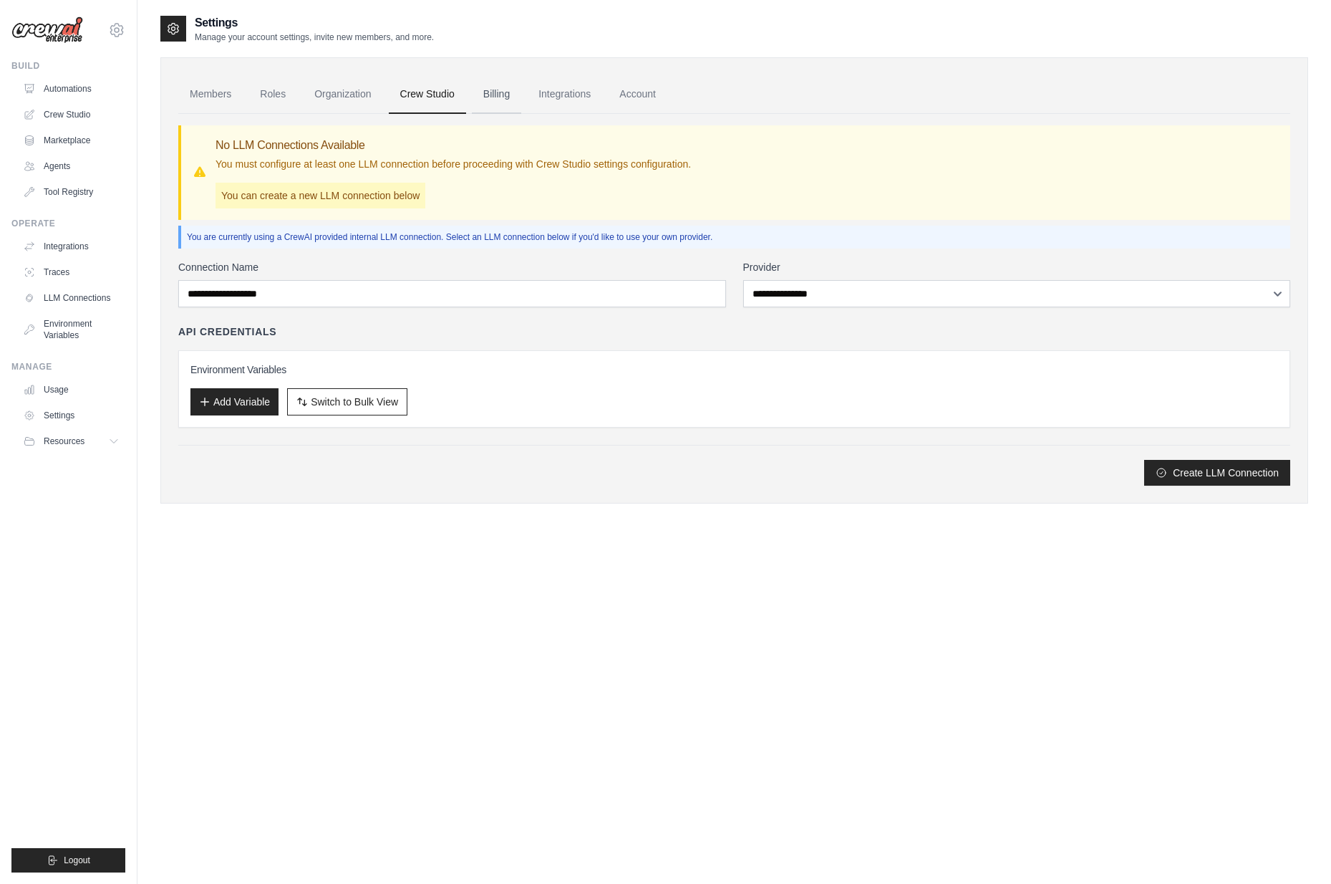
click at [494, 101] on link "Billing" at bounding box center [496, 94] width 49 height 39
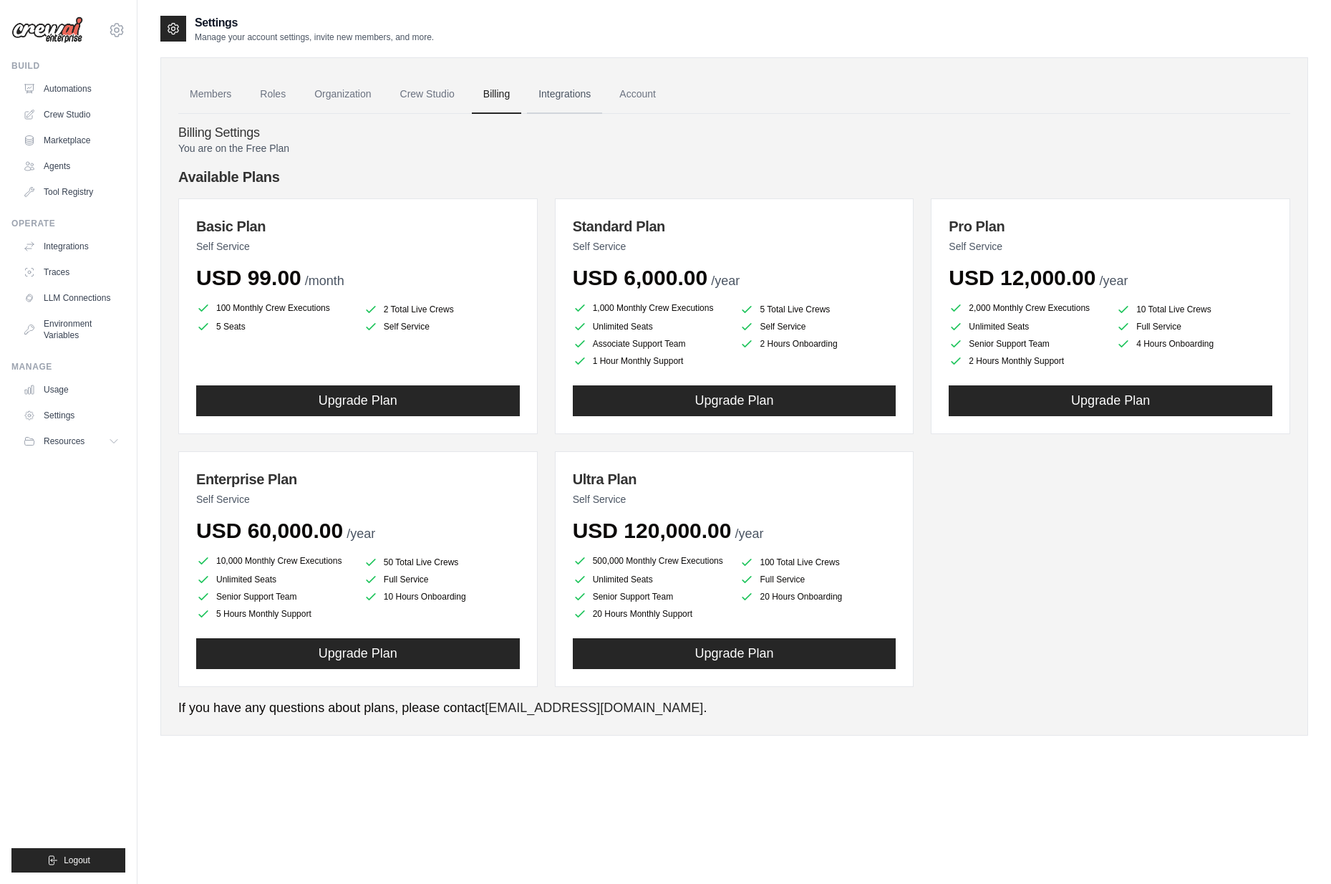
click at [562, 96] on link "Integrations" at bounding box center [564, 94] width 75 height 39
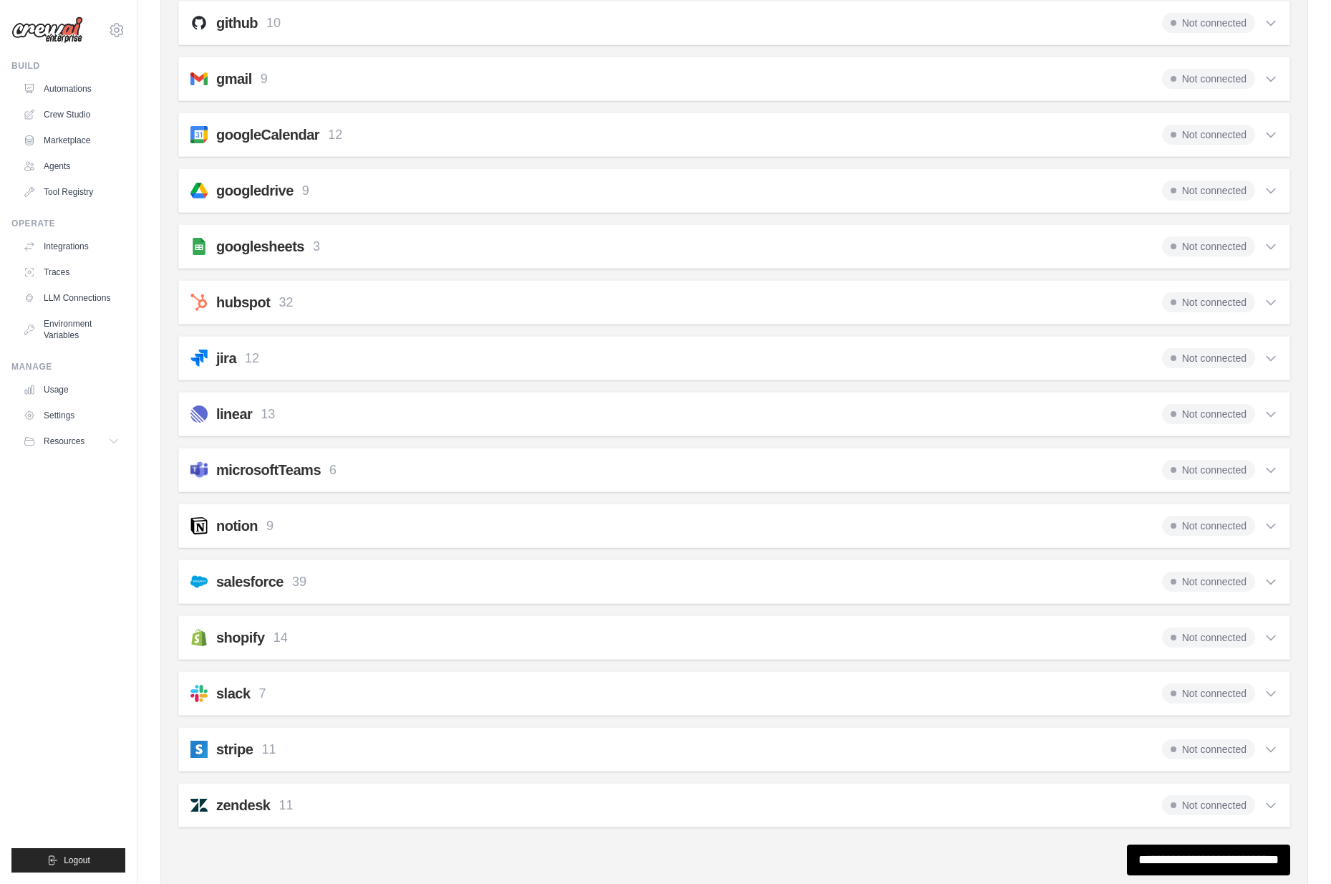
scroll to position [430, 0]
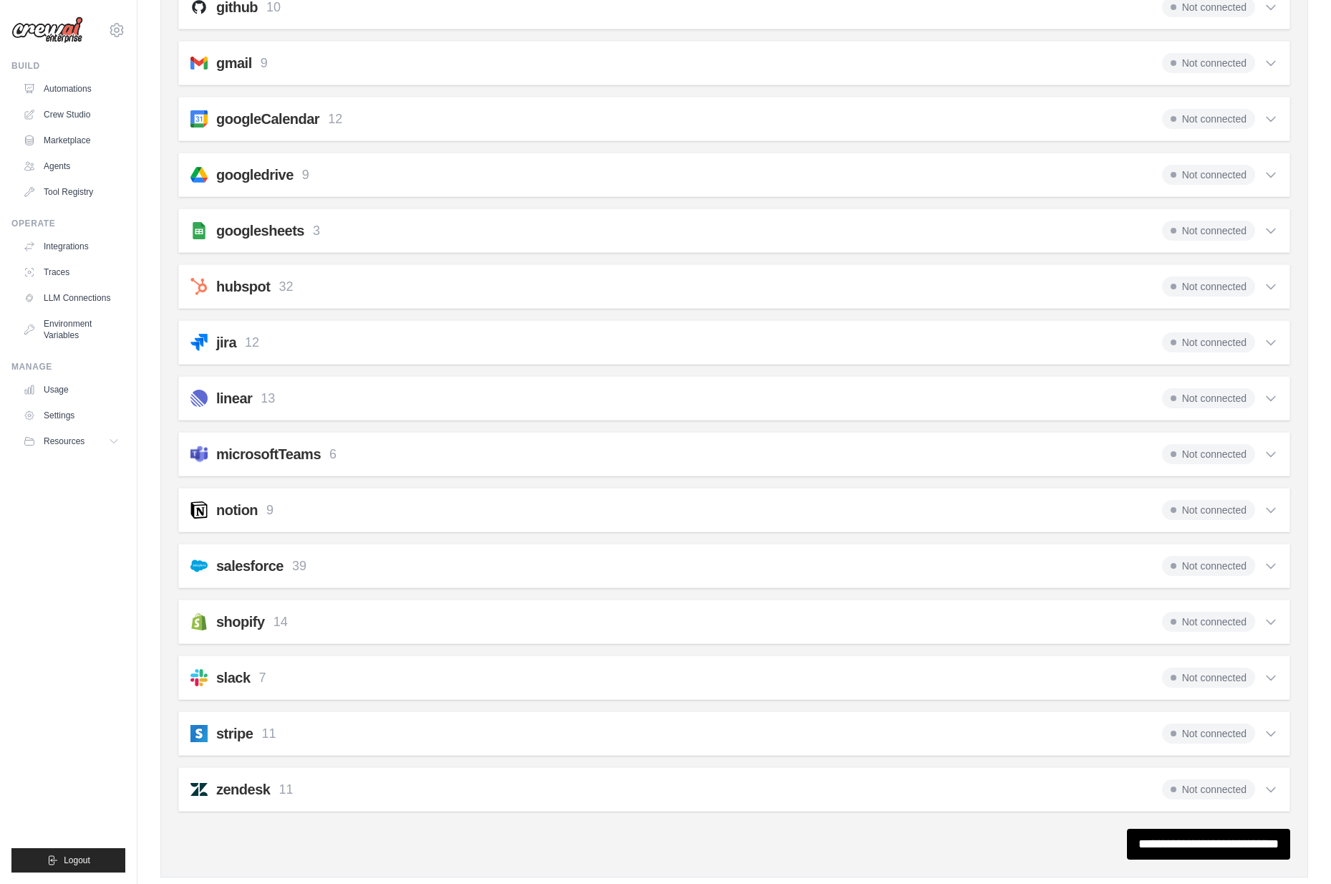
click at [1208, 339] on span "Not connected" at bounding box center [1208, 342] width 93 height 20
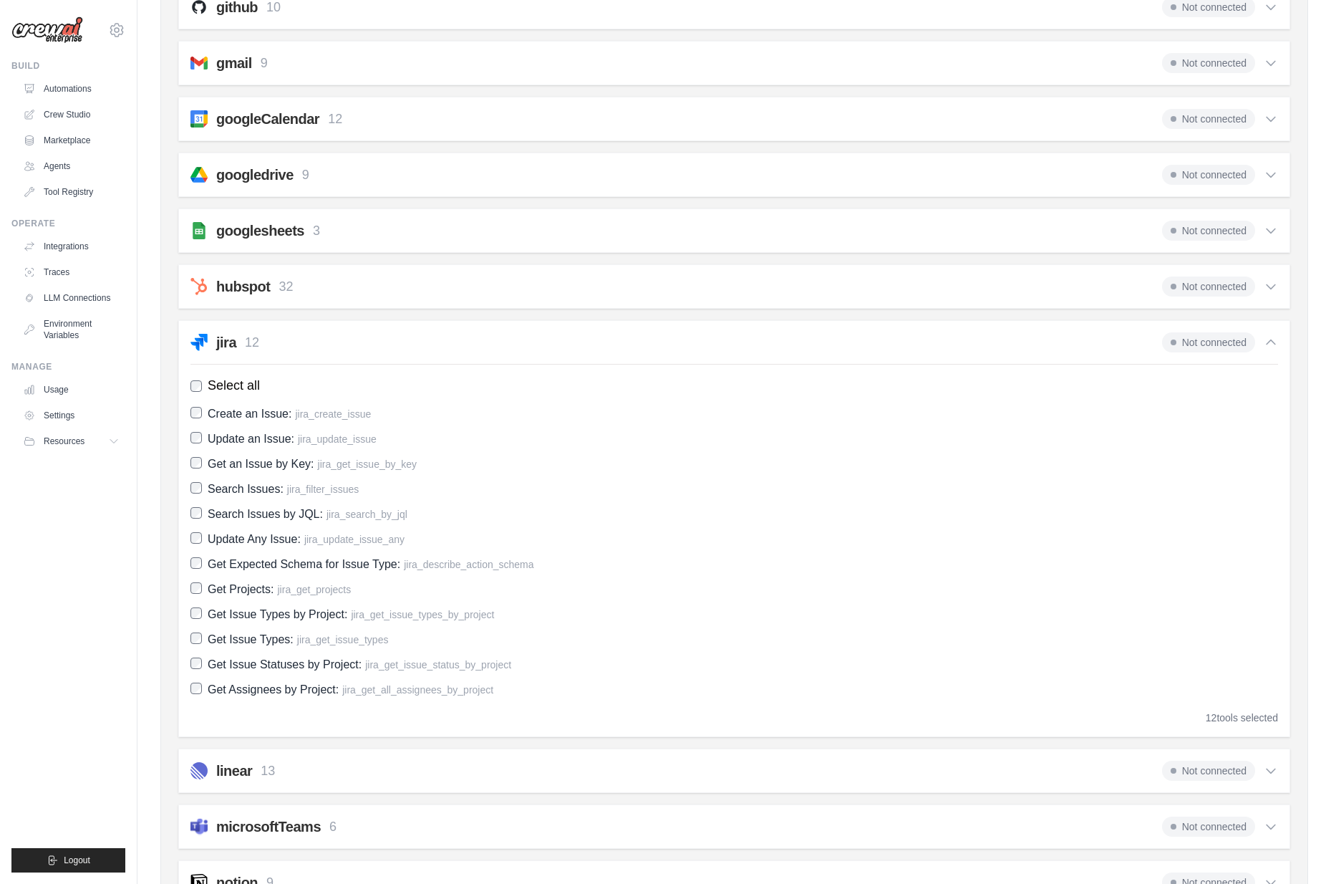
click at [1208, 339] on span "Not connected" at bounding box center [1208, 342] width 93 height 20
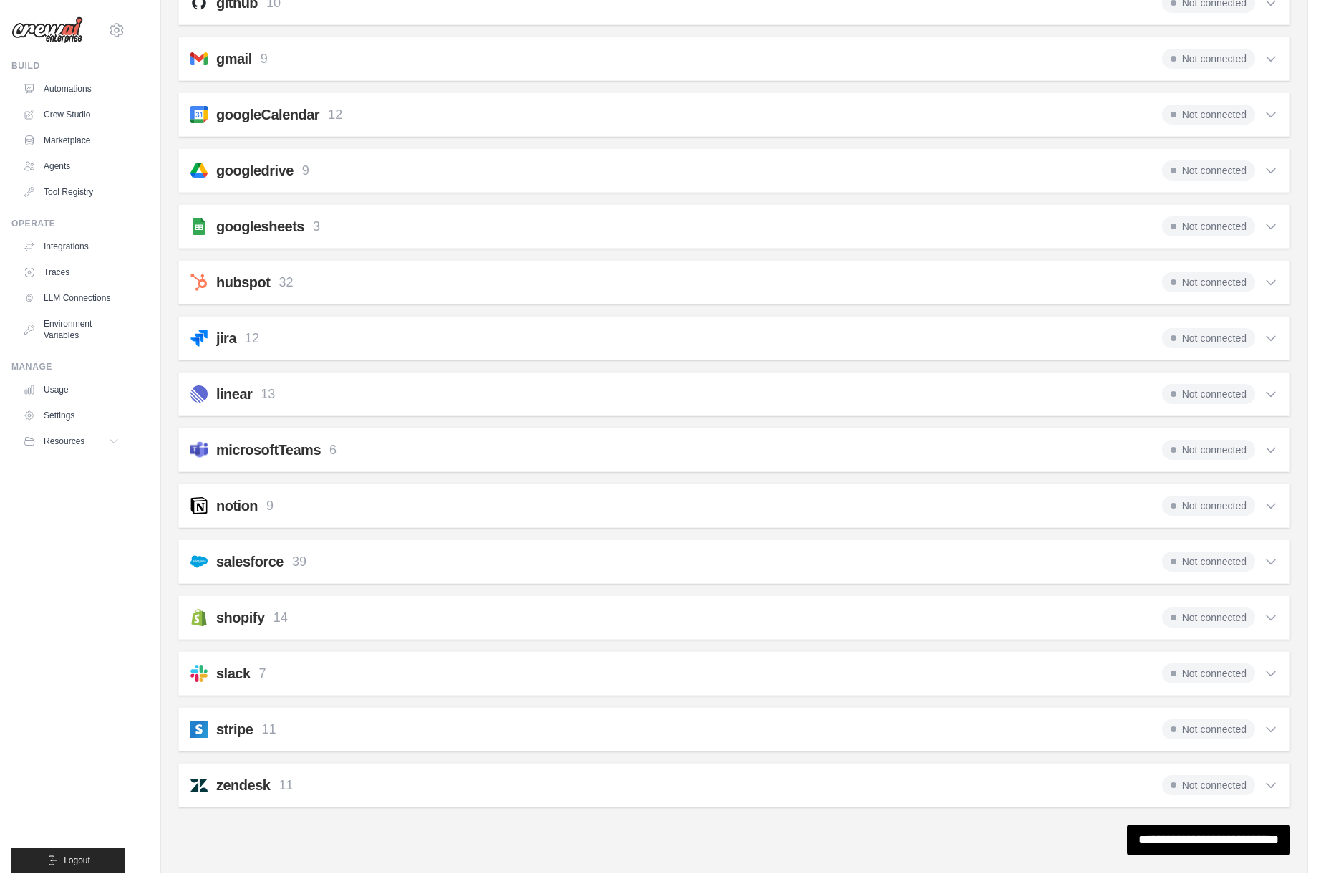
scroll to position [460, 0]
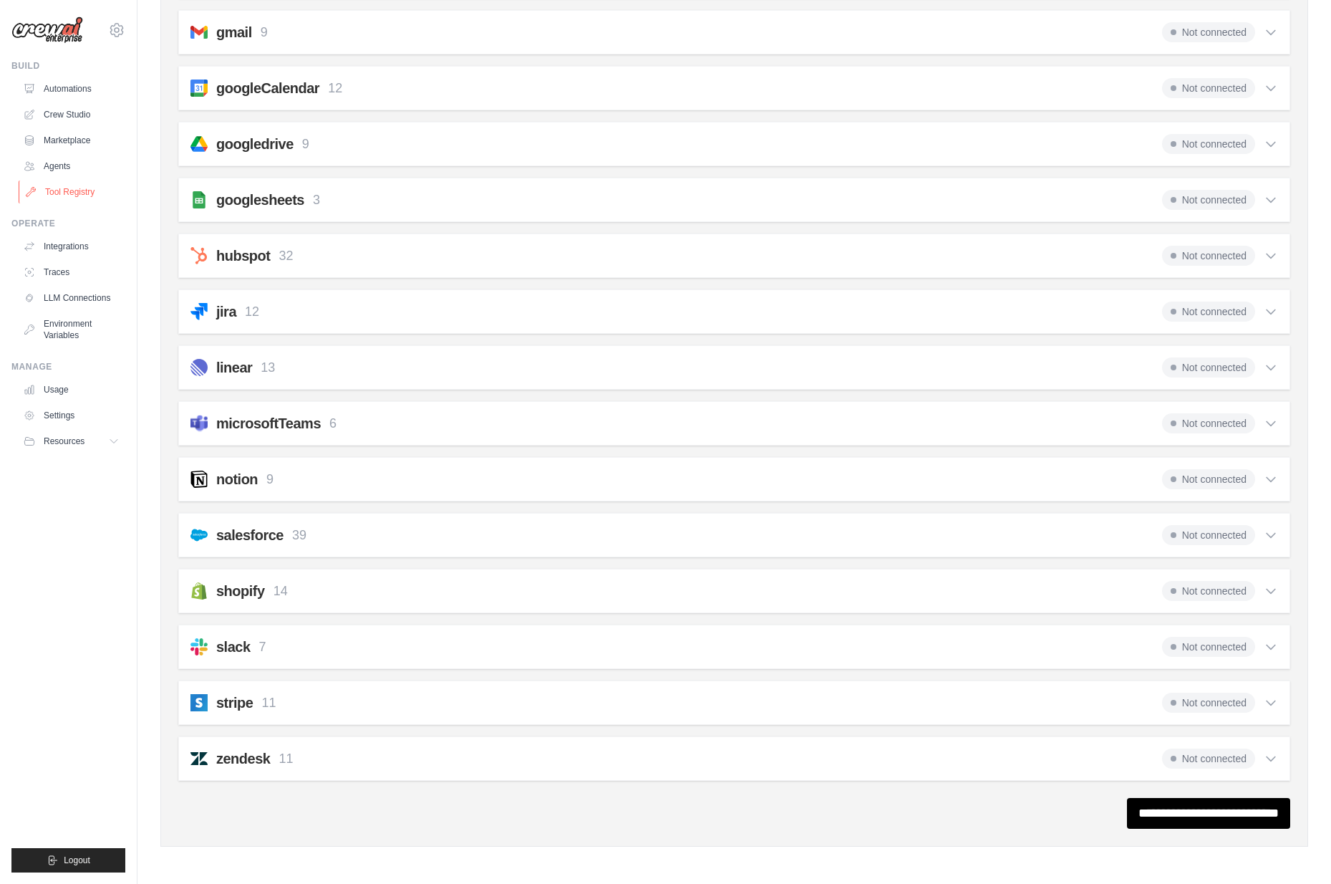
click at [63, 191] on link "Tool Registry" at bounding box center [73, 191] width 108 height 23
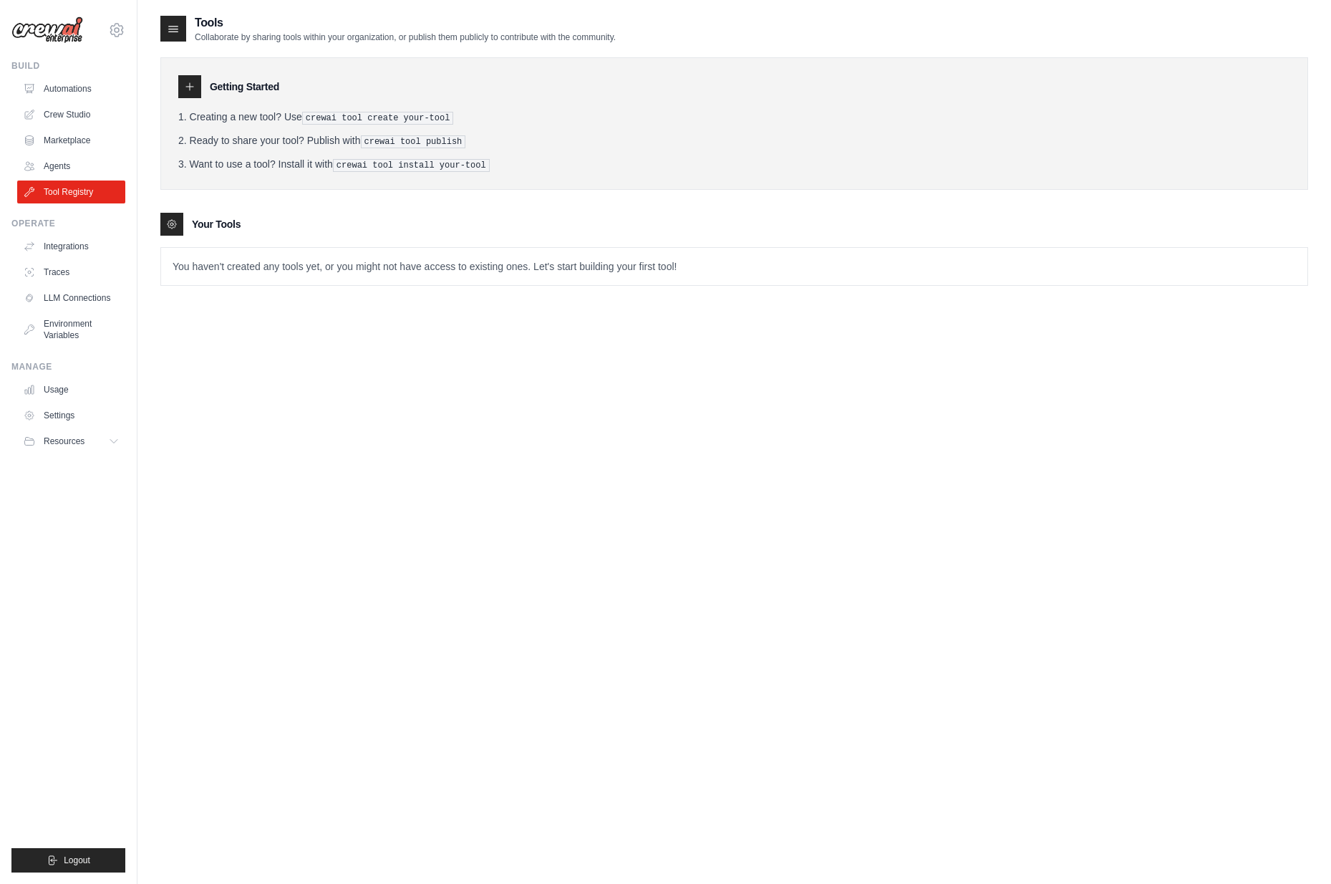
click at [202, 115] on li "Creating a new tool? Use crewai tool create your-tool" at bounding box center [734, 117] width 1112 height 15
click at [188, 87] on icon at bounding box center [189, 86] width 7 height 7
click at [218, 261] on p "You haven't created any tools yet, or you might not have access to existing one…" at bounding box center [734, 266] width 1147 height 37
drag, startPoint x: 222, startPoint y: 116, endPoint x: 463, endPoint y: 118, distance: 240.6
click at [453, 118] on li "Creating a new tool? Use crewai tool create your-tool" at bounding box center [734, 117] width 1112 height 15
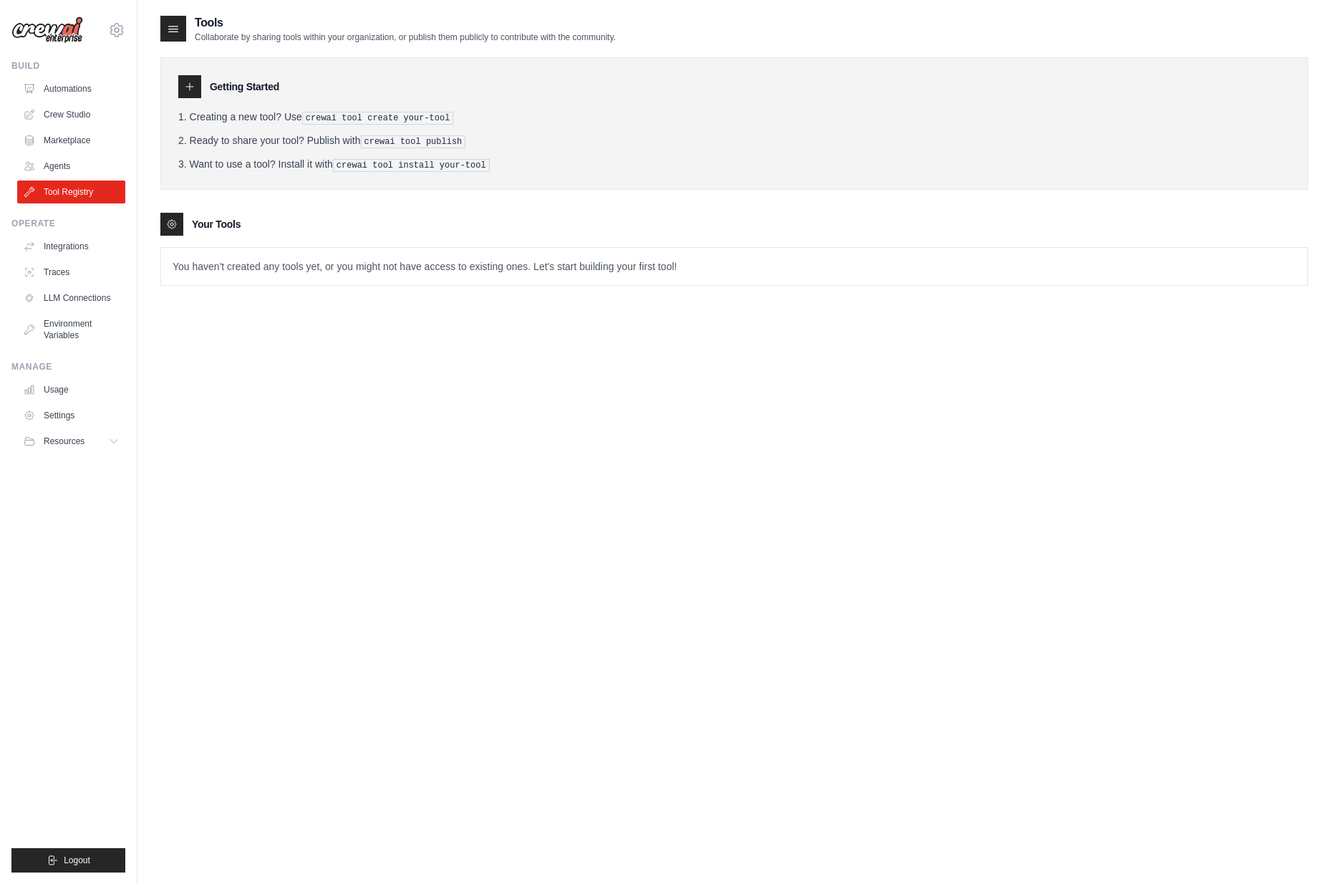
click at [465, 118] on li "Creating a new tool? Use crewai tool create your-tool" at bounding box center [734, 117] width 1112 height 15
click at [195, 90] on icon at bounding box center [189, 86] width 11 height 11
drag, startPoint x: 309, startPoint y: 117, endPoint x: 440, endPoint y: 122, distance: 130.5
click at [440, 122] on pre "crewai tool create your-tool" at bounding box center [378, 118] width 152 height 13
click at [177, 220] on icon at bounding box center [171, 223] width 11 height 11
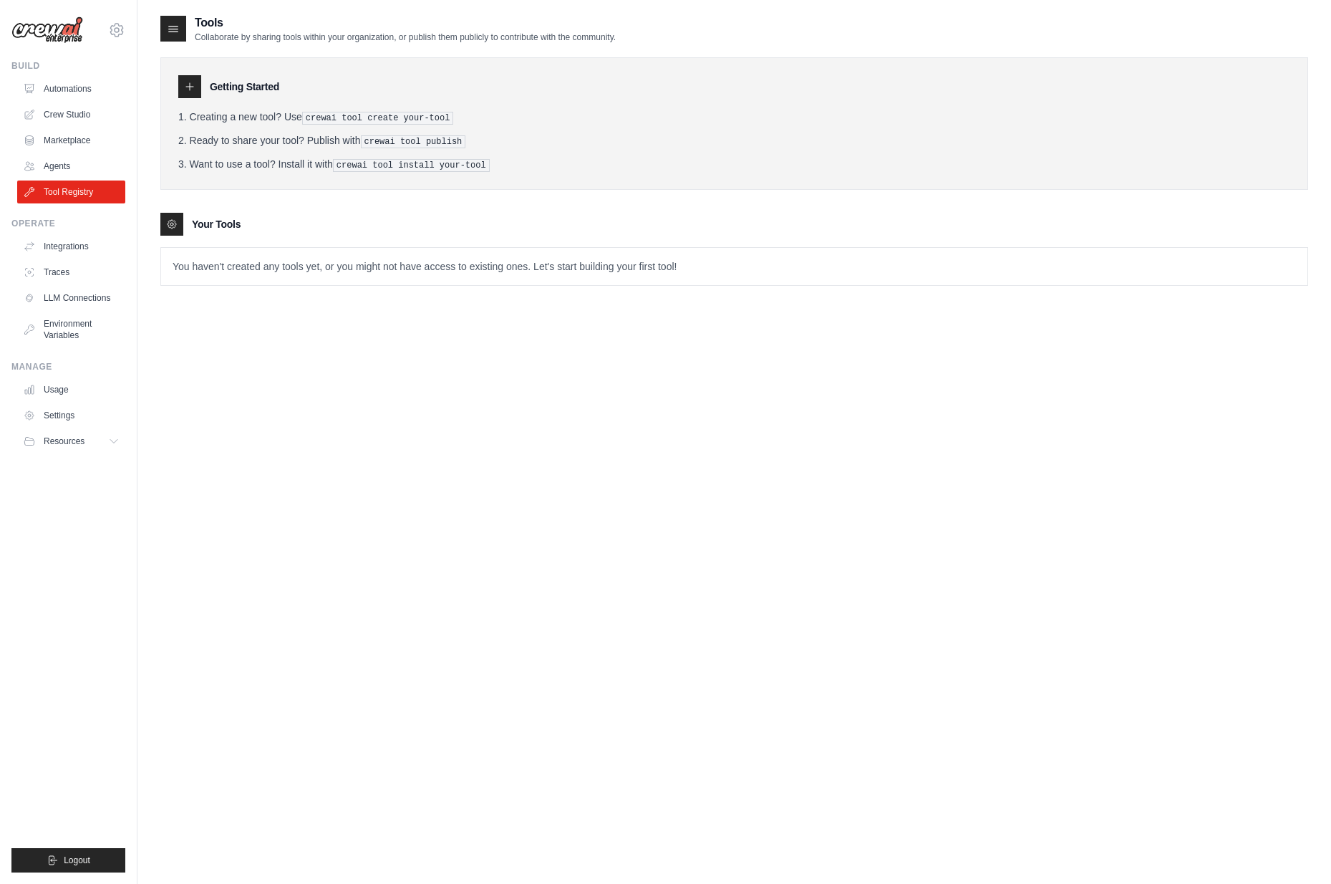
click at [216, 225] on h3 "Your Tools" at bounding box center [216, 224] width 49 height 14
click at [50, 165] on link "Agents" at bounding box center [73, 166] width 108 height 23
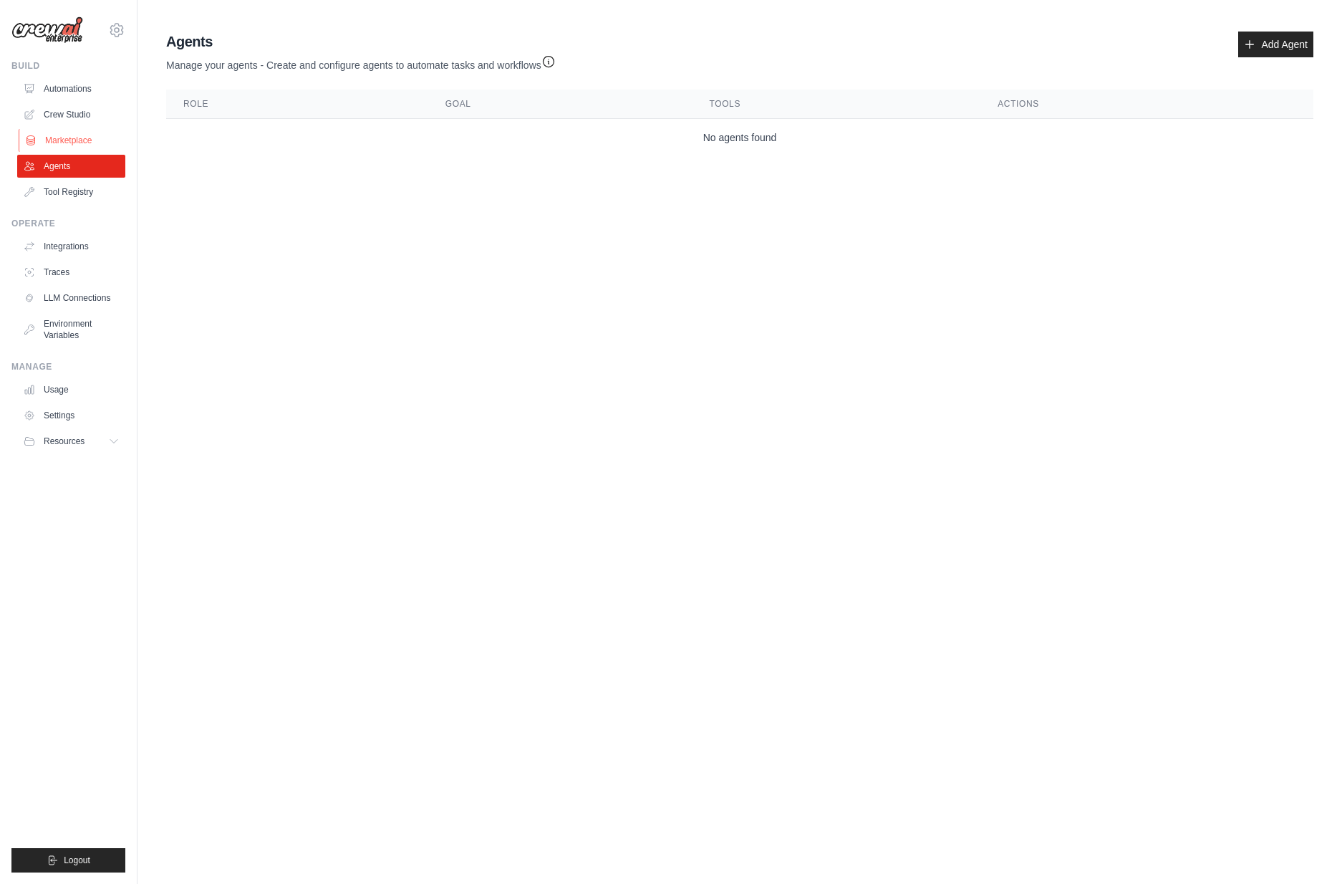
click at [59, 137] on link "Marketplace" at bounding box center [73, 140] width 108 height 23
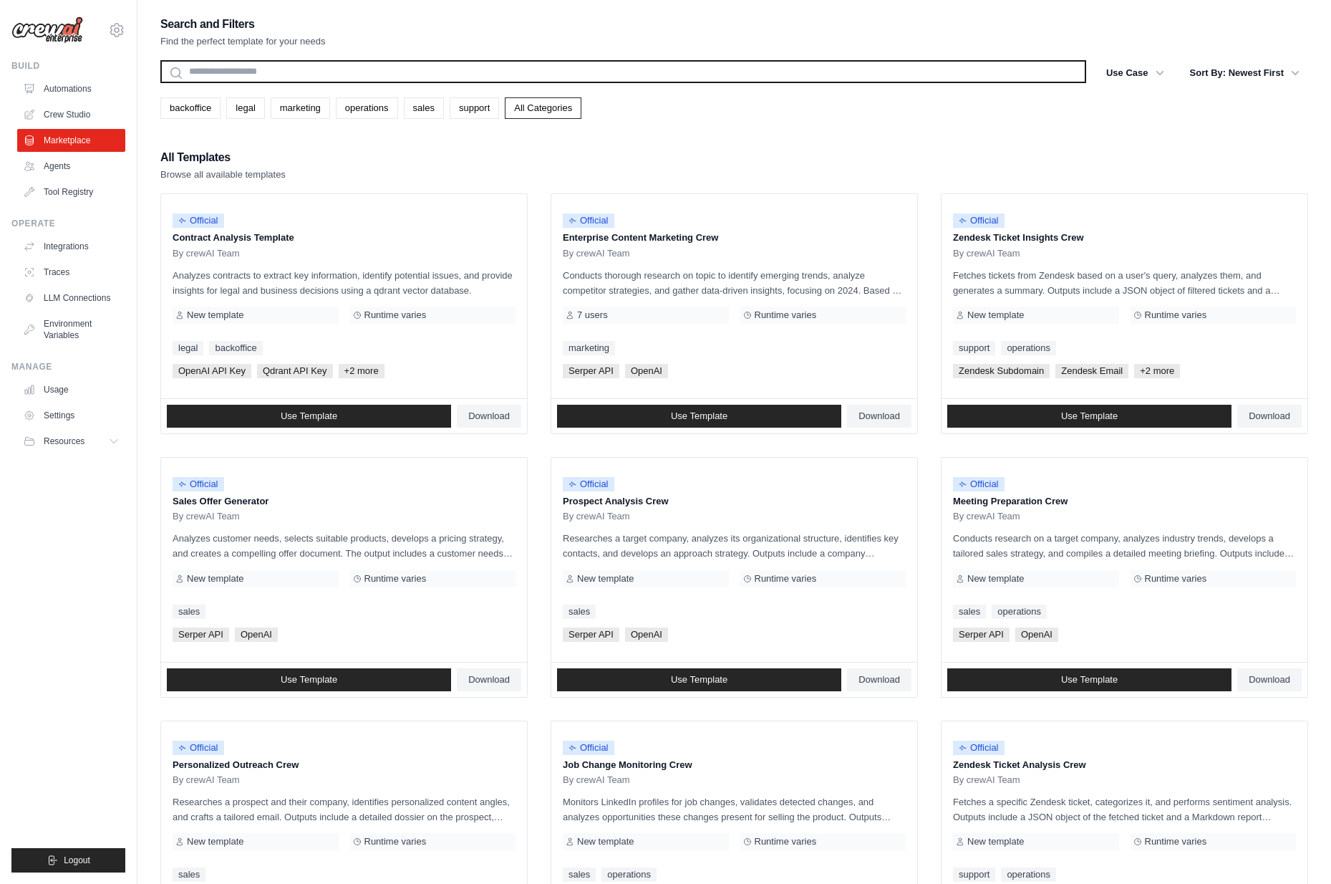
click at [312, 72] on input "text" at bounding box center [623, 71] width 926 height 23
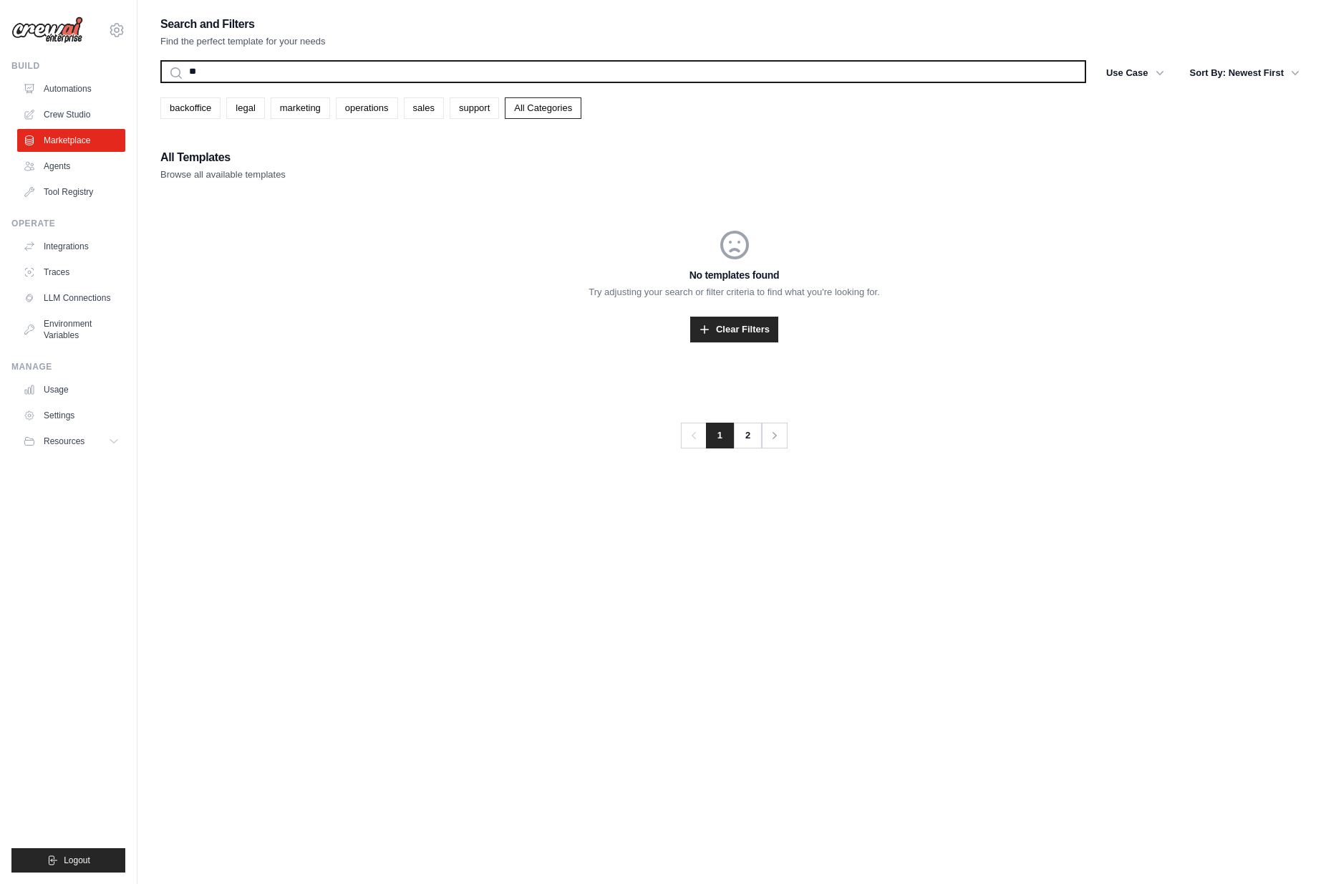
type input "*"
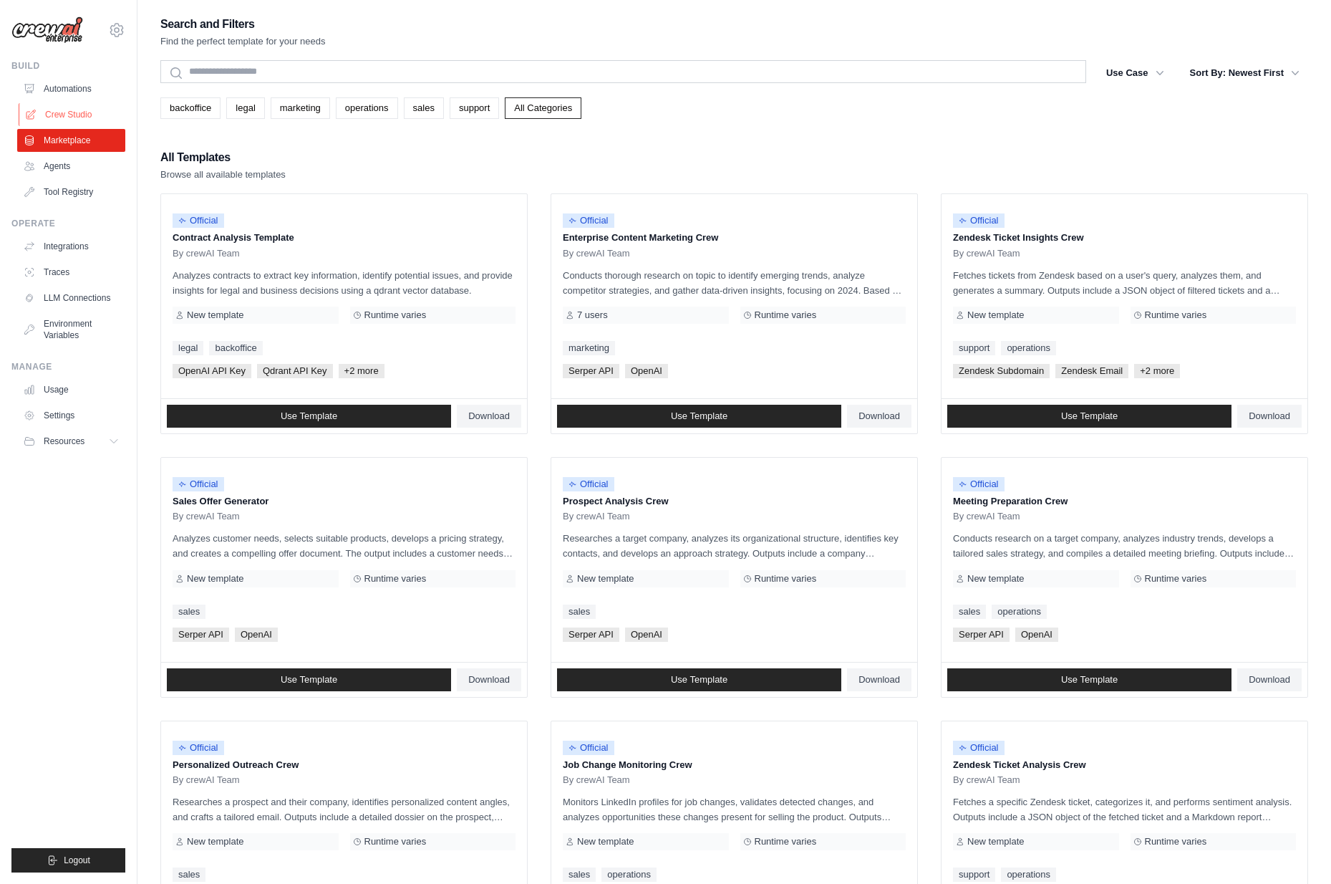
click at [79, 111] on link "Crew Studio" at bounding box center [73, 114] width 108 height 23
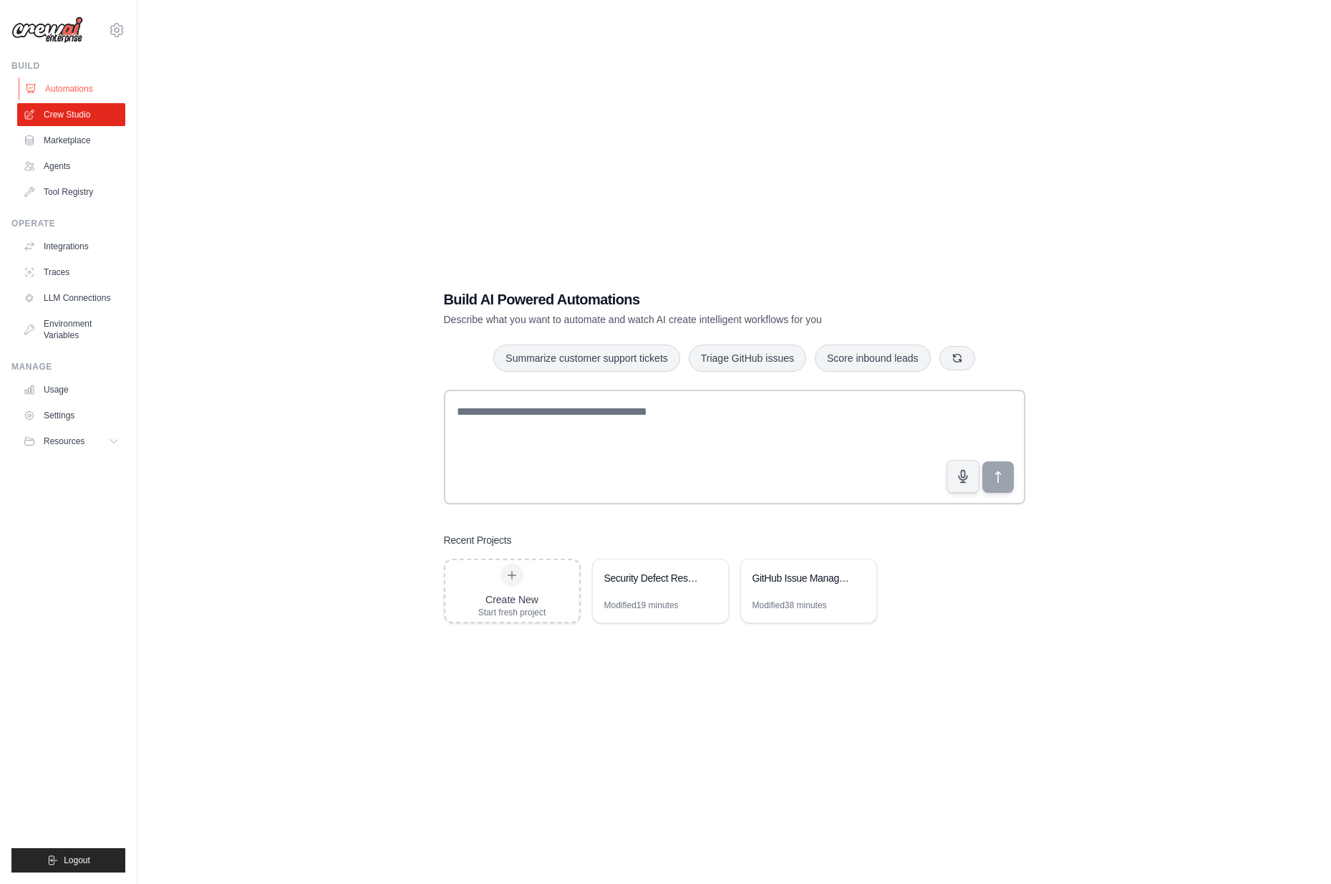
click at [78, 83] on link "Automations" at bounding box center [73, 88] width 108 height 23
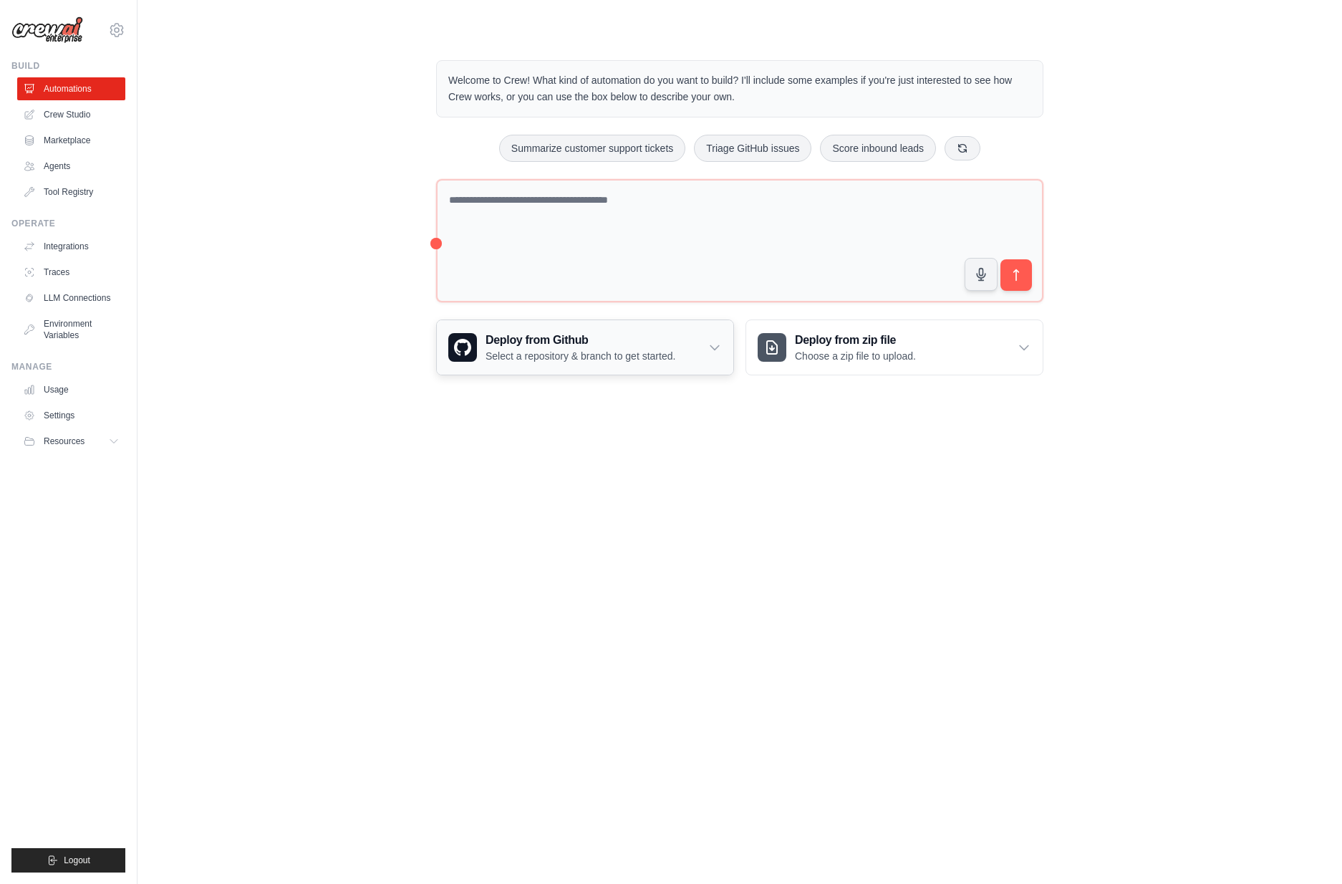
click at [713, 346] on icon at bounding box center [715, 347] width 14 height 14
click at [59, 190] on link "Tool Registry" at bounding box center [73, 191] width 108 height 23
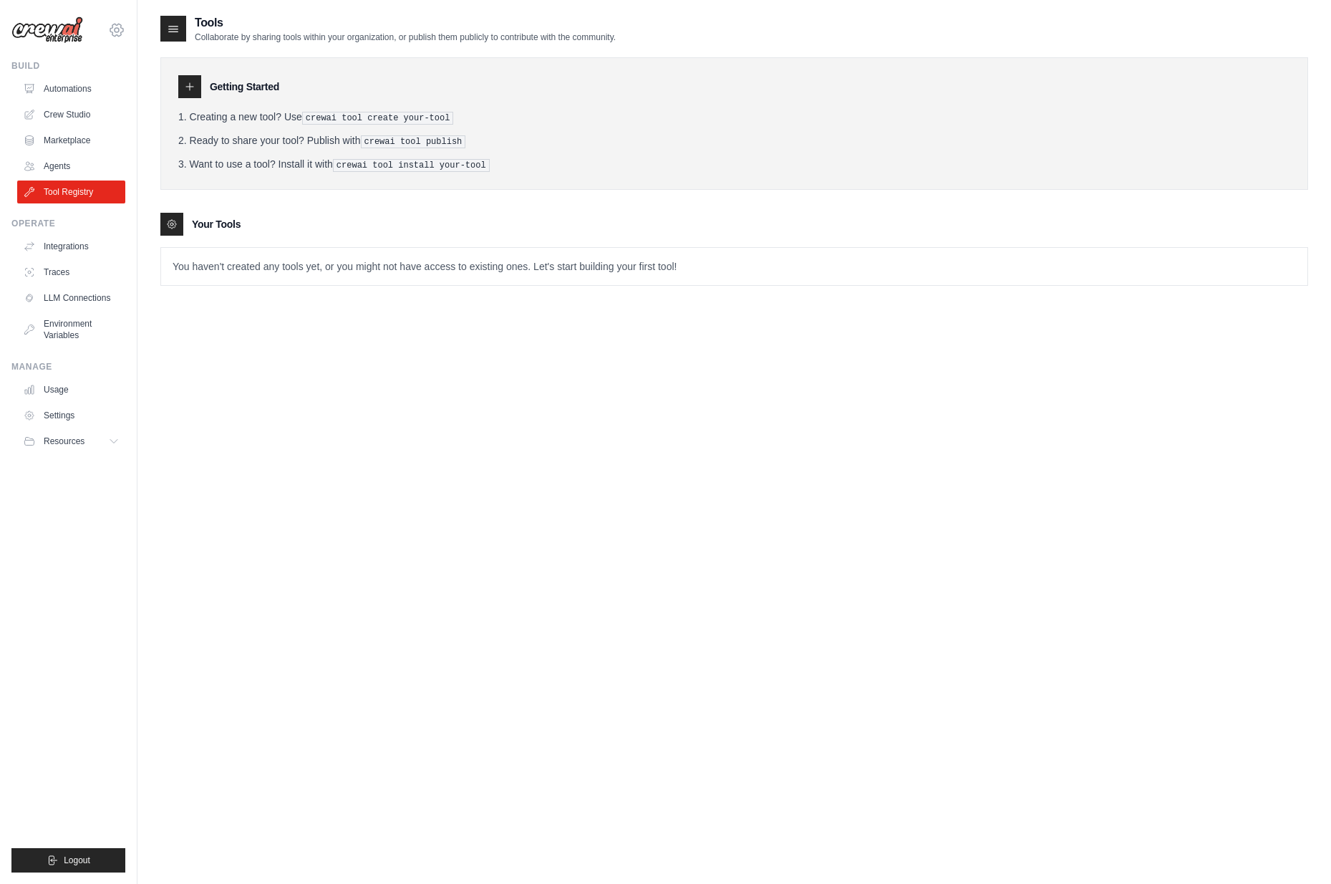
click at [117, 31] on icon at bounding box center [116, 29] width 17 height 17
click at [62, 320] on link "Environment Variables" at bounding box center [73, 329] width 108 height 34
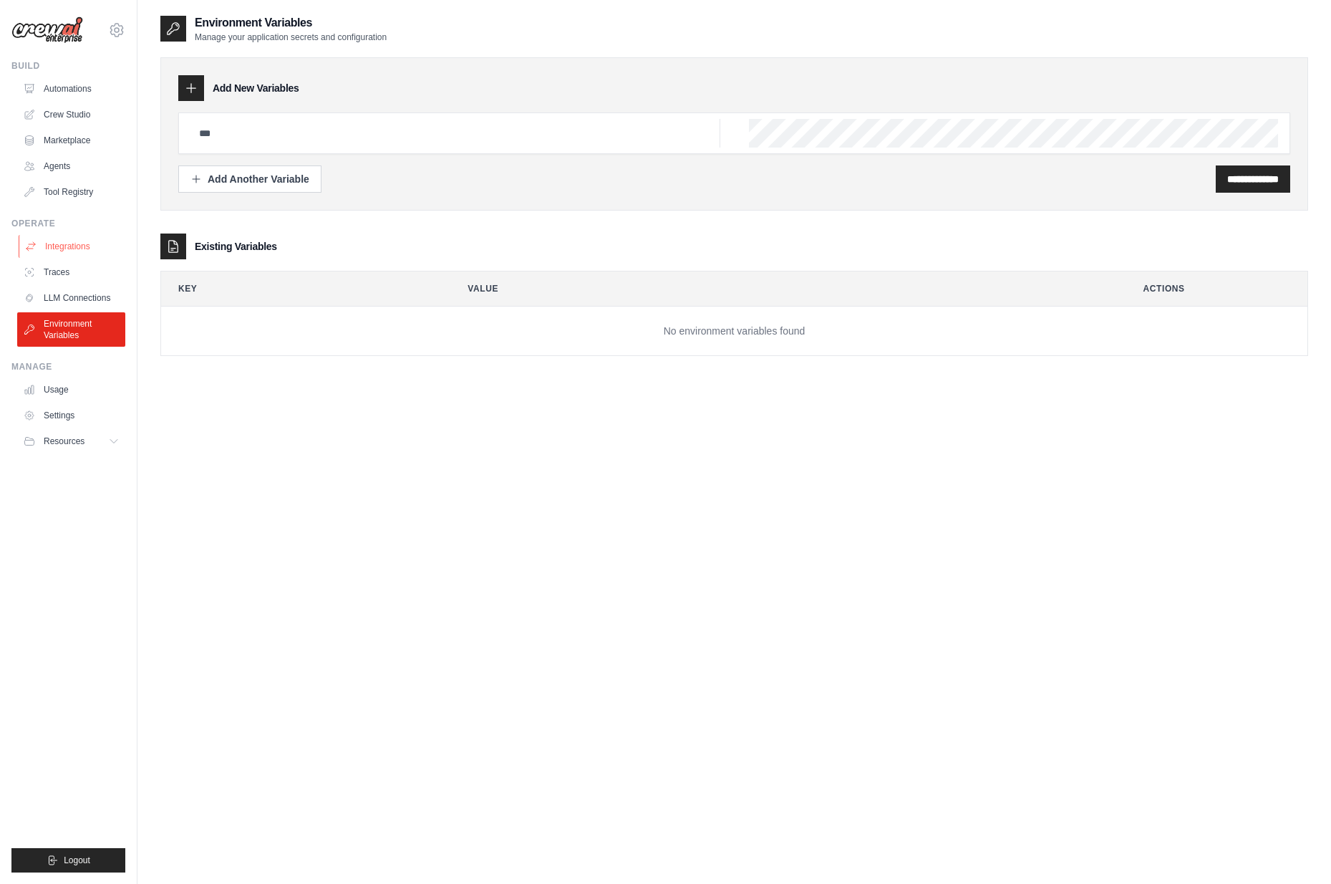
click at [71, 243] on link "Integrations" at bounding box center [73, 246] width 108 height 23
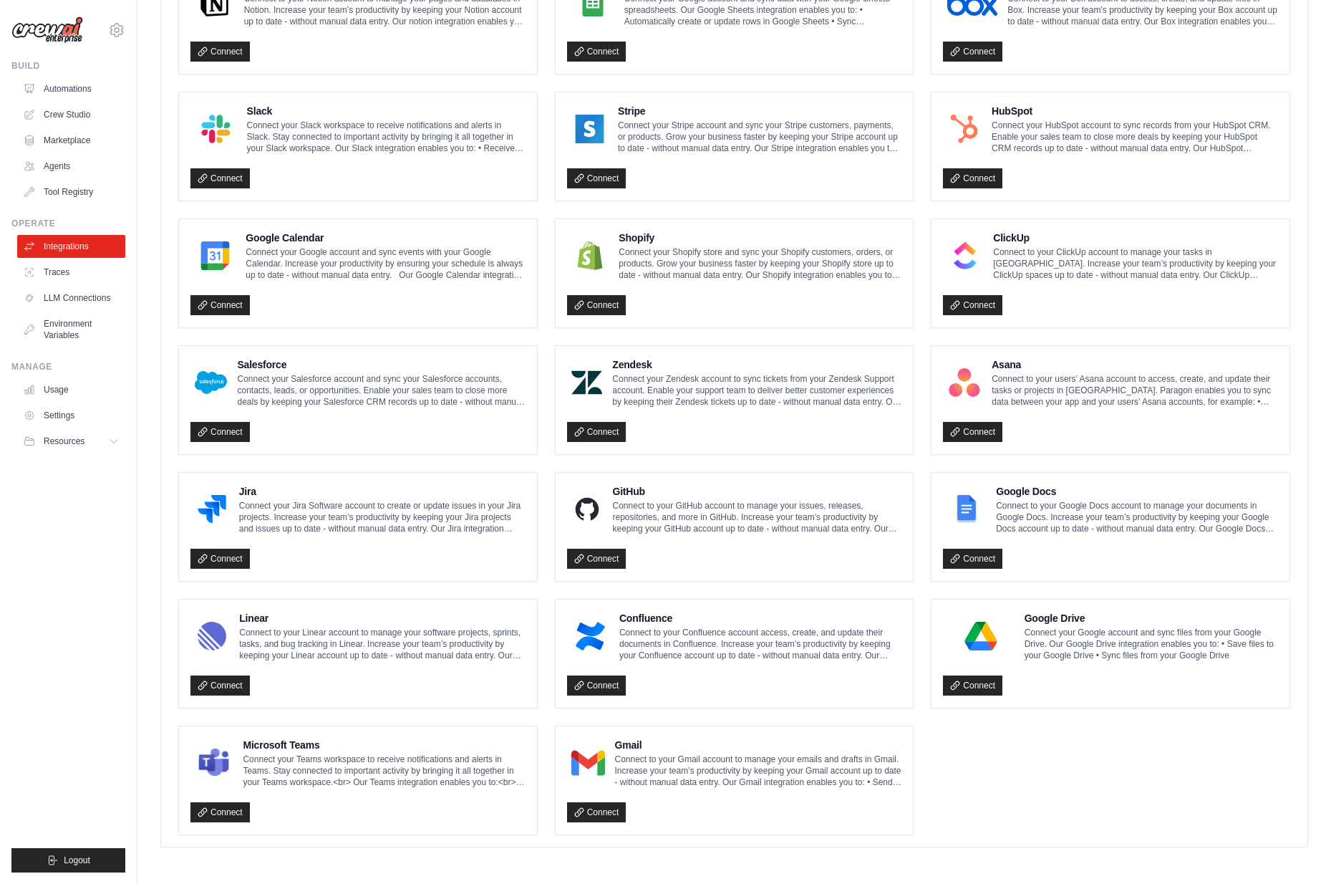
scroll to position [463, 0]
click at [605, 561] on link "Connect" at bounding box center [596, 558] width 59 height 20
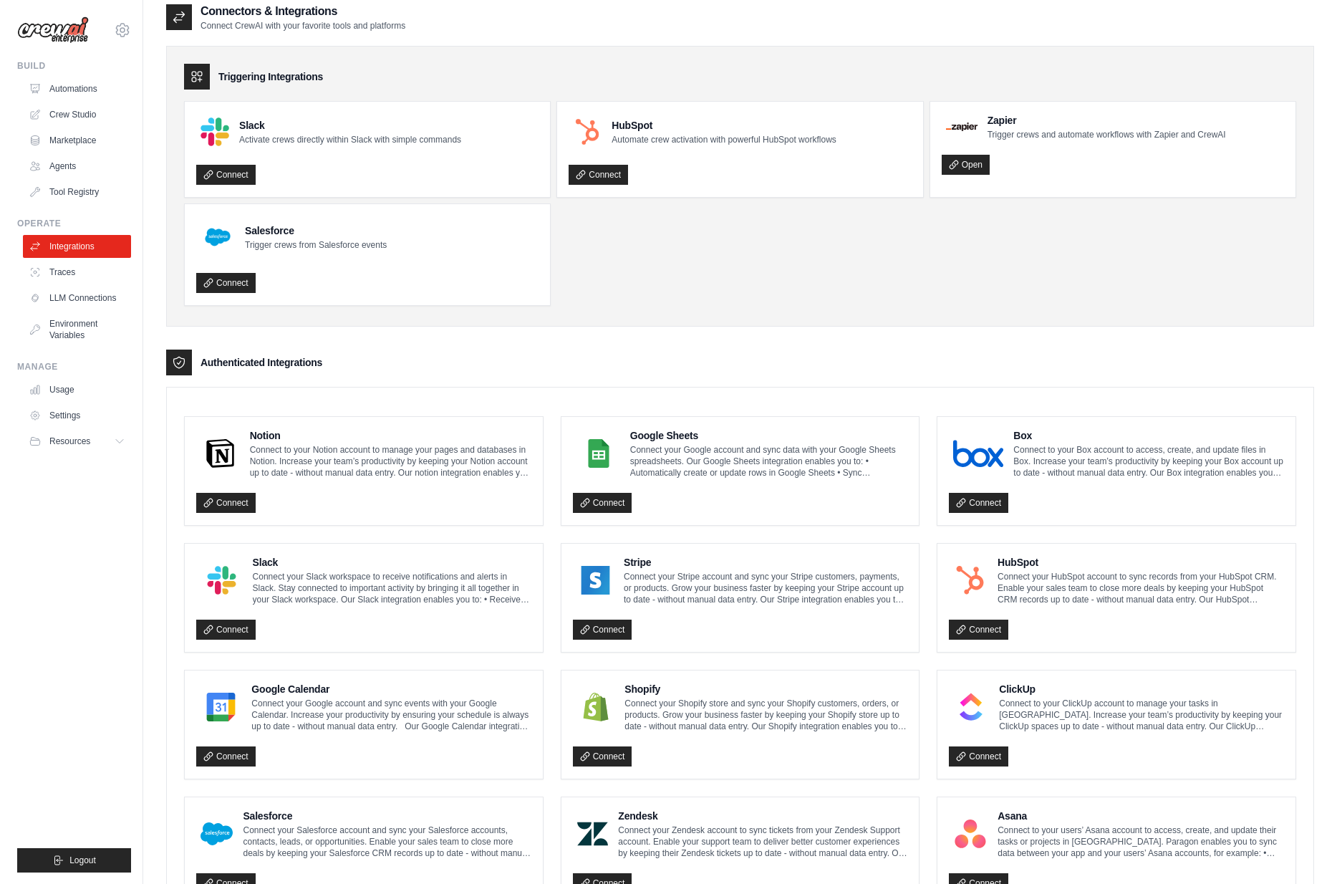
scroll to position [0, 0]
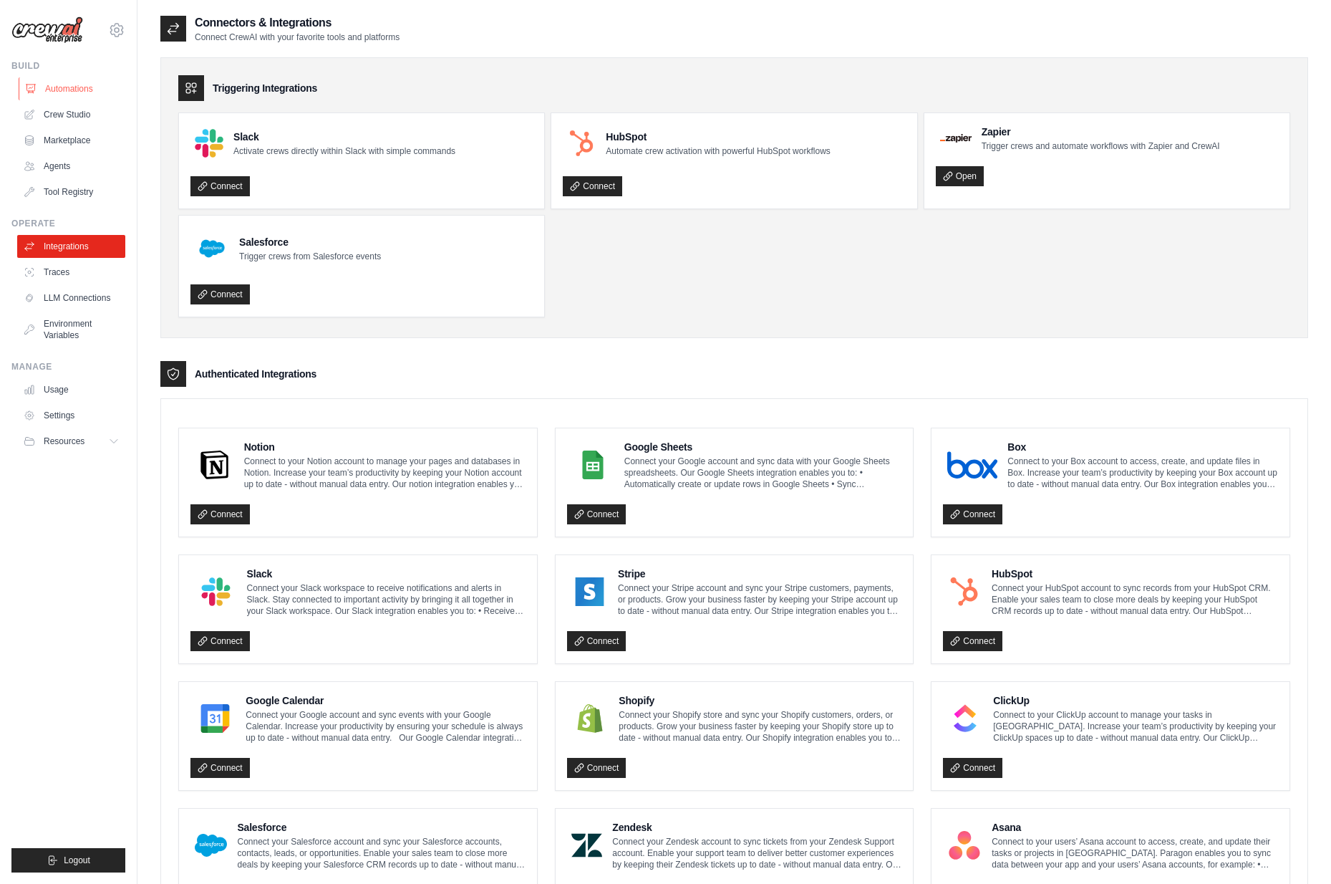
click at [67, 90] on link "Automations" at bounding box center [73, 88] width 108 height 23
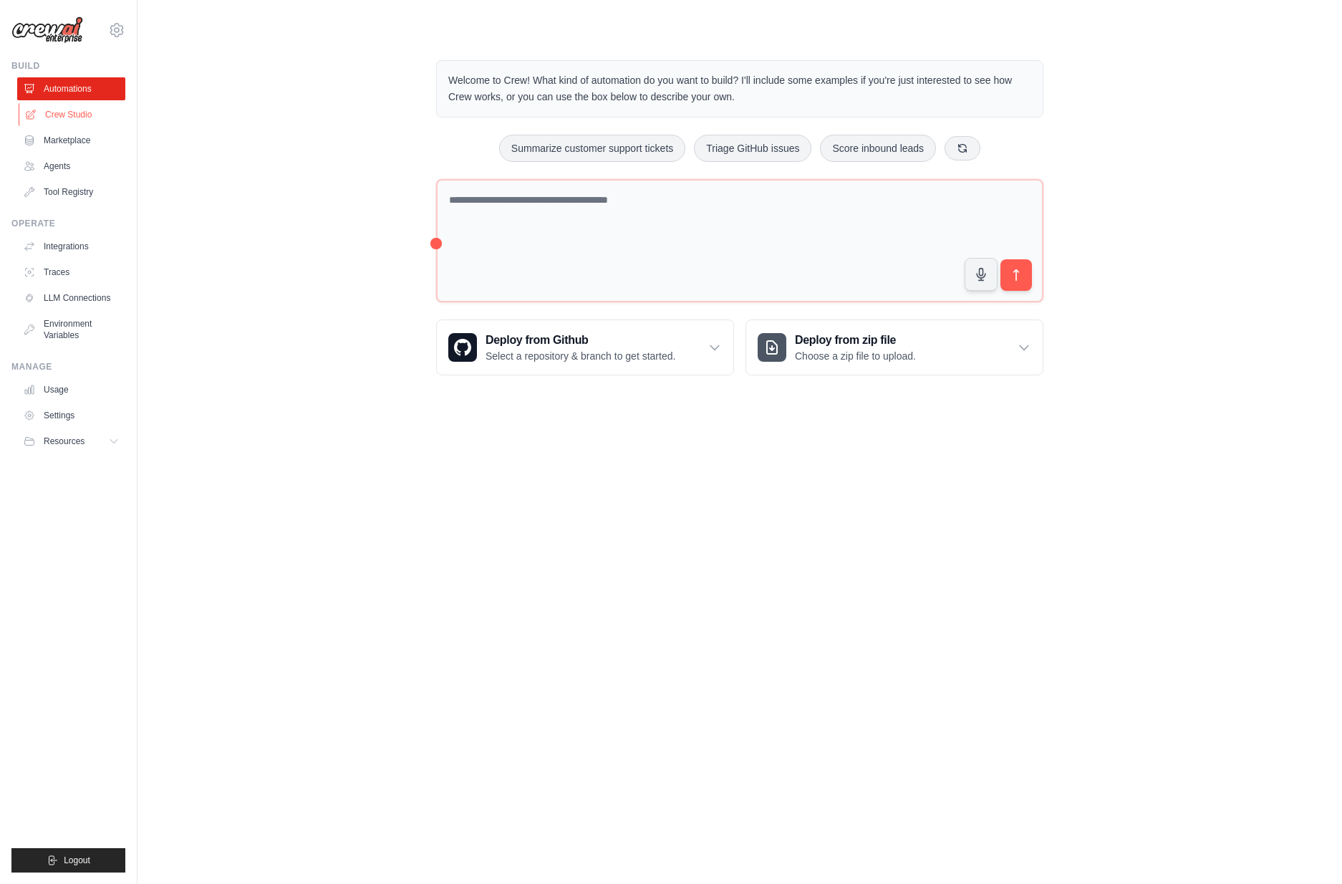
click at [92, 112] on link "Crew Studio" at bounding box center [73, 114] width 108 height 23
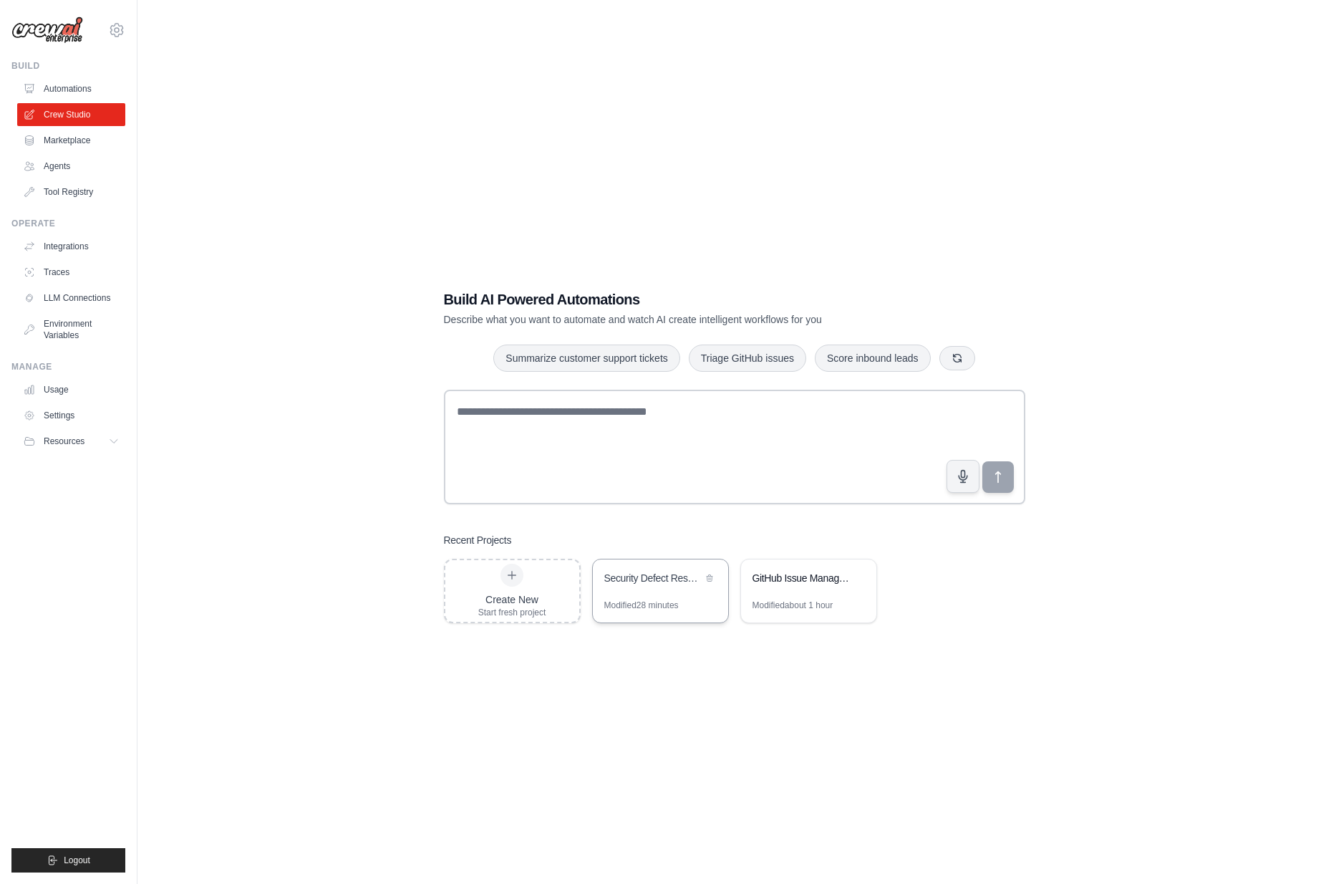
click at [666, 591] on div "Security Defect Response Automation" at bounding box center [660, 579] width 135 height 40
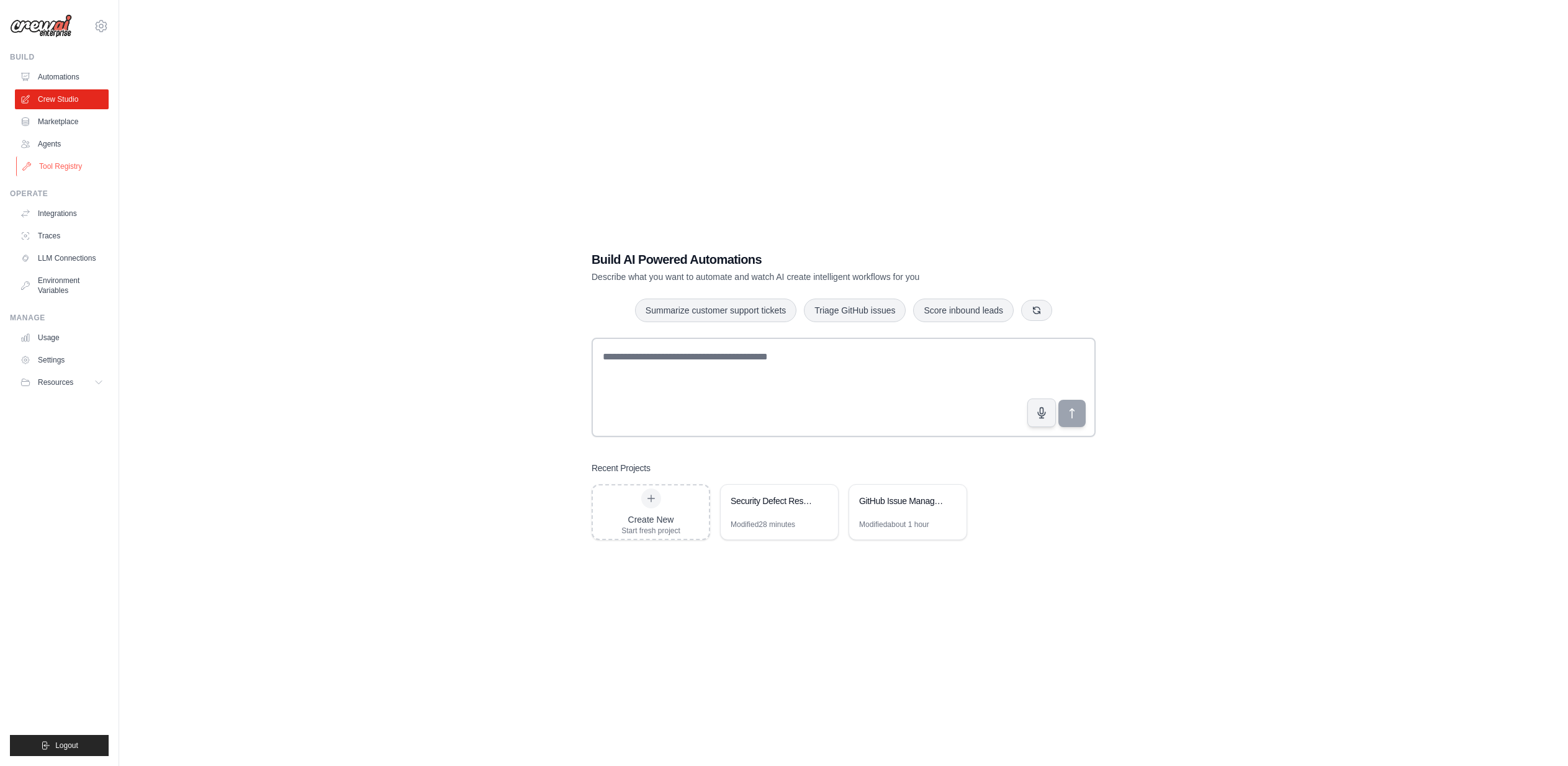
click at [57, 162] on link "Tool Registry" at bounding box center [63, 166] width 94 height 20
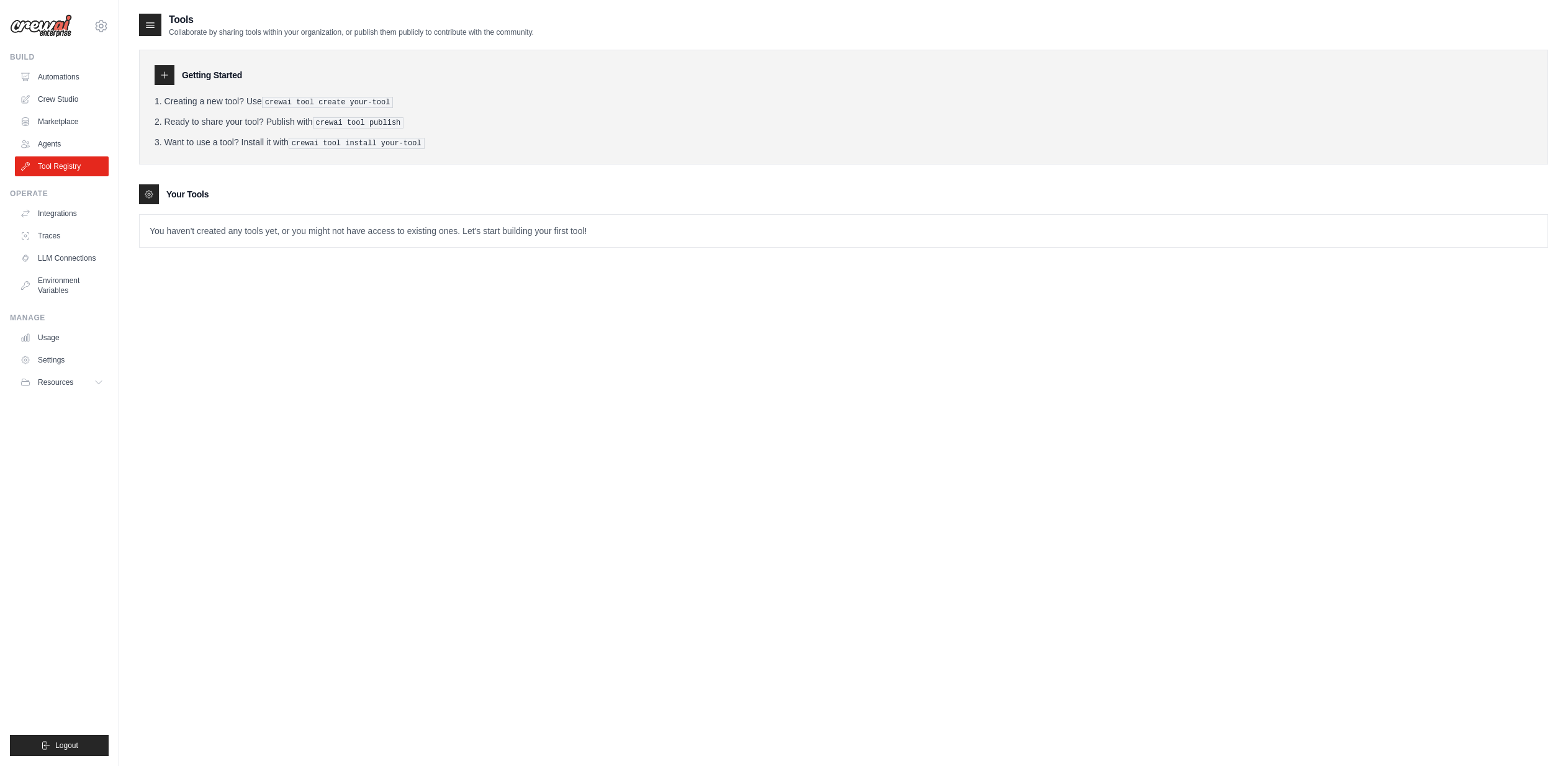
drag, startPoint x: 174, startPoint y: 29, endPoint x: 563, endPoint y: 34, distance: 389.0
click at [555, 32] on div "Tools Collaborate by sharing tools within your organization, or publish them pu…" at bounding box center [843, 24] width 1409 height 25
click at [569, 36] on div "Tools Collaborate by sharing tools within your organization, or publish them pu…" at bounding box center [843, 24] width 1409 height 25
click at [273, 101] on pre "crewai tool create your-tool" at bounding box center [328, 102] width 132 height 11
drag, startPoint x: 268, startPoint y: 101, endPoint x: 388, endPoint y: 105, distance: 120.1
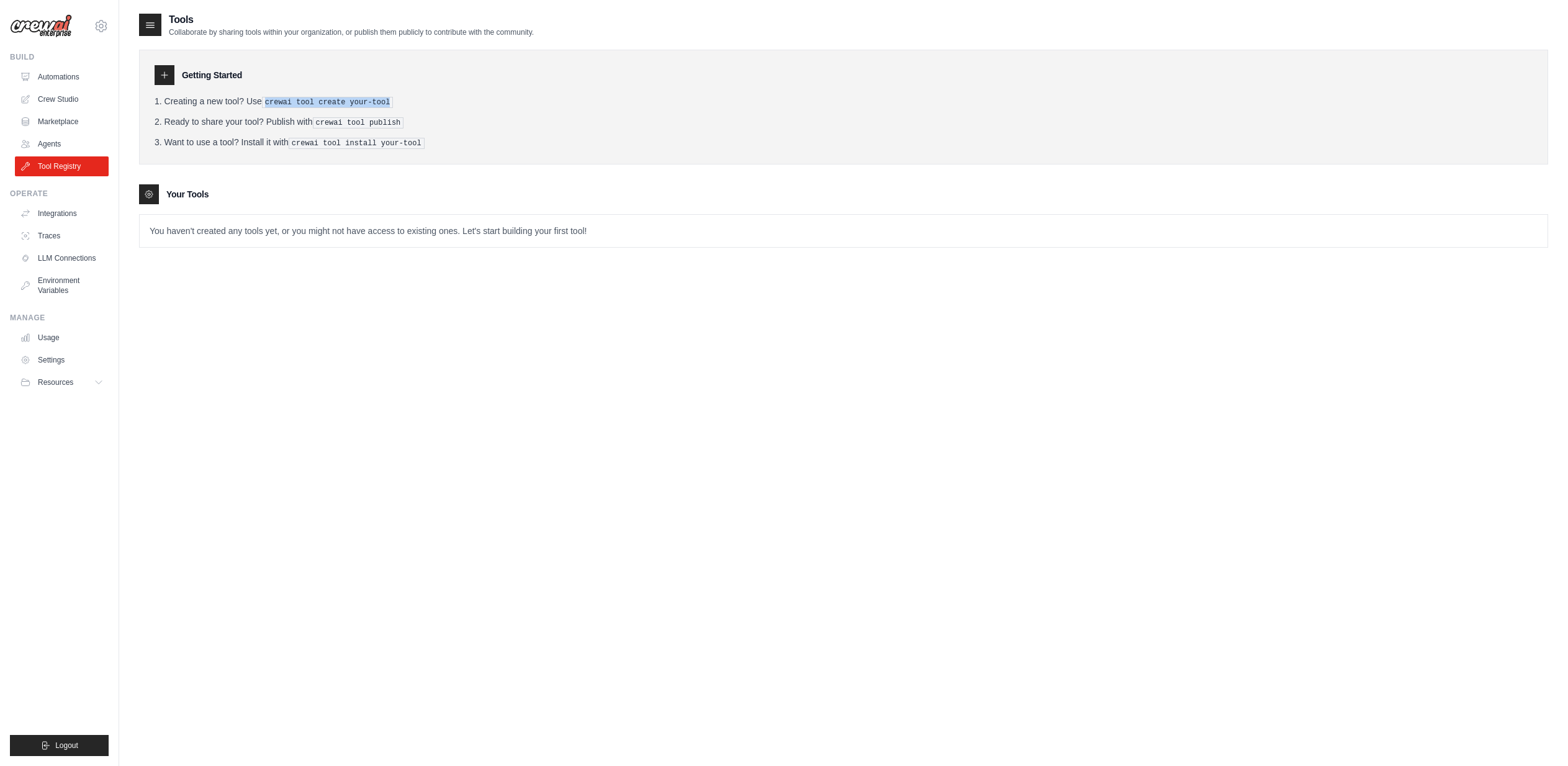
click at [388, 105] on li "Creating a new tool? Use crewai tool create your-tool" at bounding box center [843, 101] width 1378 height 13
copy pre "crewai tool create your-tool"
click at [57, 75] on link "Automations" at bounding box center [63, 76] width 94 height 20
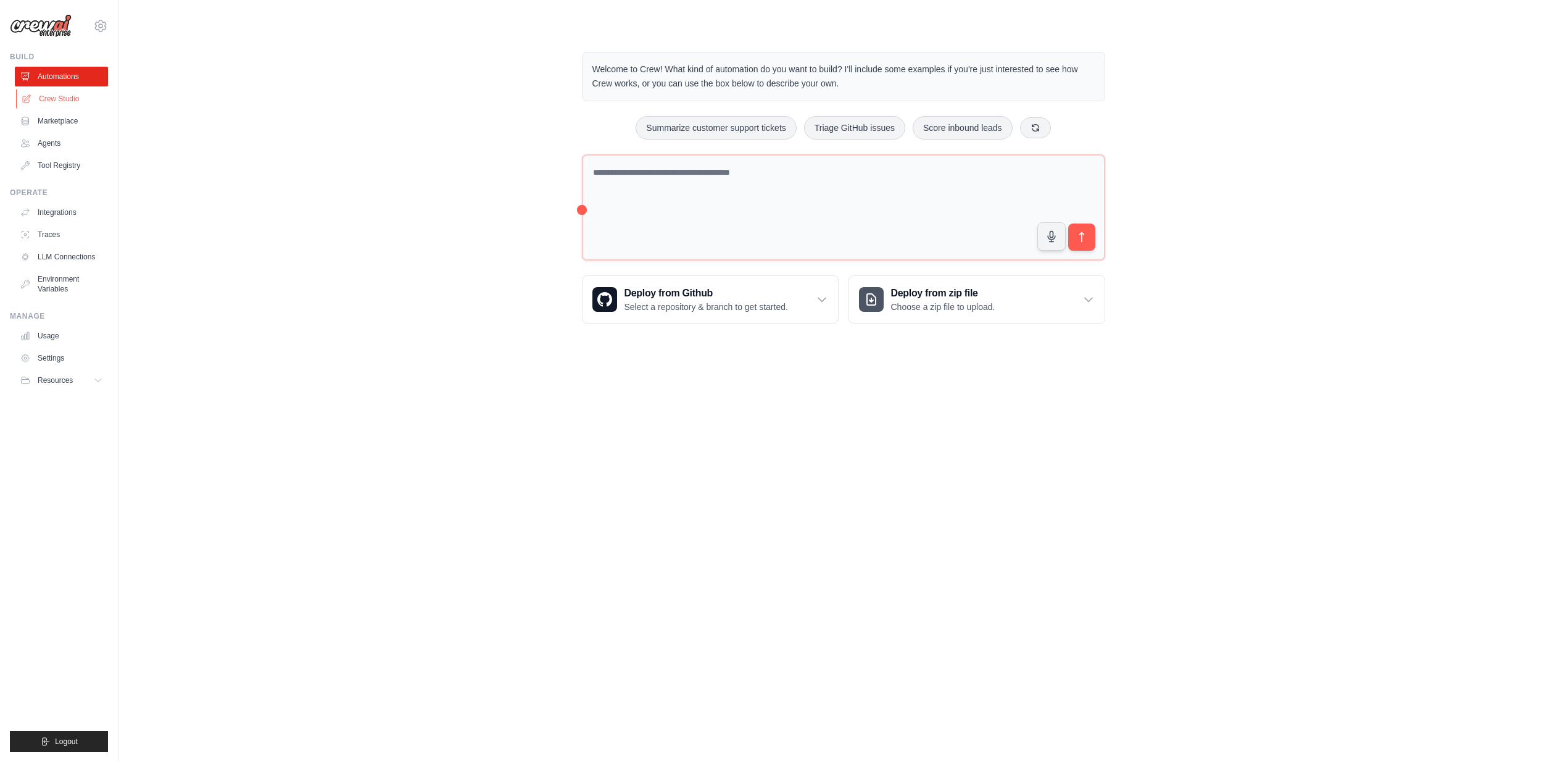
click at [55, 101] on link "Crew Studio" at bounding box center [63, 98] width 93 height 20
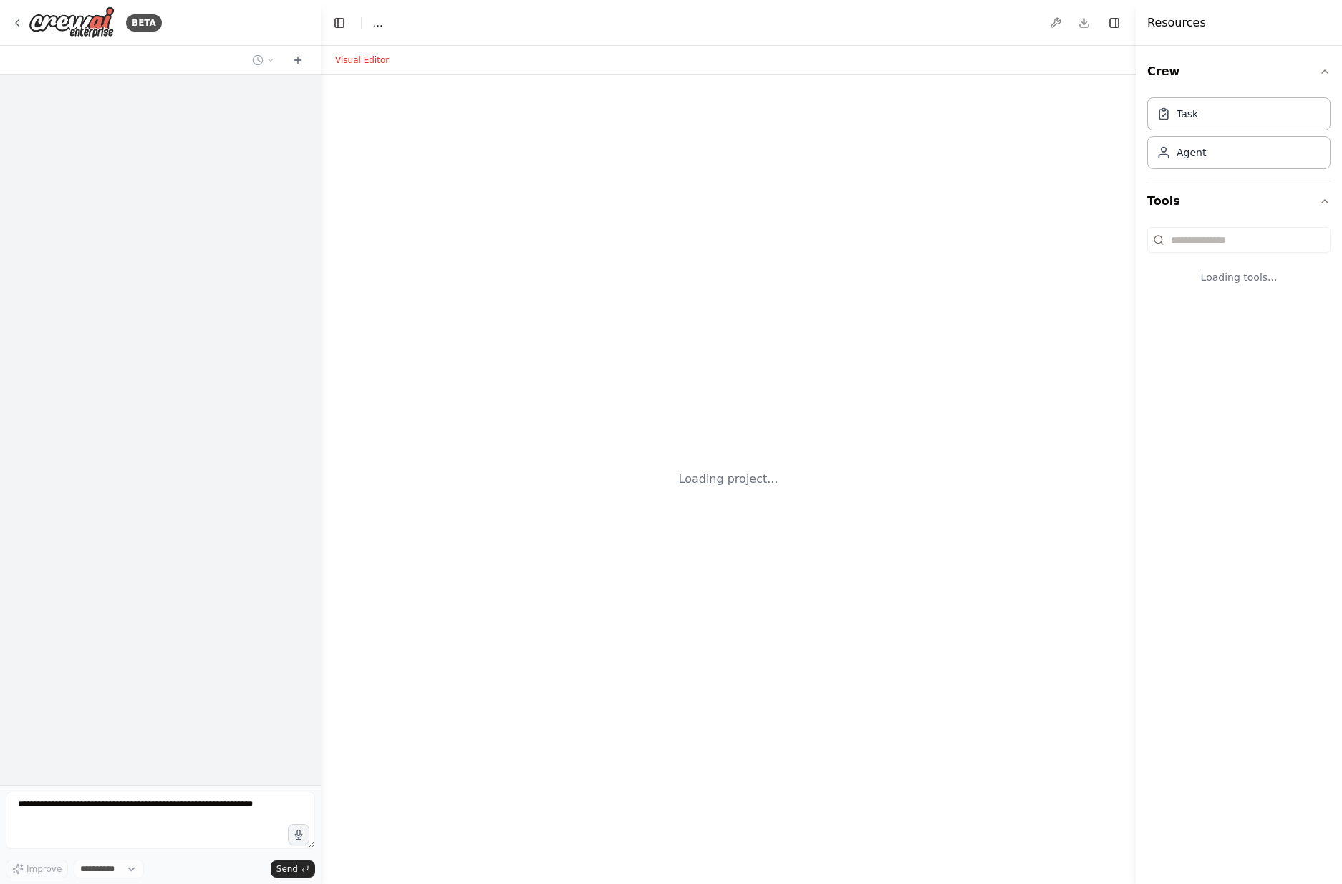
select select "****"
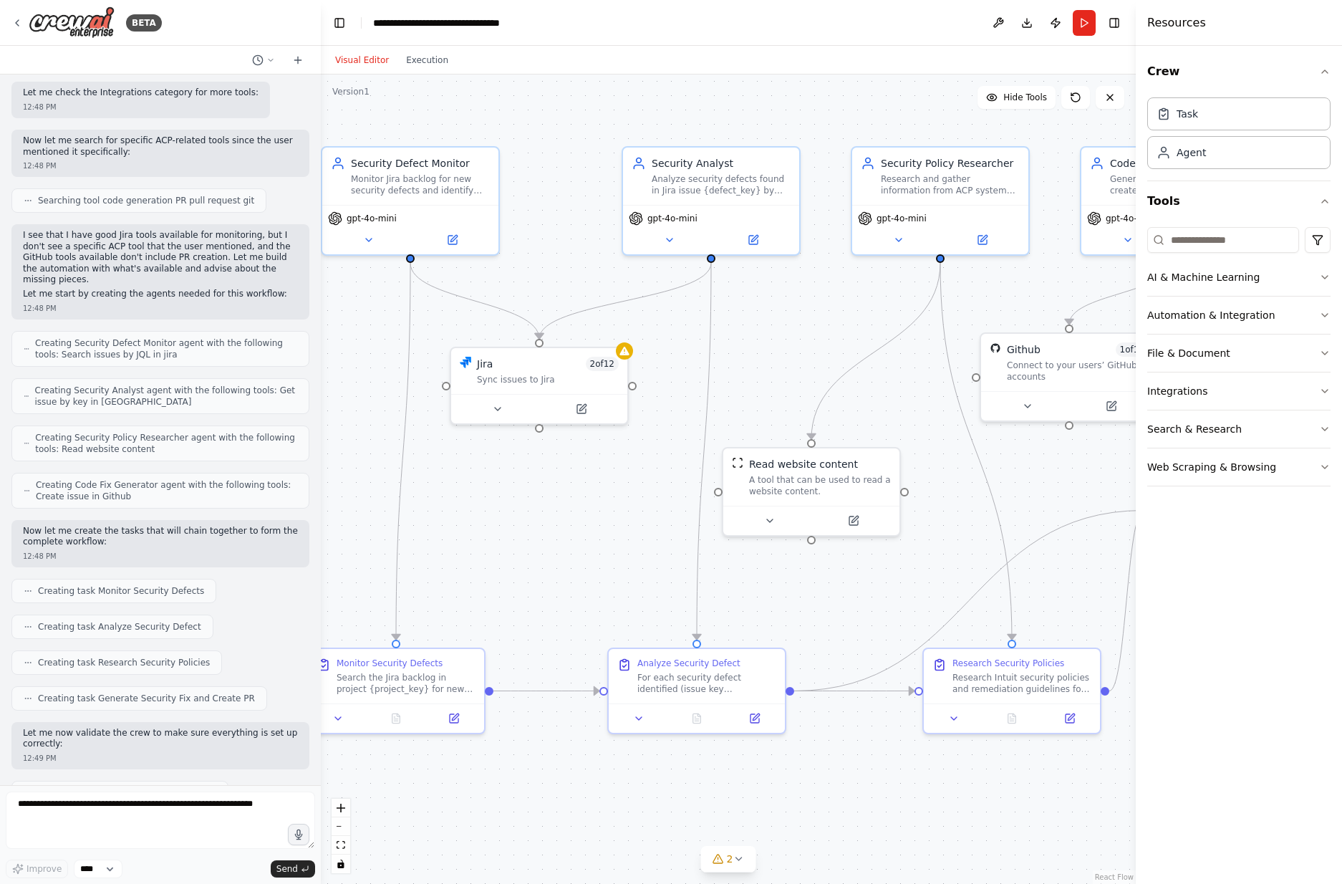
scroll to position [578, 0]
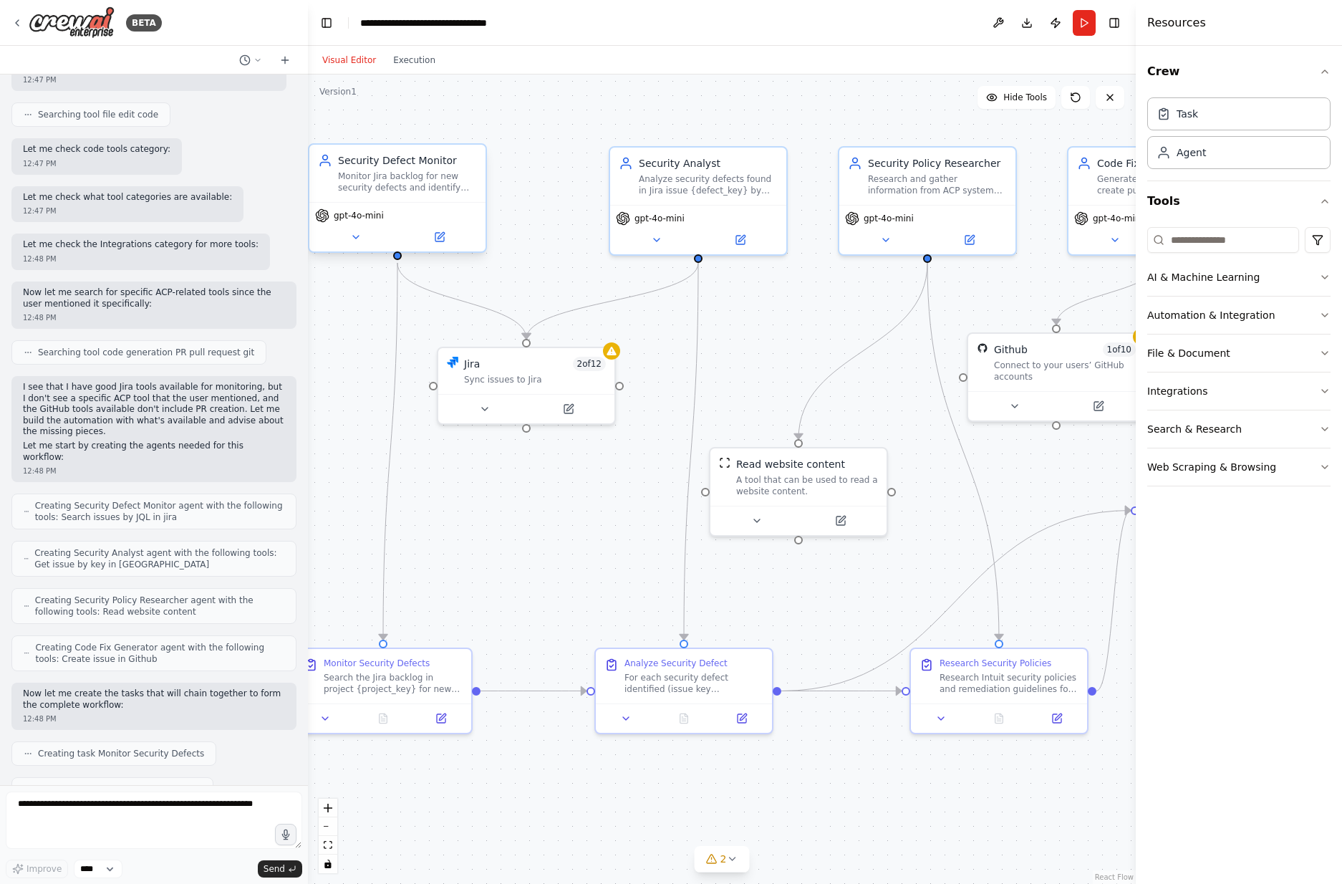
drag, startPoint x: 317, startPoint y: 435, endPoint x: 317, endPoint y: 148, distance: 287.9
click at [317, 148] on div "BETA Build a crew that monitors my jira backlog and when I get a security defec…" at bounding box center [671, 442] width 1342 height 884
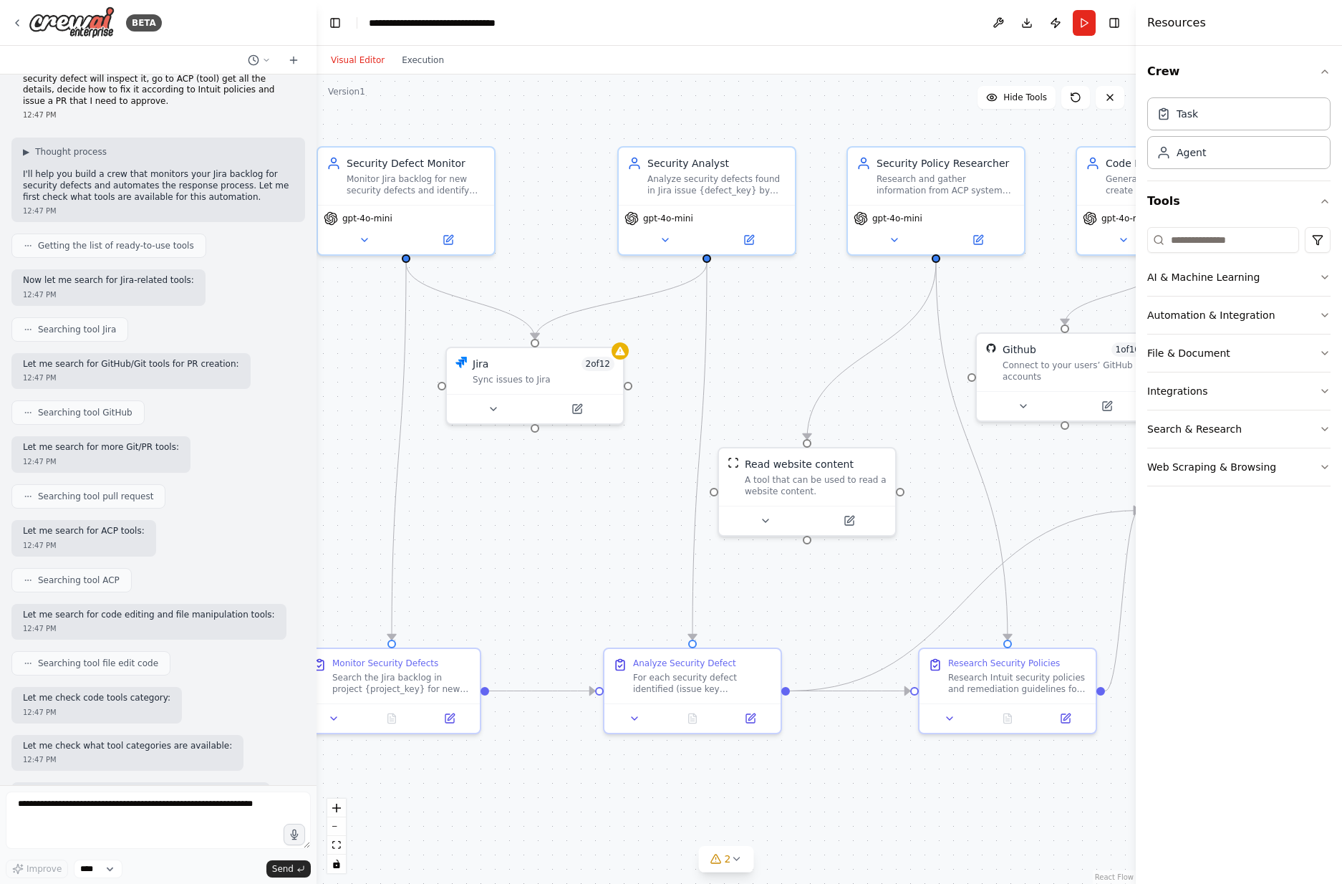
scroll to position [0, 0]
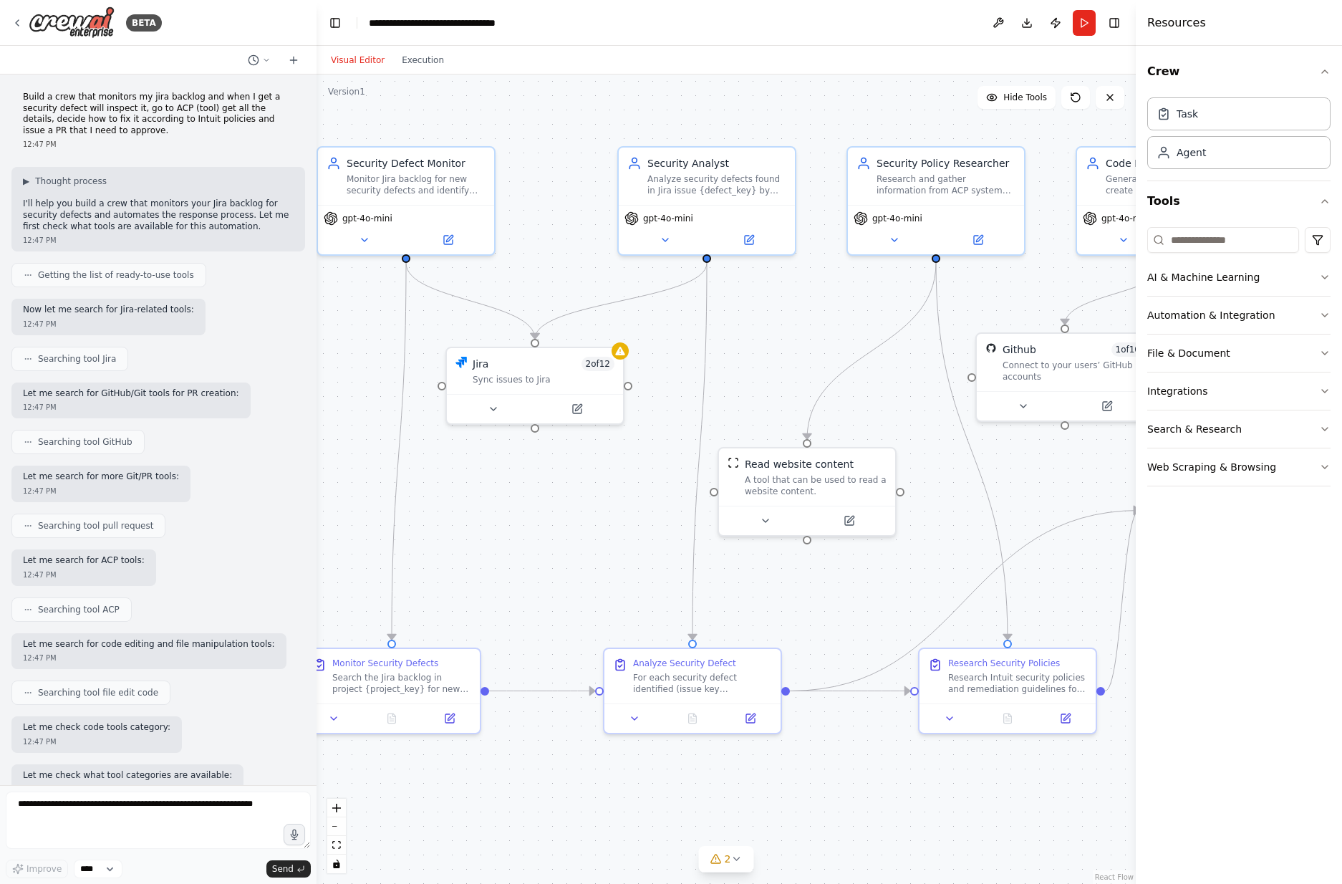
click at [67, 107] on p "Build a crew that monitors my jira backlog and when I get a security defect wil…" at bounding box center [158, 114] width 271 height 44
drag, startPoint x: 22, startPoint y: 95, endPoint x: 62, endPoint y: 129, distance: 51.8
click at [62, 129] on div "Build a crew that monitors my jira backlog and when I get a security defect wil…" at bounding box center [158, 120] width 294 height 69
copy p "Build a crew that monitors my jira backlog and when I get a security defect wil…"
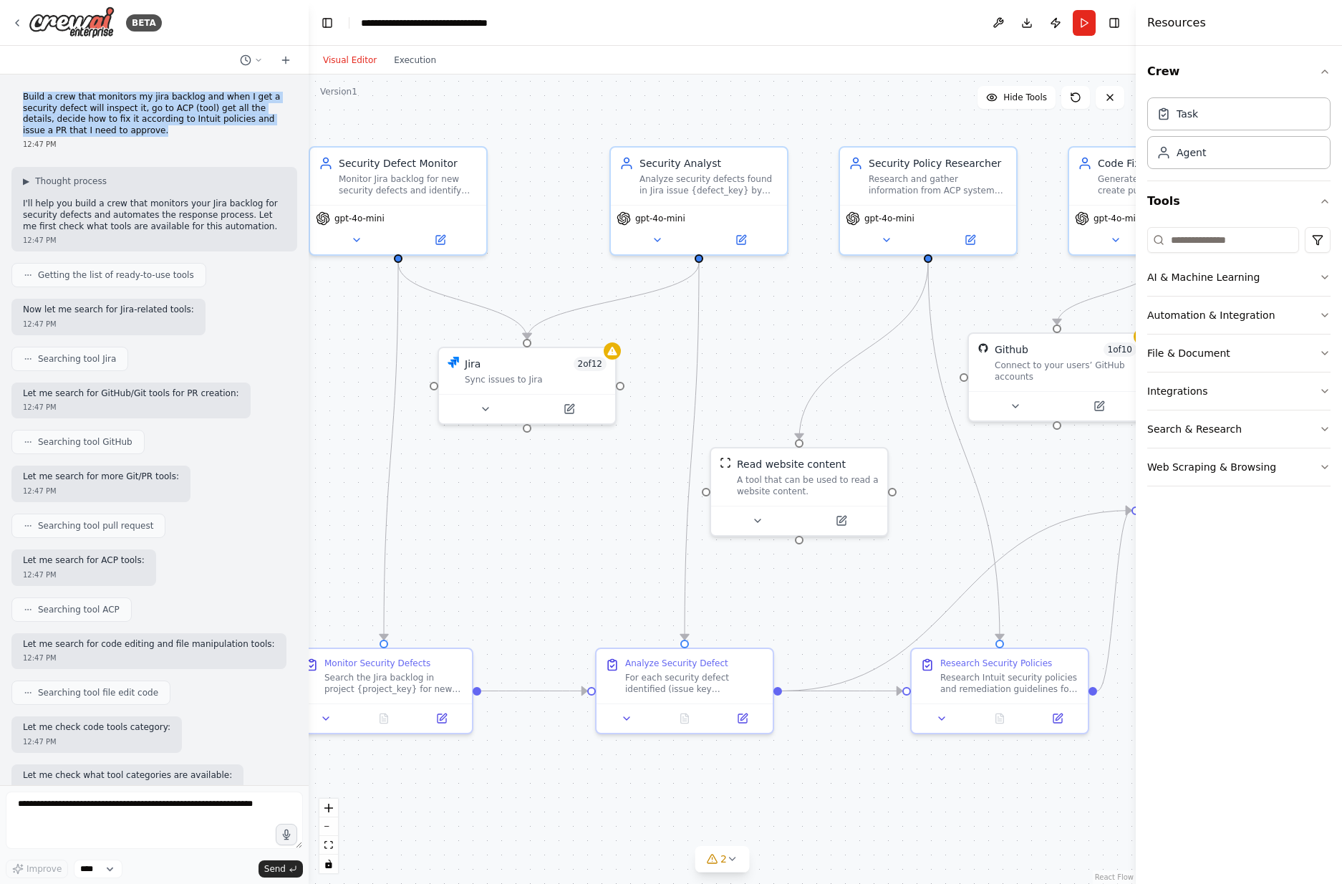
drag, startPoint x: 311, startPoint y: 256, endPoint x: 309, endPoint y: 407, distance: 150.4
click at [309, 407] on div "BETA Build a crew that monitors my jira backlog and when I get a security defec…" at bounding box center [671, 442] width 1342 height 884
drag, startPoint x: 154, startPoint y: 105, endPoint x: 122, endPoint y: 112, distance: 32.3
click at [153, 105] on p "Build a crew that monitors my jira backlog and when I get a security defect wil…" at bounding box center [154, 114] width 263 height 44
click at [100, 131] on p "Build a crew that monitors my jira backlog and when I get a security defect wil…" at bounding box center [154, 114] width 263 height 44
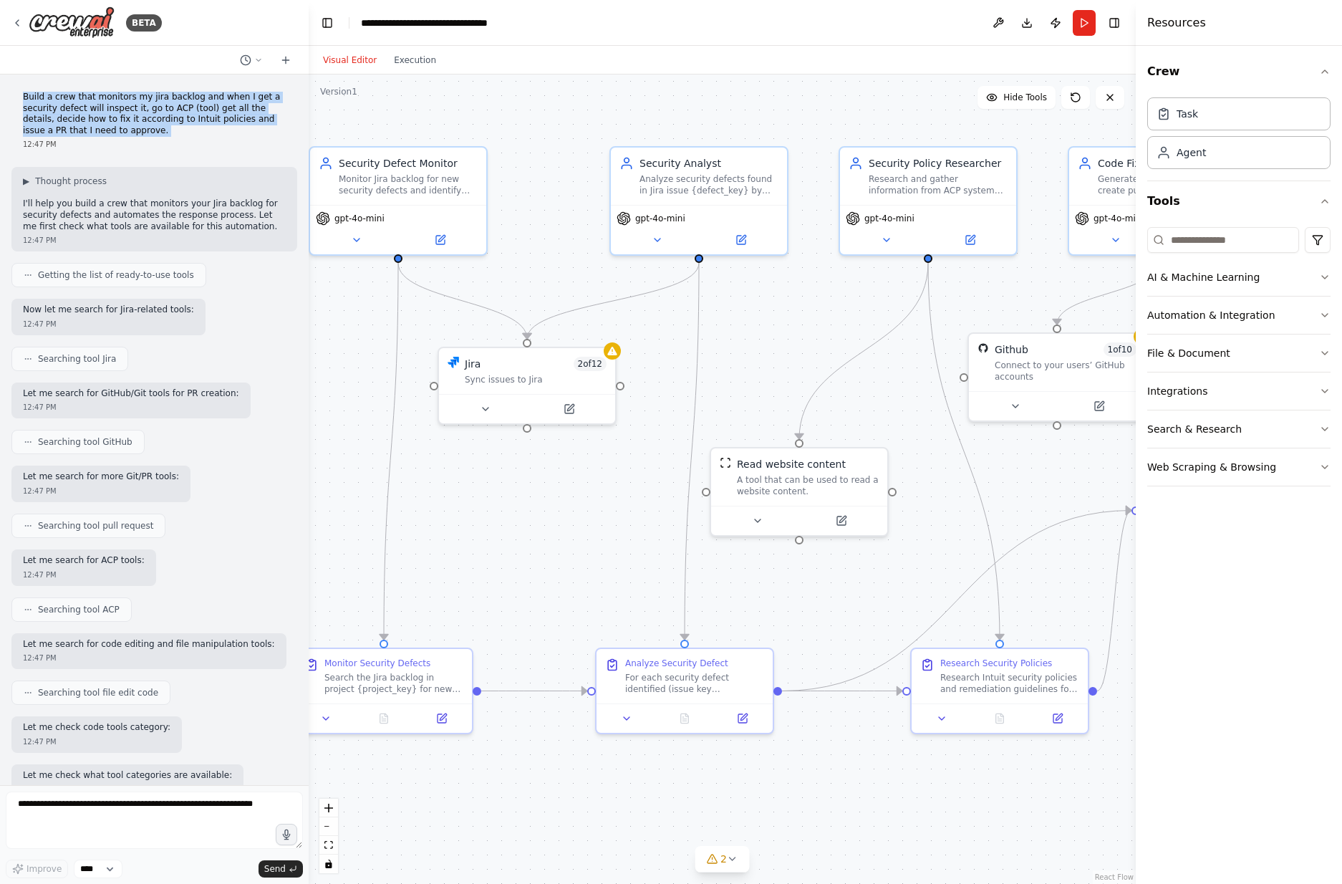
drag, startPoint x: 100, startPoint y: 131, endPoint x: 34, endPoint y: 93, distance: 76.7
click at [34, 93] on p "Build a crew that monitors my jira backlog and when I get a security defect wil…" at bounding box center [154, 114] width 263 height 44
click at [606, 816] on div ".deletable-edge-delete-btn { width: 20px; height: 20px; border: 0px solid #ffff…" at bounding box center [722, 478] width 827 height 809
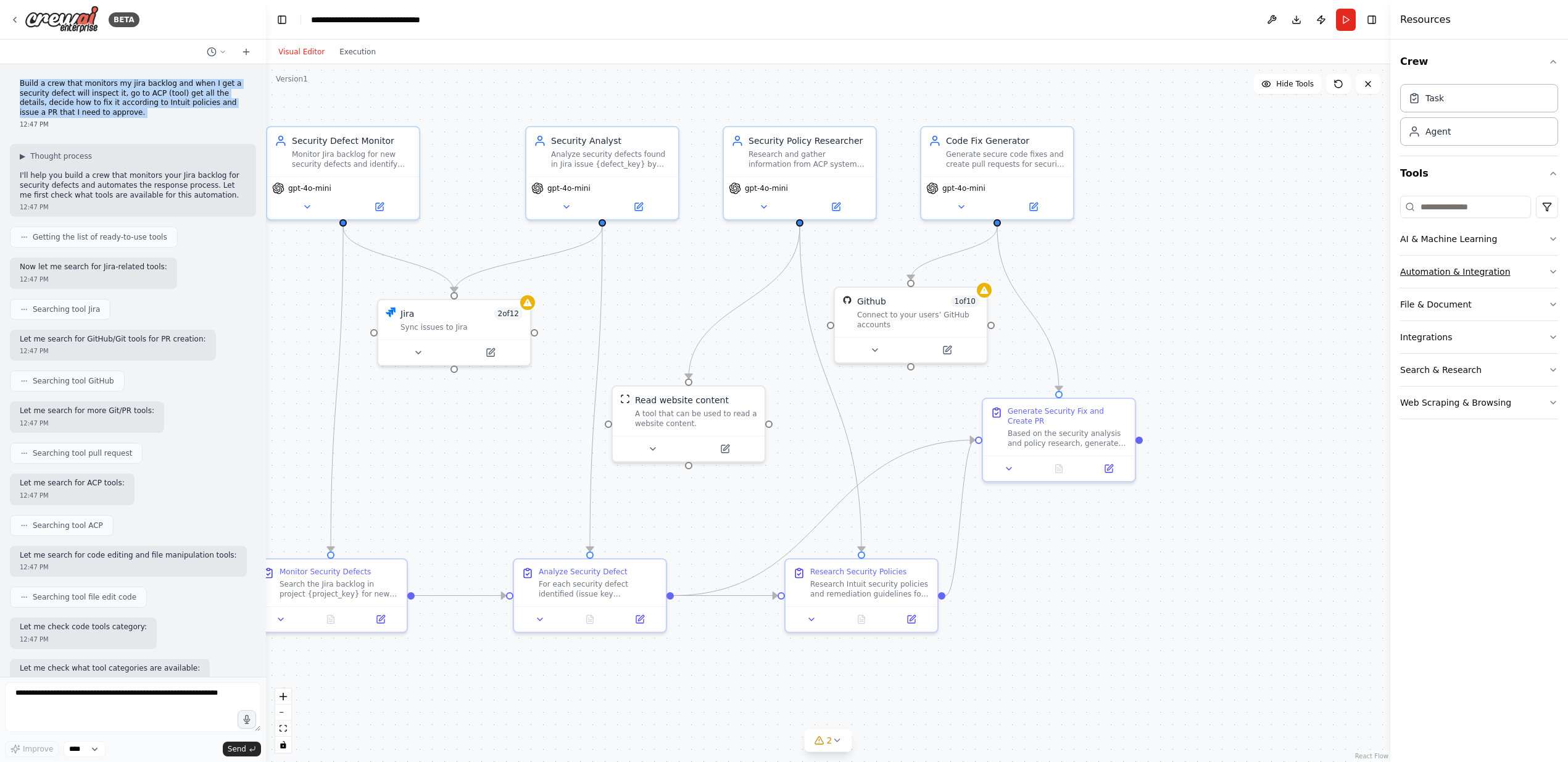
click at [1155, 271] on button "Automation & Integration" at bounding box center [1478, 271] width 158 height 32
click at [1155, 362] on button "File & Document" at bounding box center [1478, 357] width 158 height 32
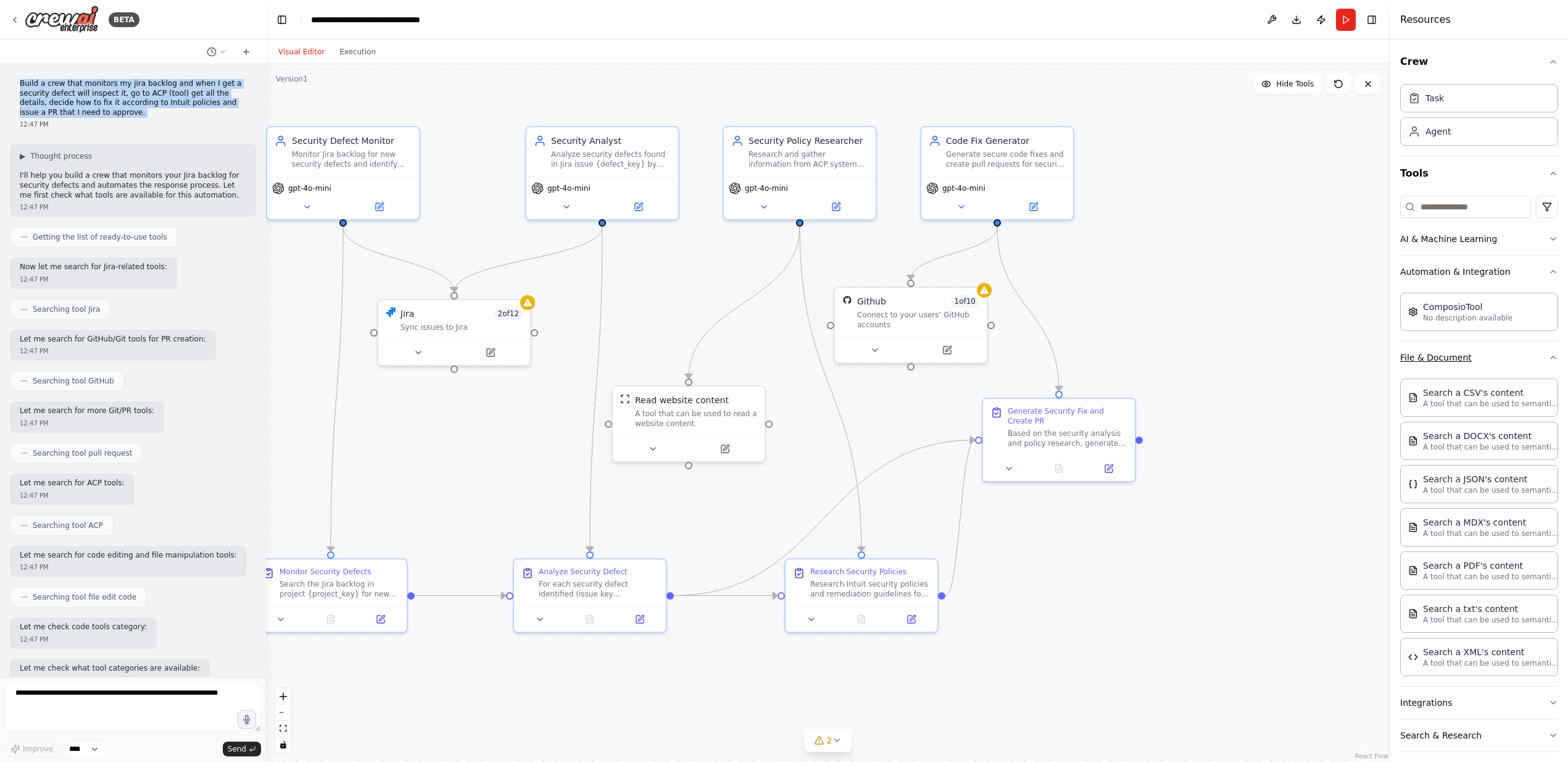
click at [1155, 353] on button "File & Document" at bounding box center [1478, 357] width 158 height 32
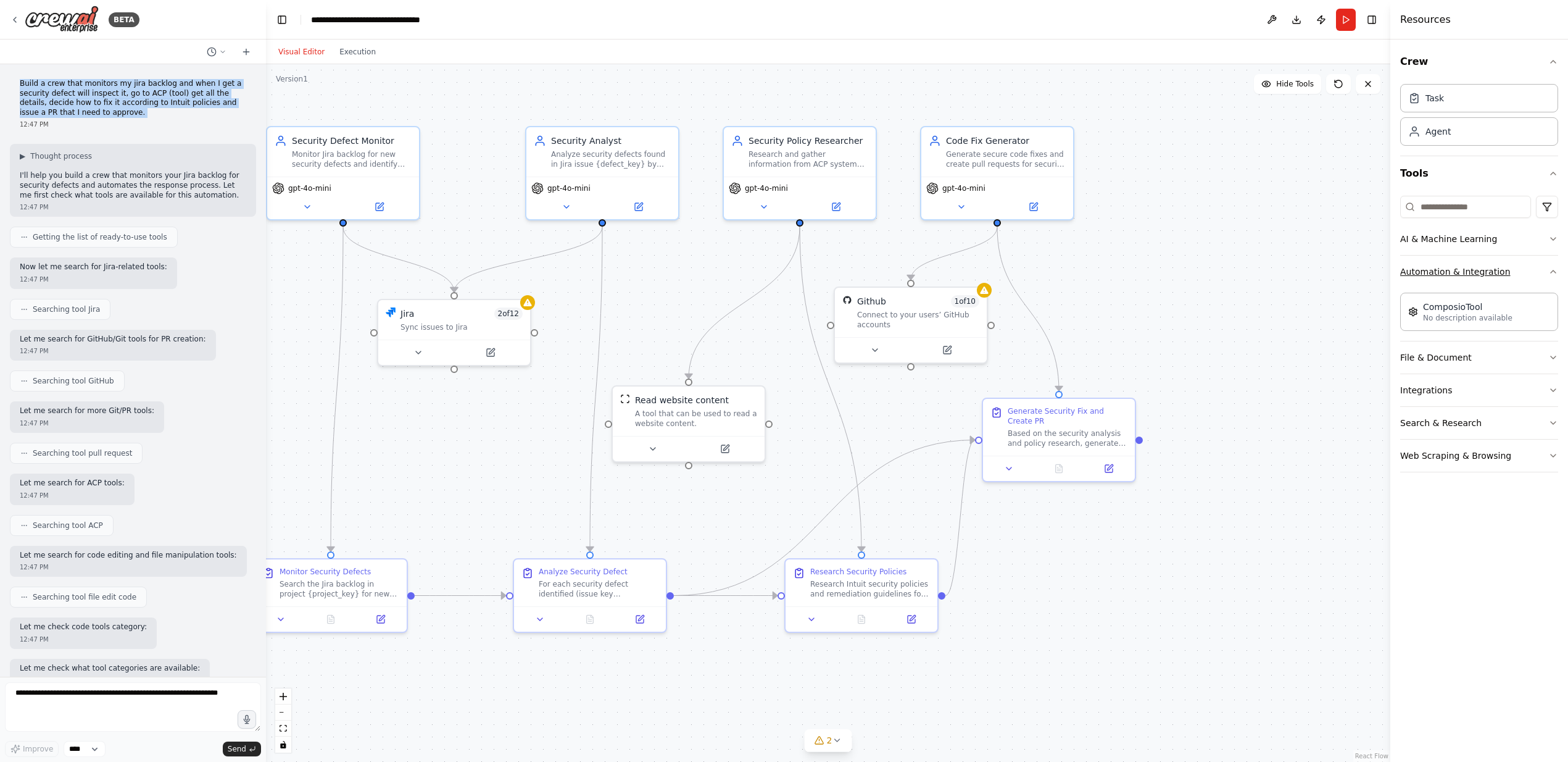
click at [1155, 273] on button "Automation & Integration" at bounding box center [1478, 271] width 158 height 32
click at [1155, 406] on button "Web Scraping & Browsing" at bounding box center [1478, 402] width 158 height 32
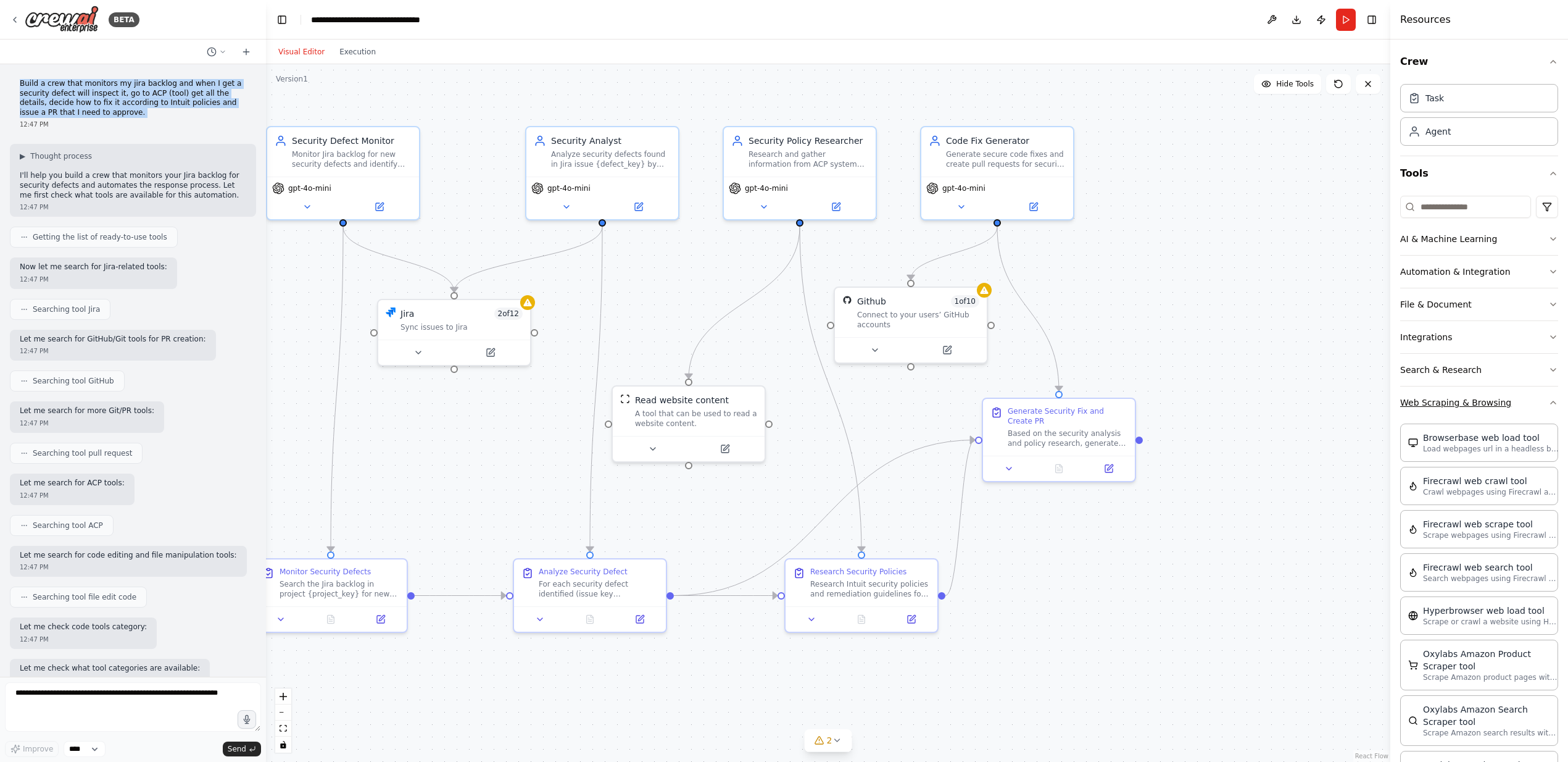
click at [1155, 399] on button "Web Scraping & Browsing" at bounding box center [1478, 402] width 158 height 32
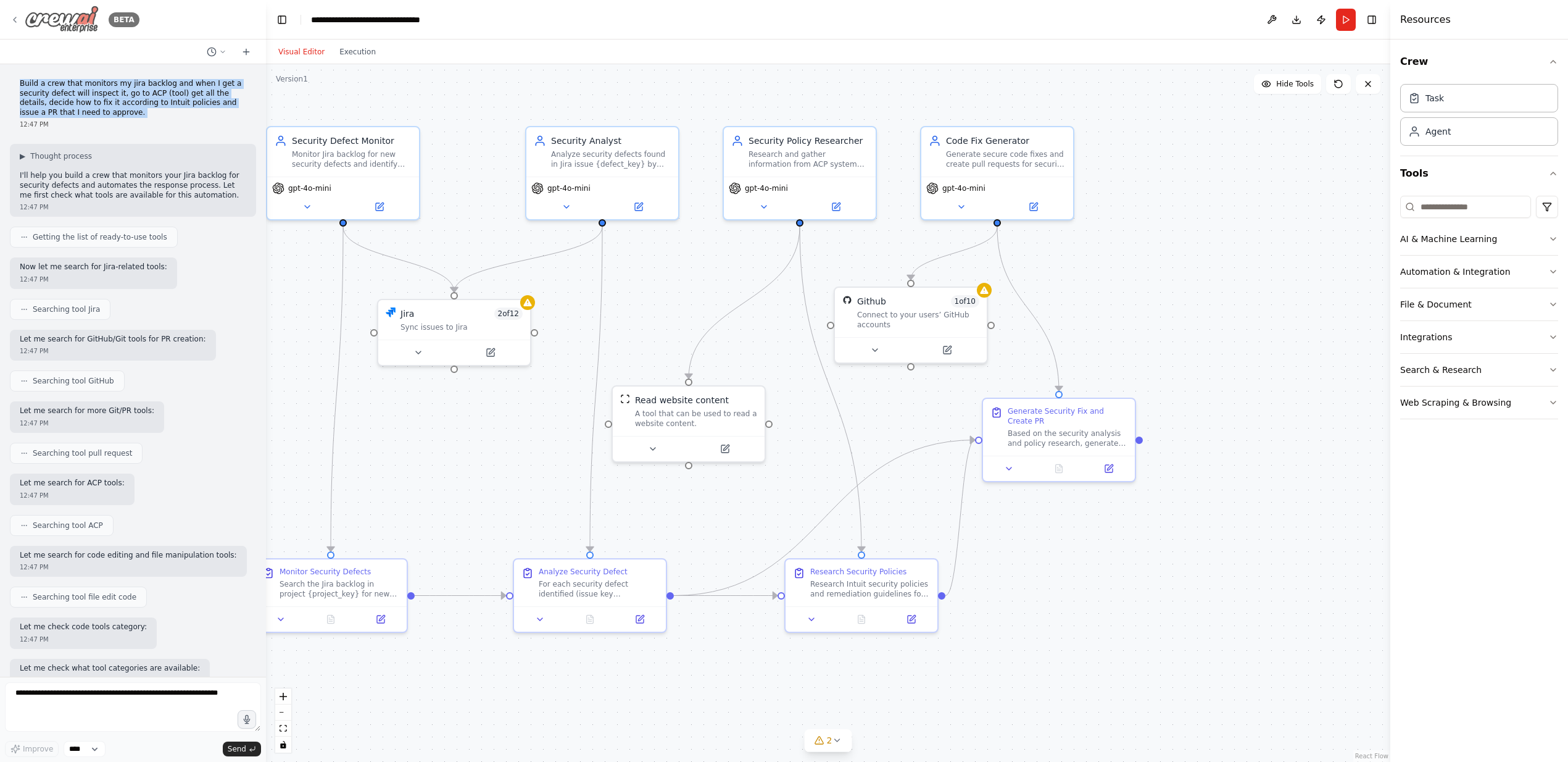
click at [47, 22] on img at bounding box center [62, 19] width 74 height 28
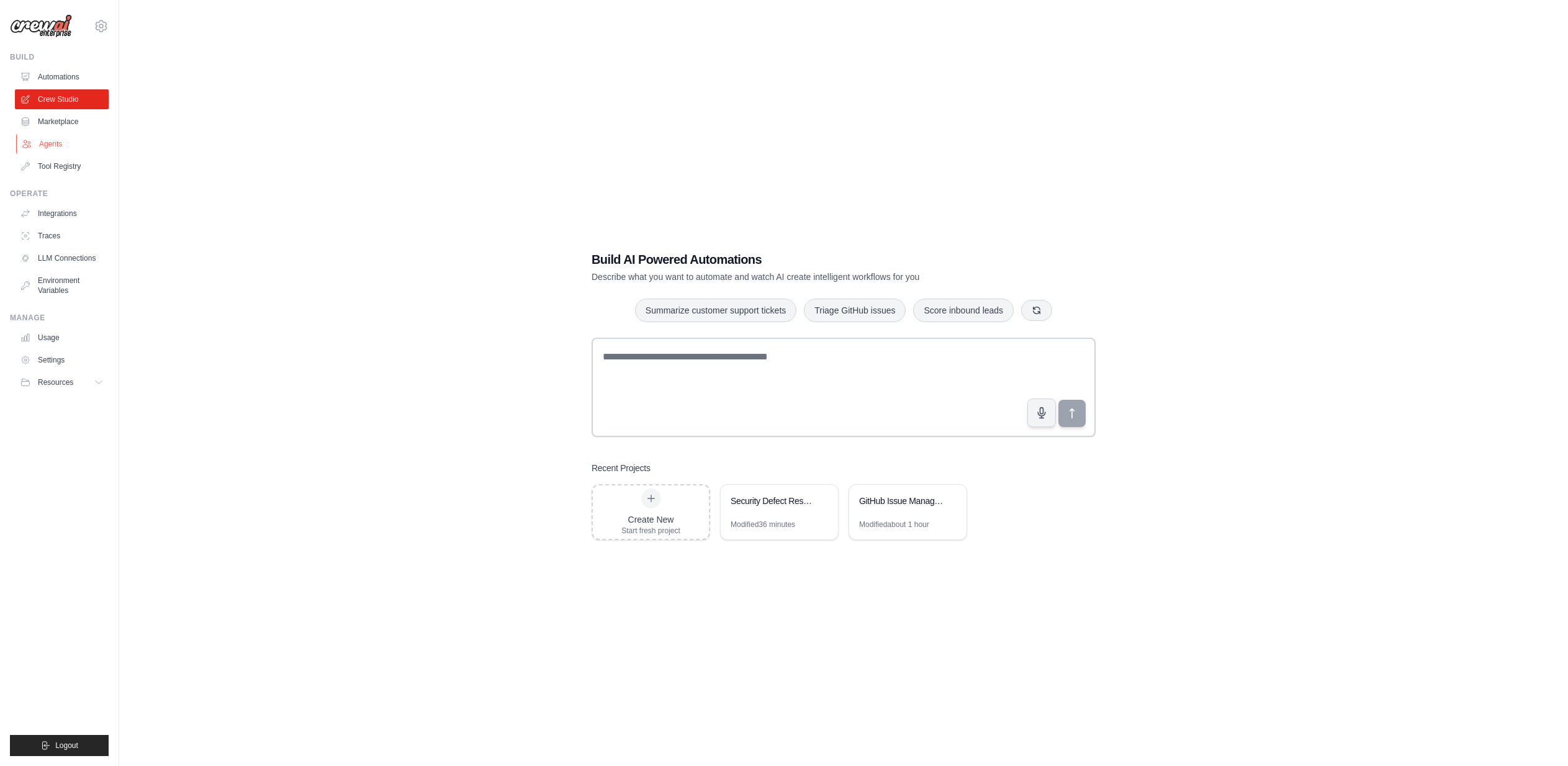
click at [55, 141] on link "Agents" at bounding box center [63, 144] width 94 height 20
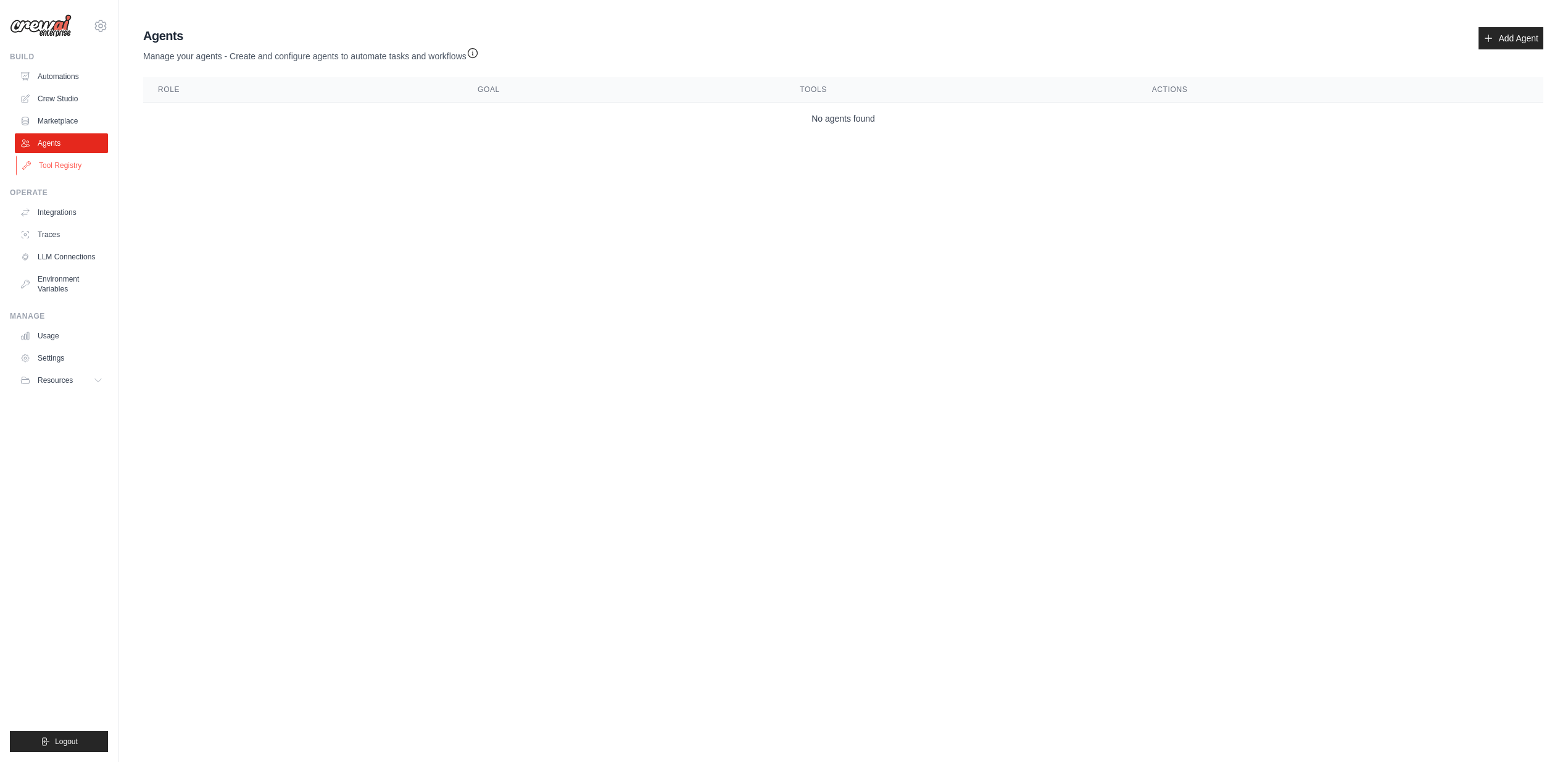
click at [53, 163] on link "Tool Registry" at bounding box center [63, 165] width 93 height 20
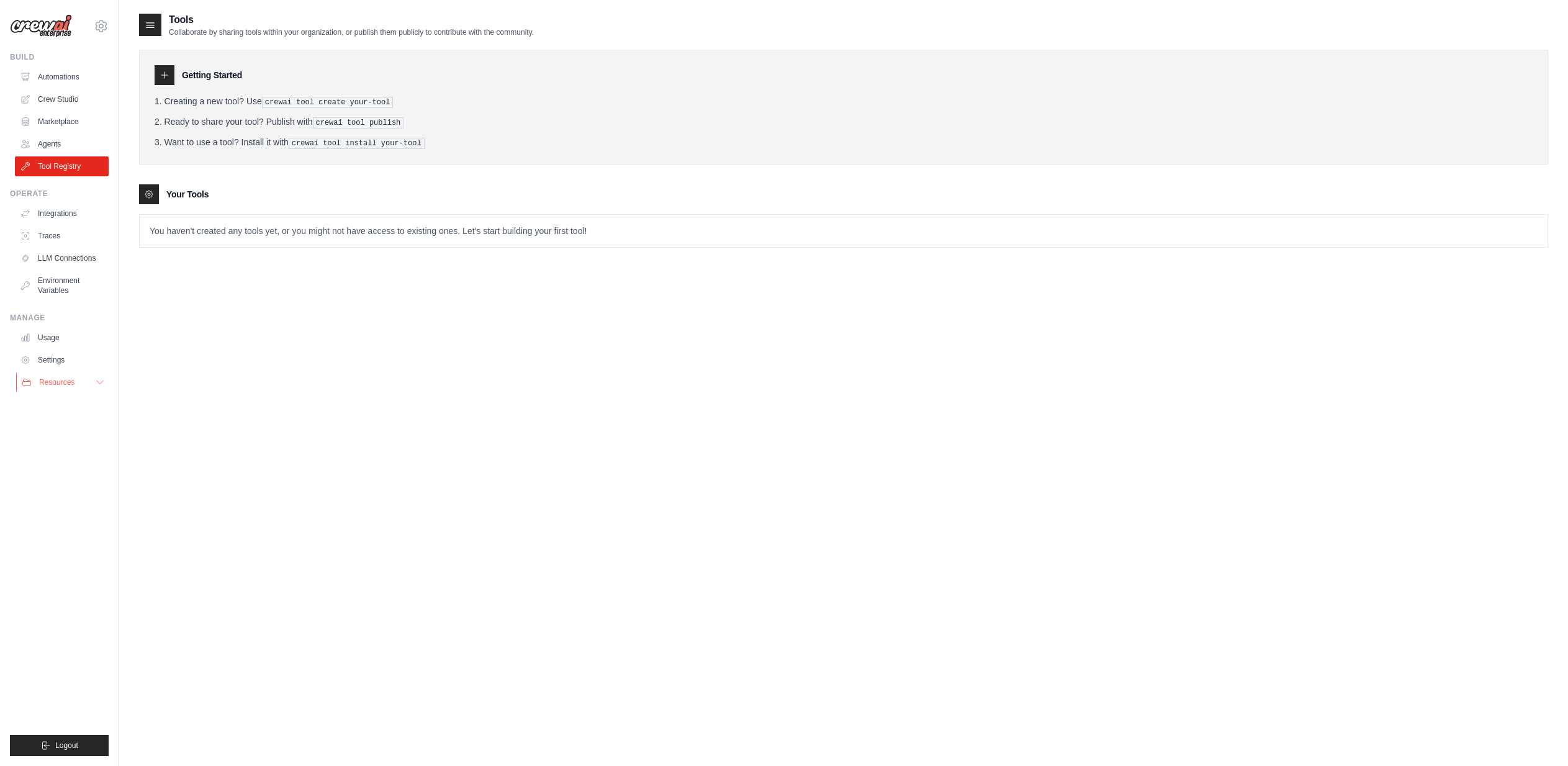
click at [70, 381] on span "Resources" at bounding box center [56, 381] width 36 height 10
click at [62, 459] on span "Video Tutorials" at bounding box center [68, 463] width 49 height 10
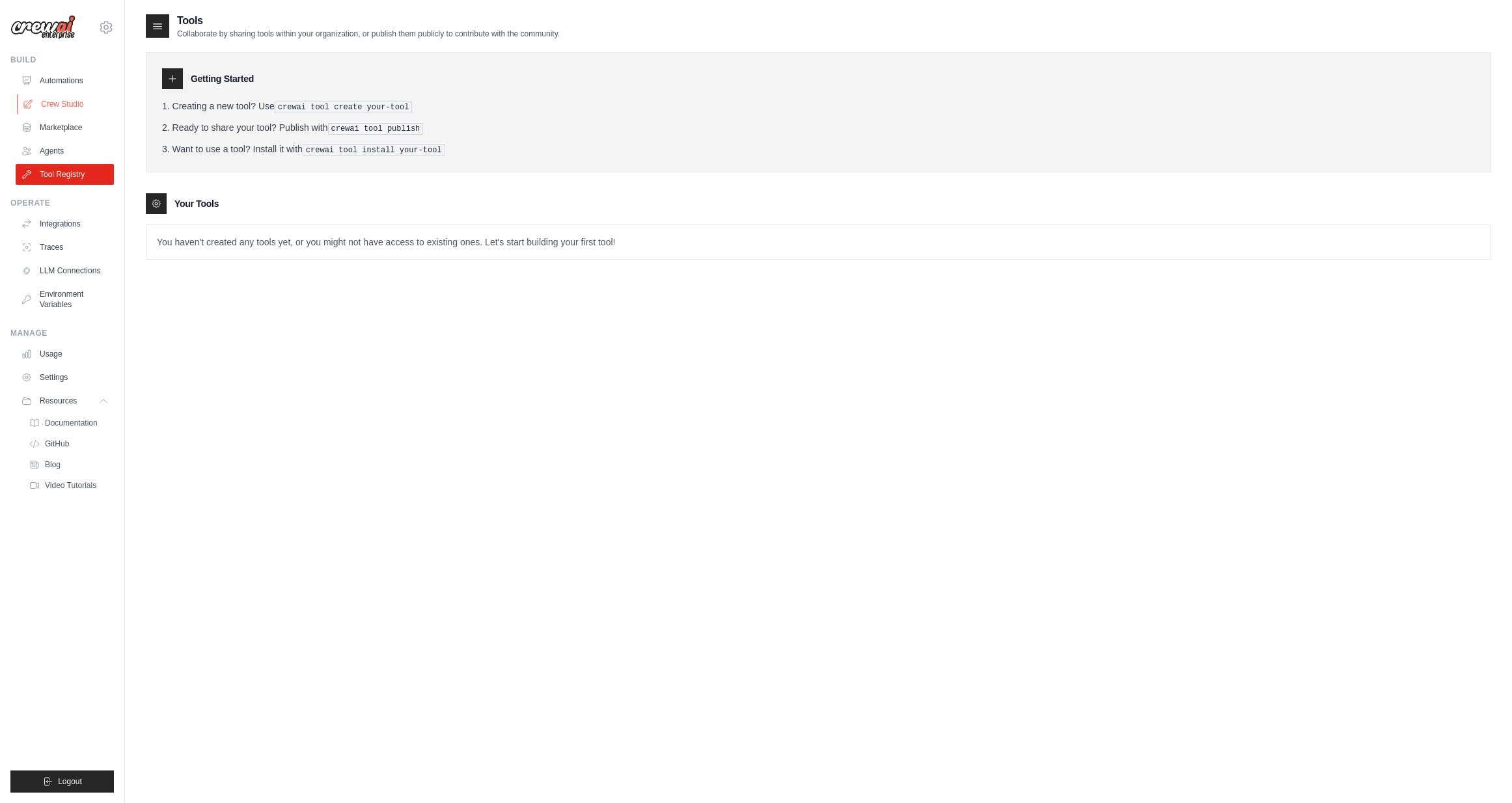
click at [60, 97] on link "Crew Studio" at bounding box center [66, 104] width 98 height 21
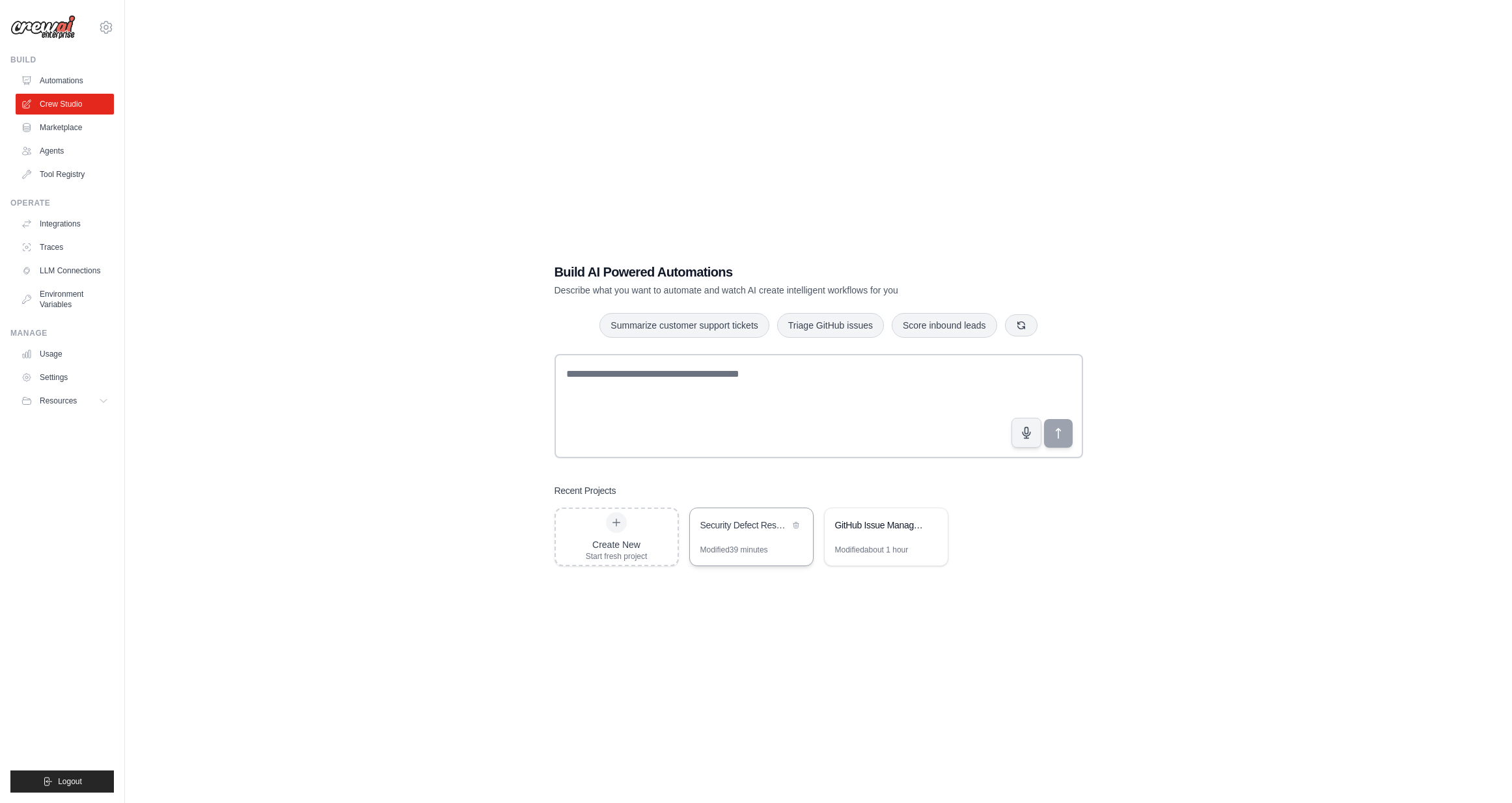
click at [747, 533] on div "Security Defect Response Automation" at bounding box center [745, 526] width 89 height 15
click at [54, 220] on link "Integrations" at bounding box center [66, 223] width 98 height 21
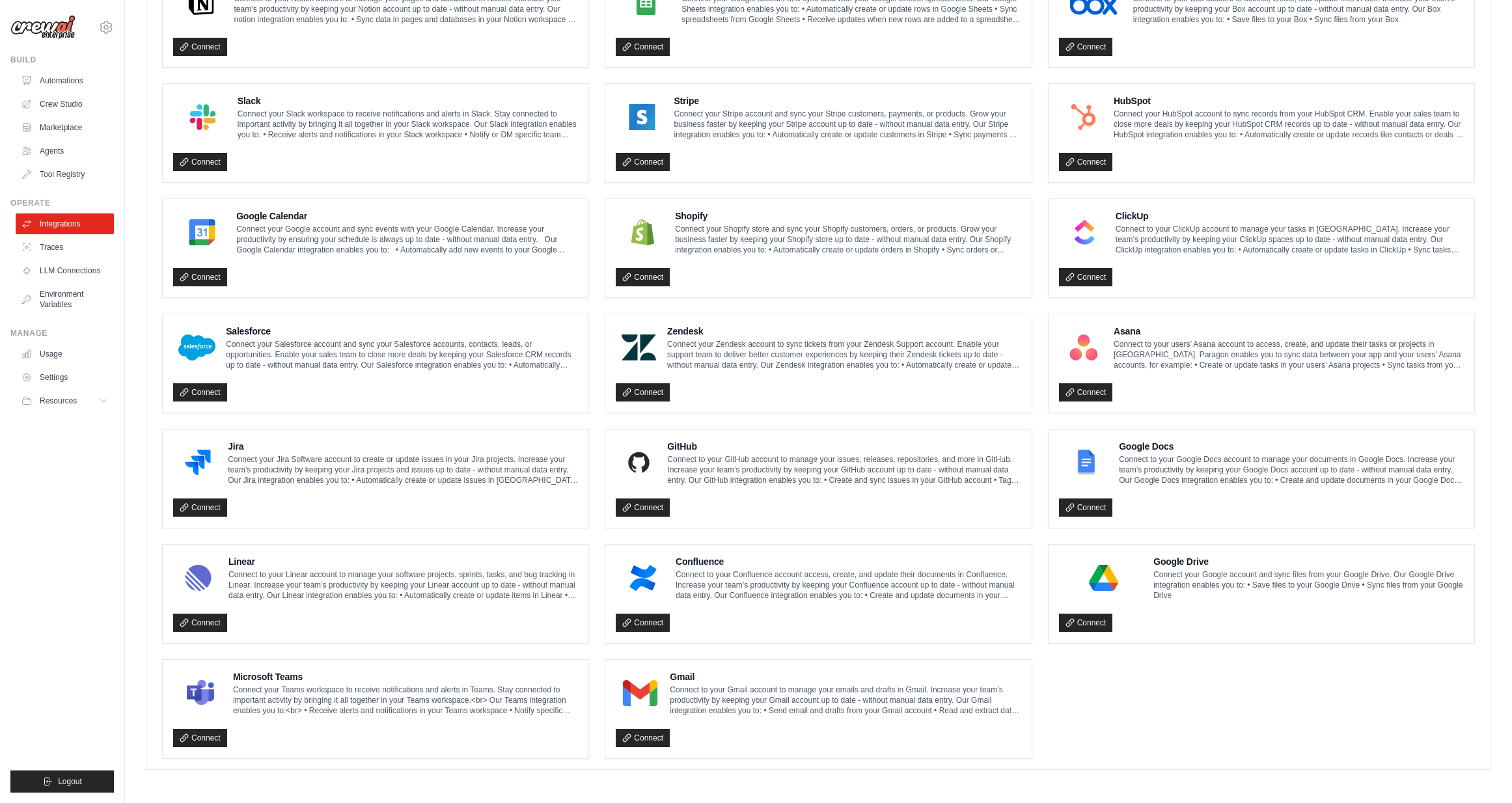
scroll to position [421, 0]
click at [650, 735] on link "Connect" at bounding box center [642, 737] width 54 height 18
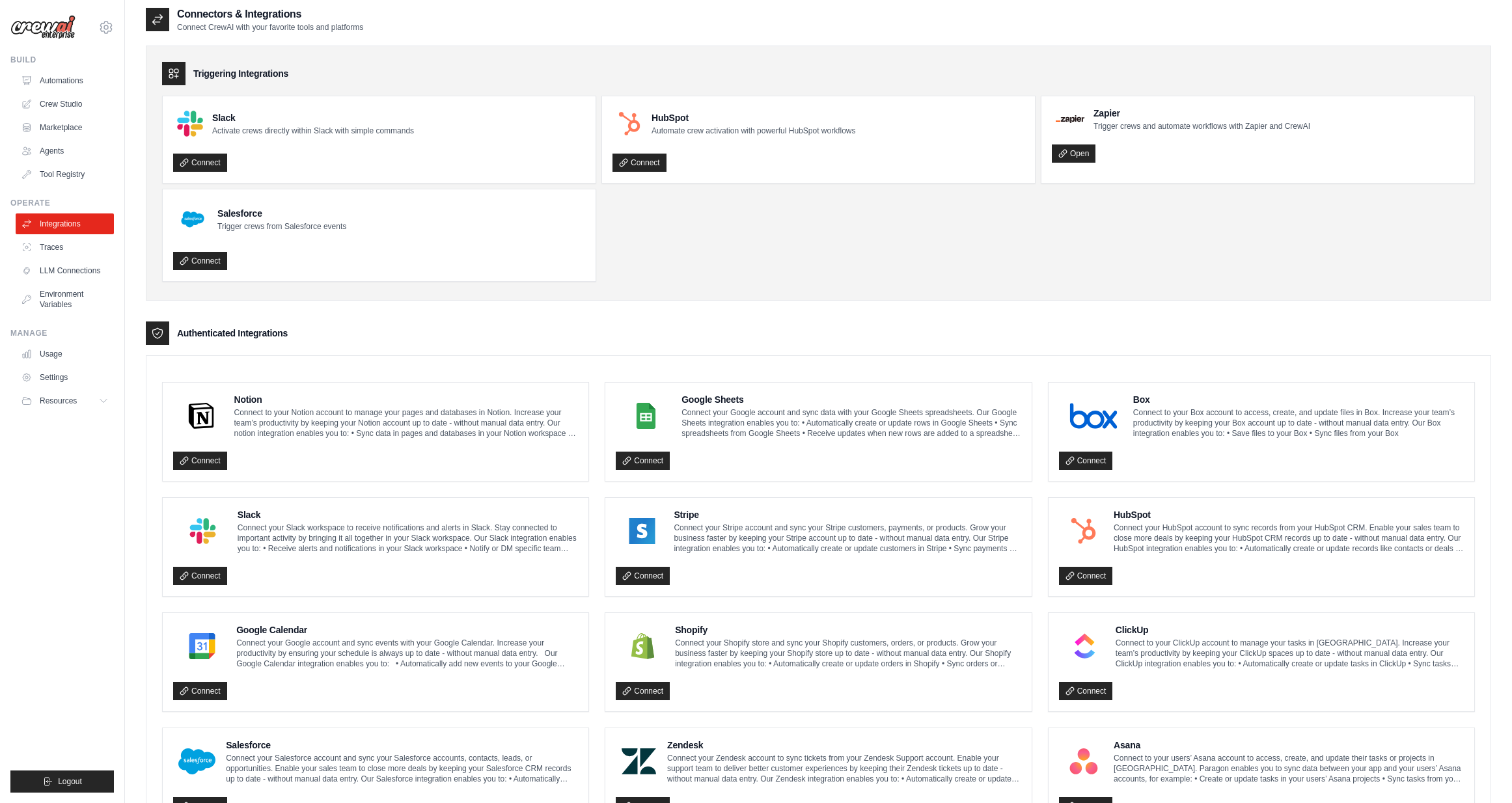
scroll to position [0, 0]
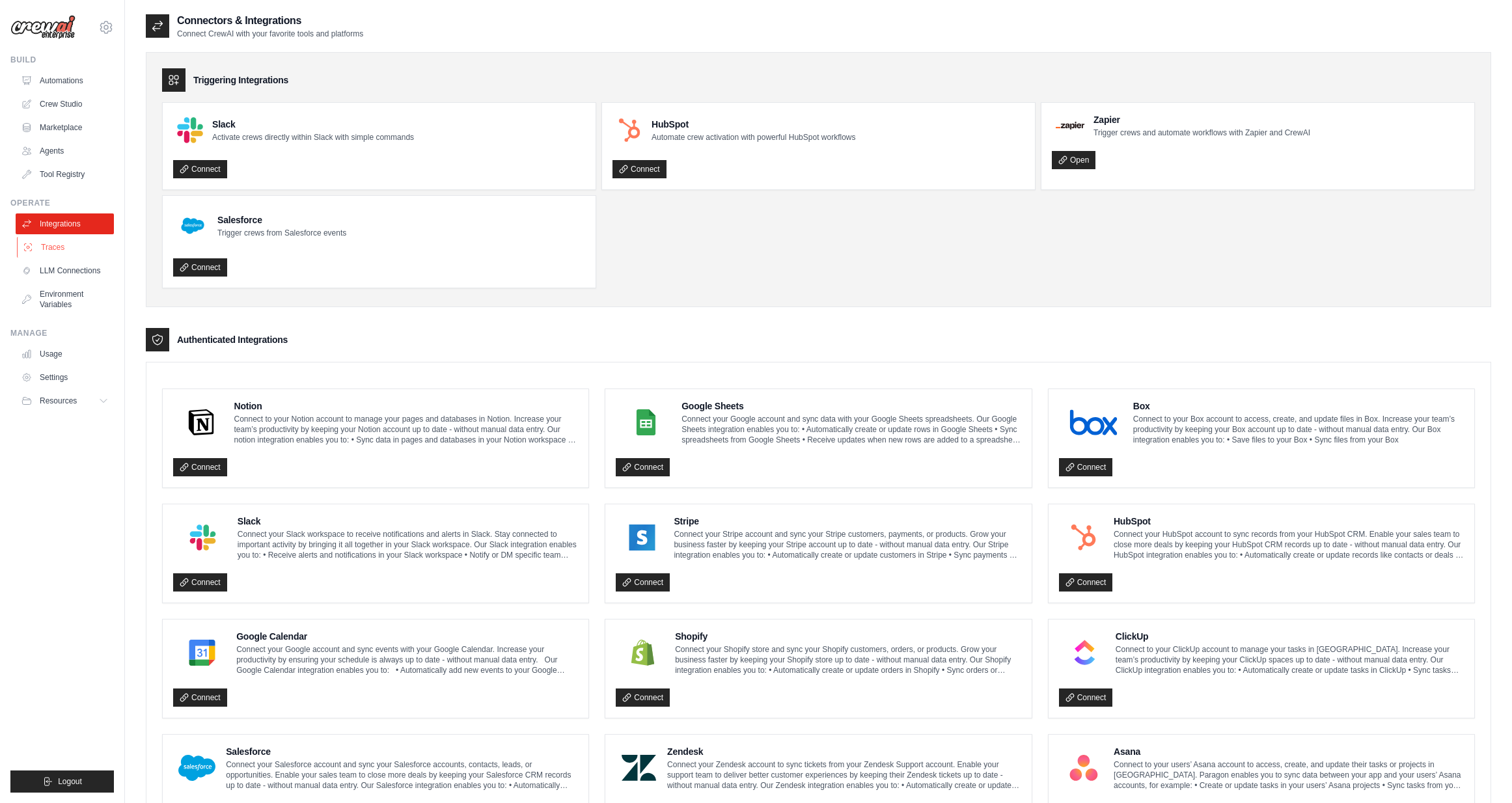
click at [49, 250] on link "Traces" at bounding box center [66, 247] width 98 height 21
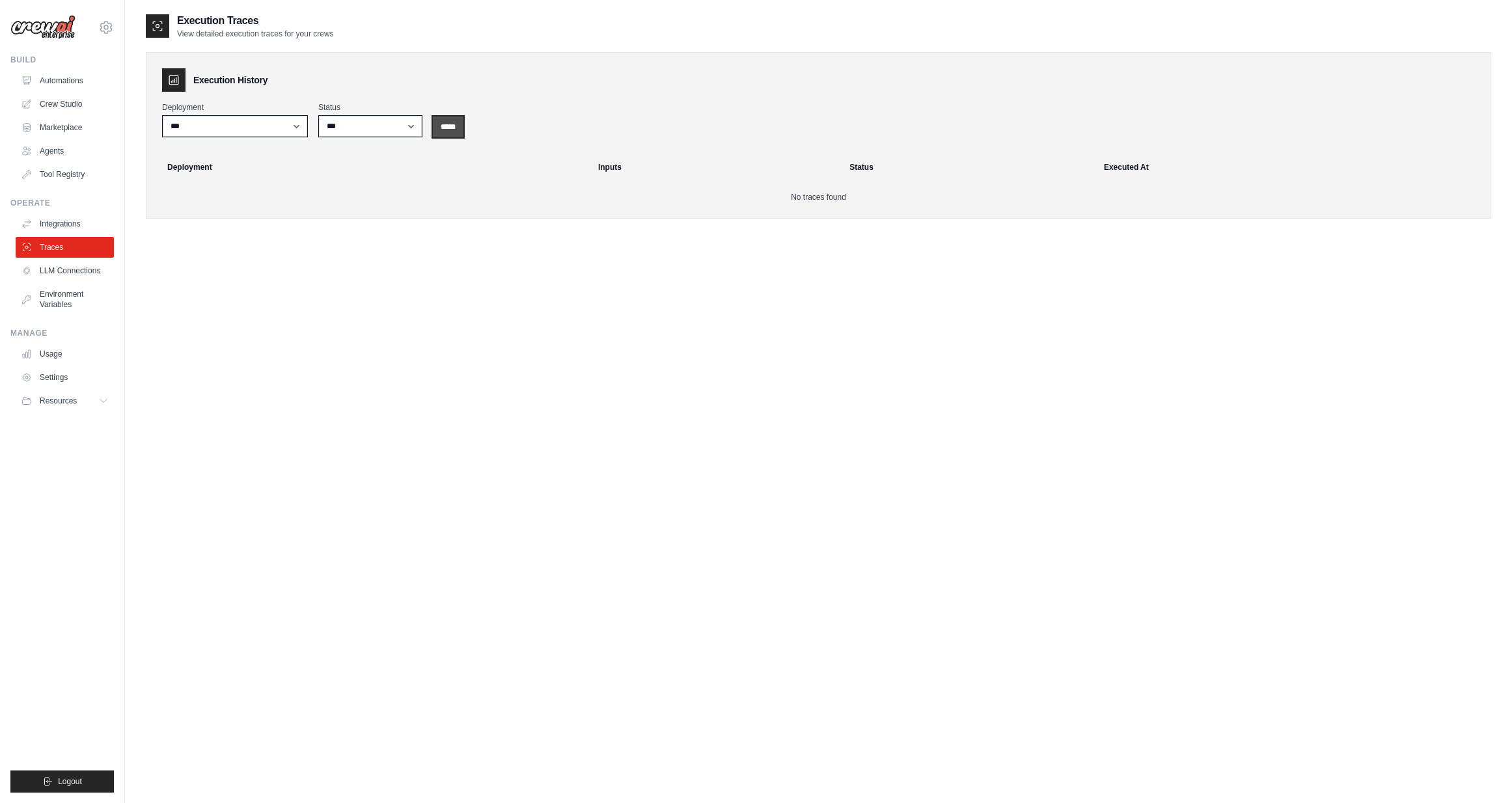
click at [442, 126] on input "*****" at bounding box center [448, 126] width 31 height 21
click at [53, 272] on link "LLM Connections" at bounding box center [66, 270] width 98 height 21
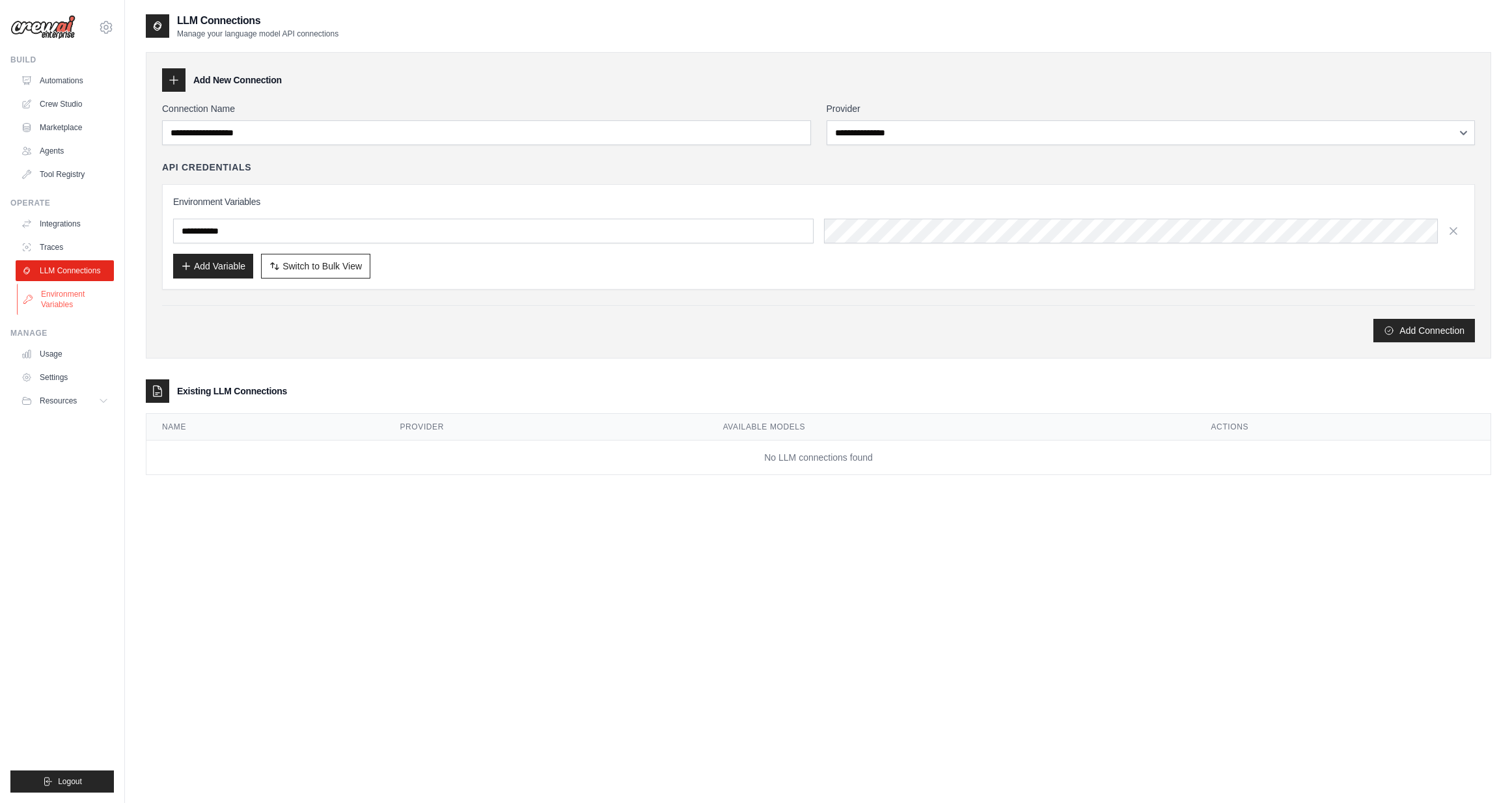
click at [63, 297] on link "Environment Variables" at bounding box center [66, 299] width 98 height 31
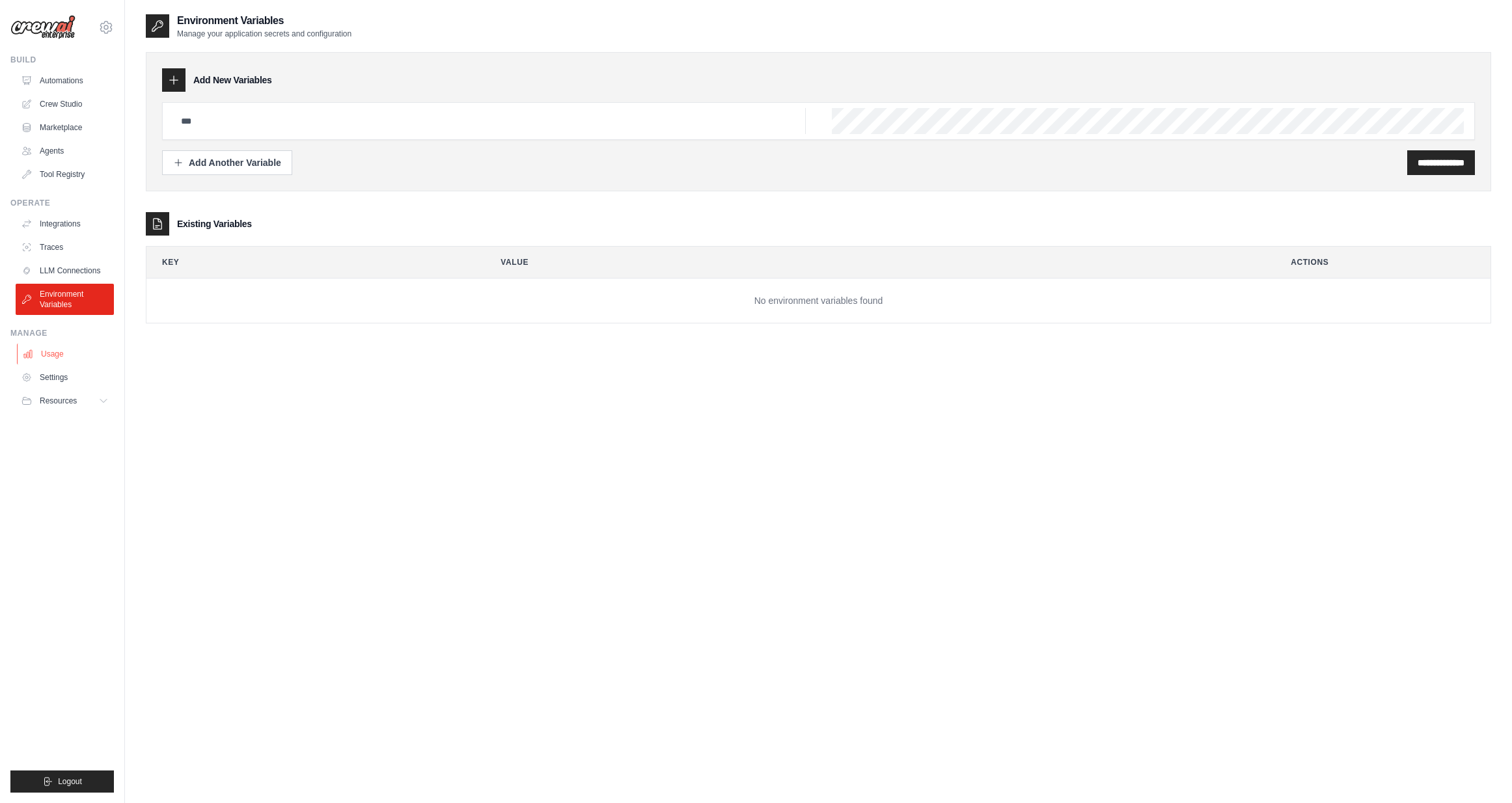
click at [43, 352] on link "Usage" at bounding box center [66, 353] width 98 height 21
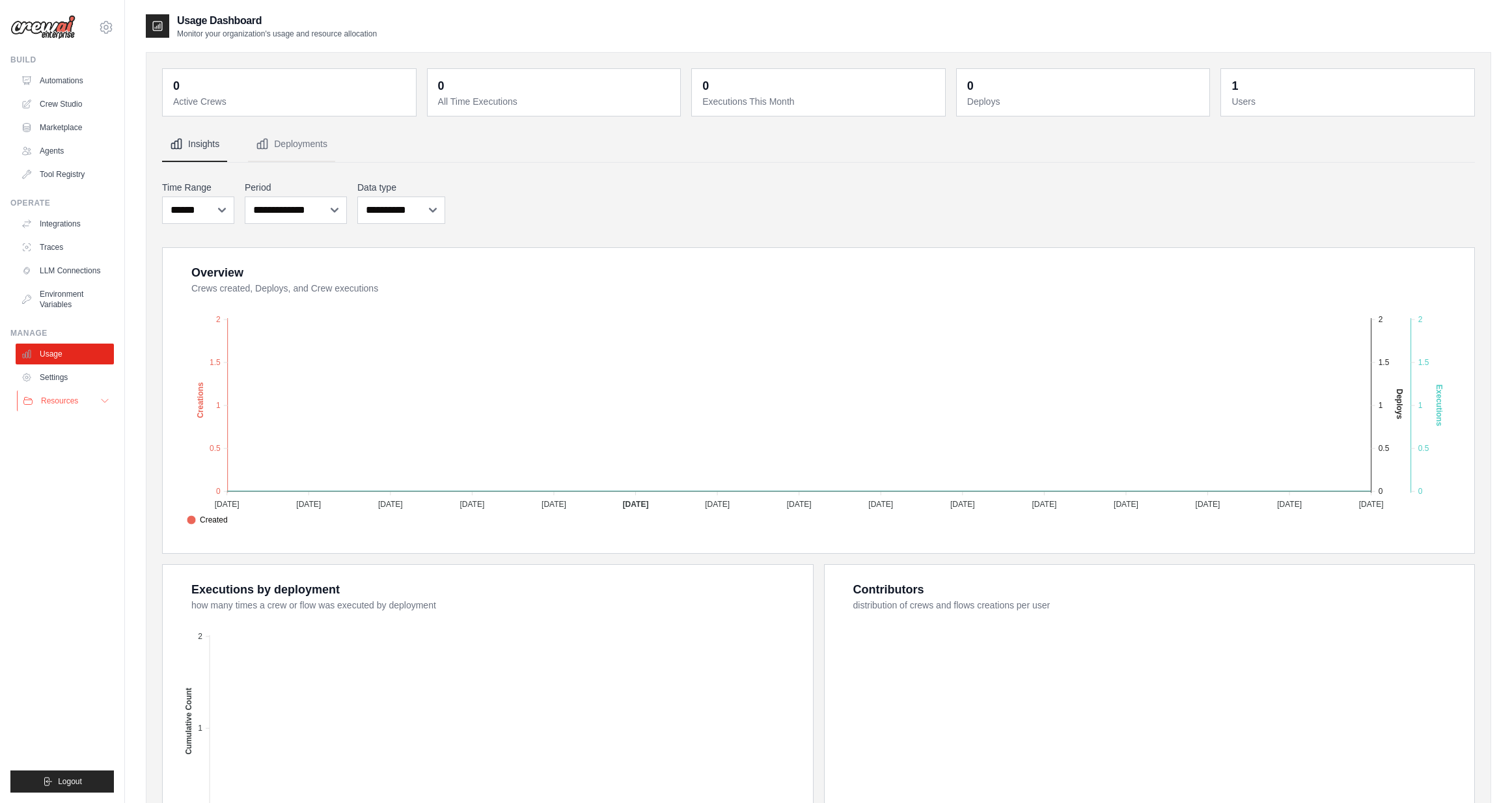
click at [85, 400] on button "Resources" at bounding box center [66, 401] width 98 height 21
click at [65, 421] on span "Documentation" at bounding box center [73, 422] width 53 height 10
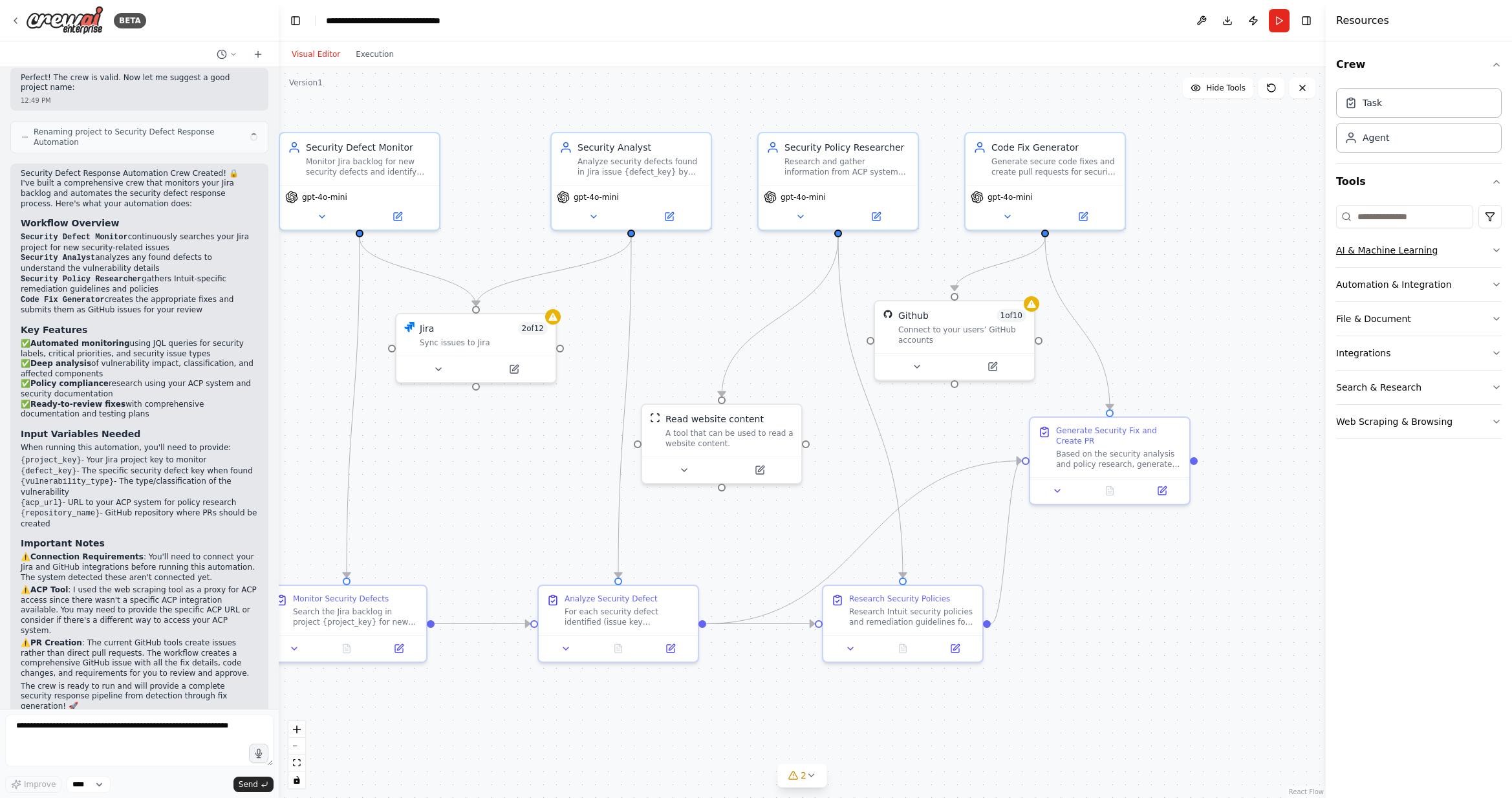
scroll to position [1328, 0]
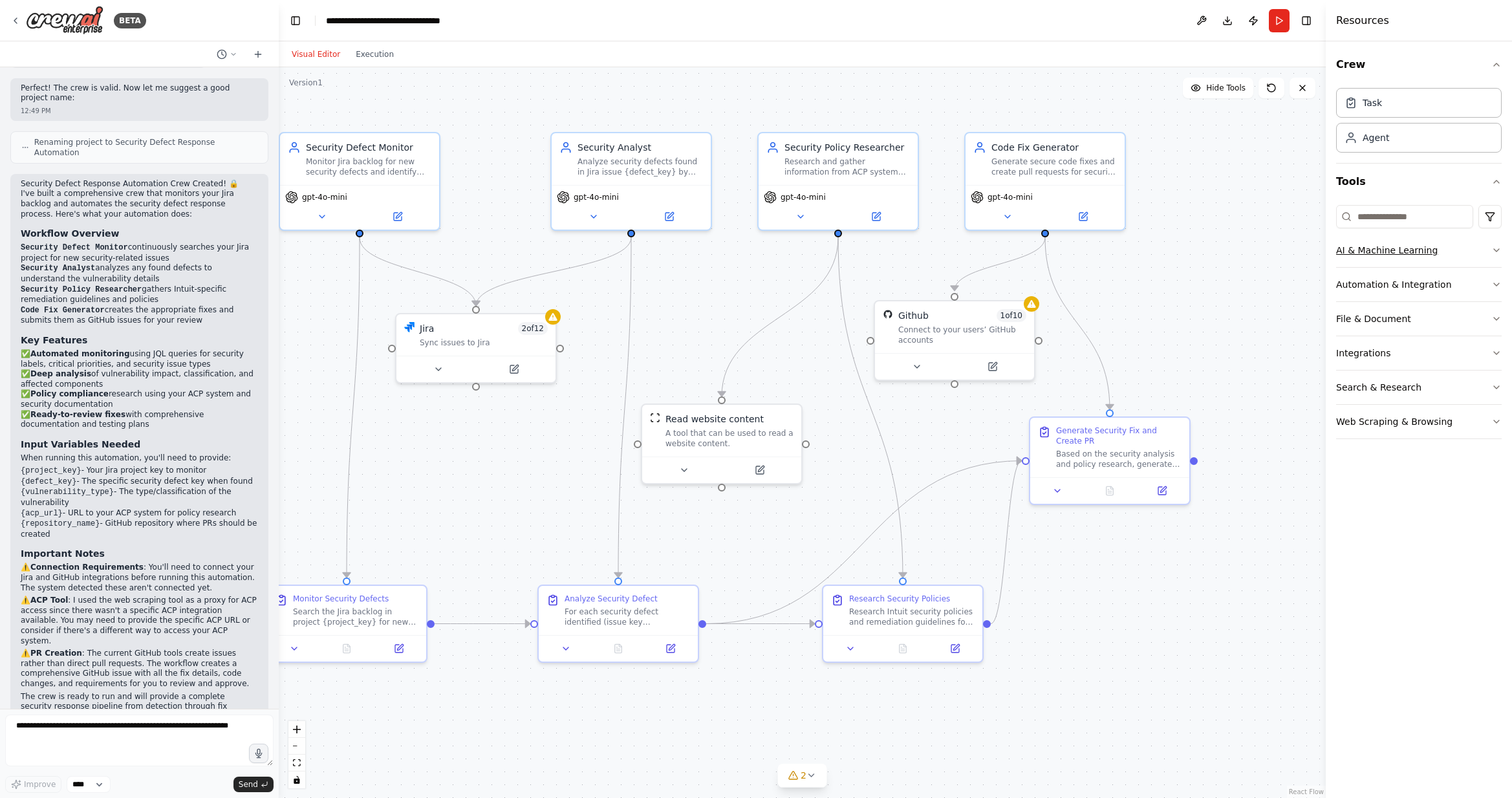
click at [1496, 249] on icon "button" at bounding box center [1496, 249] width 10 height 10
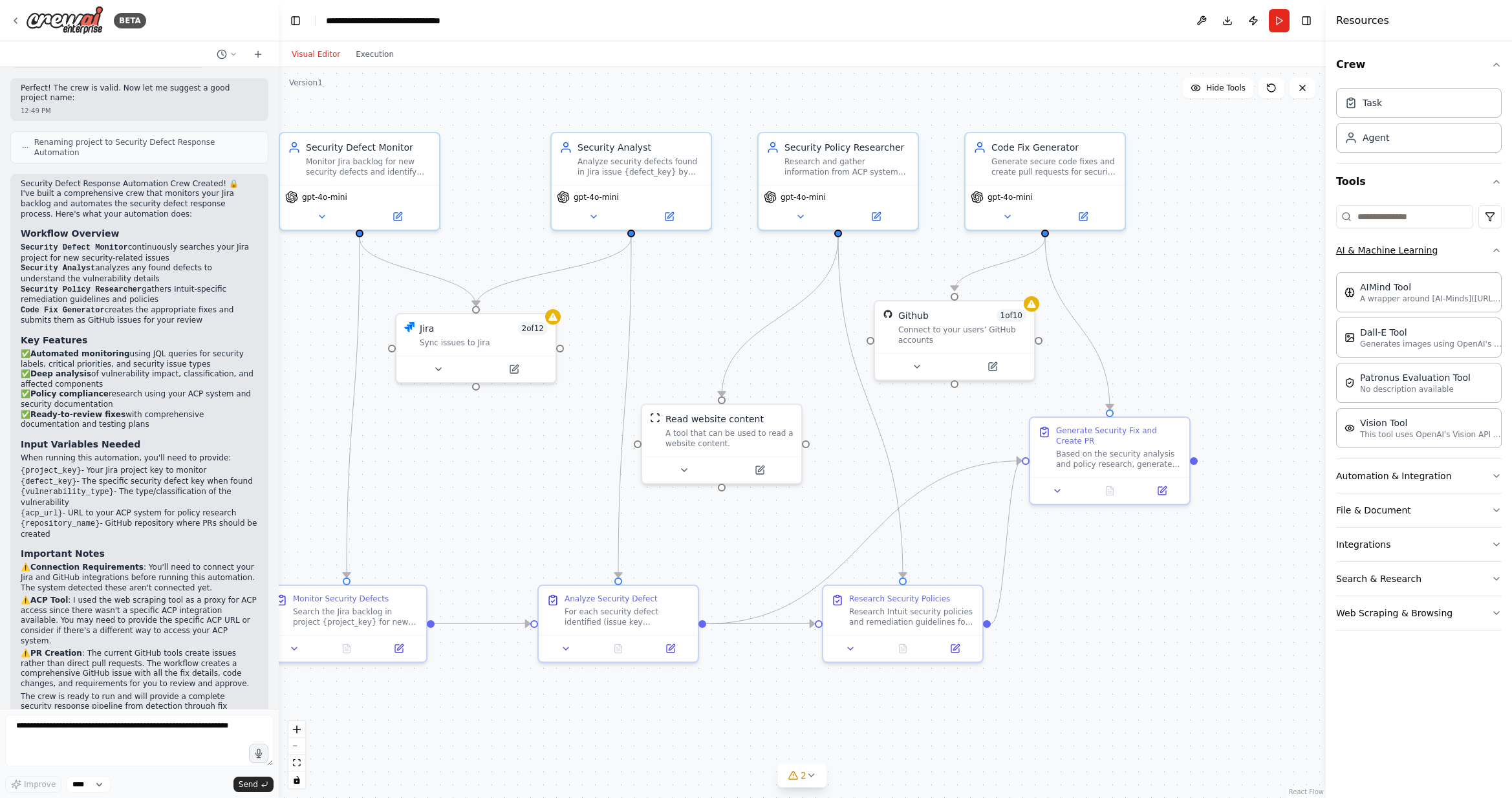
click at [1498, 250] on icon "button" at bounding box center [1497, 250] width 5 height 3
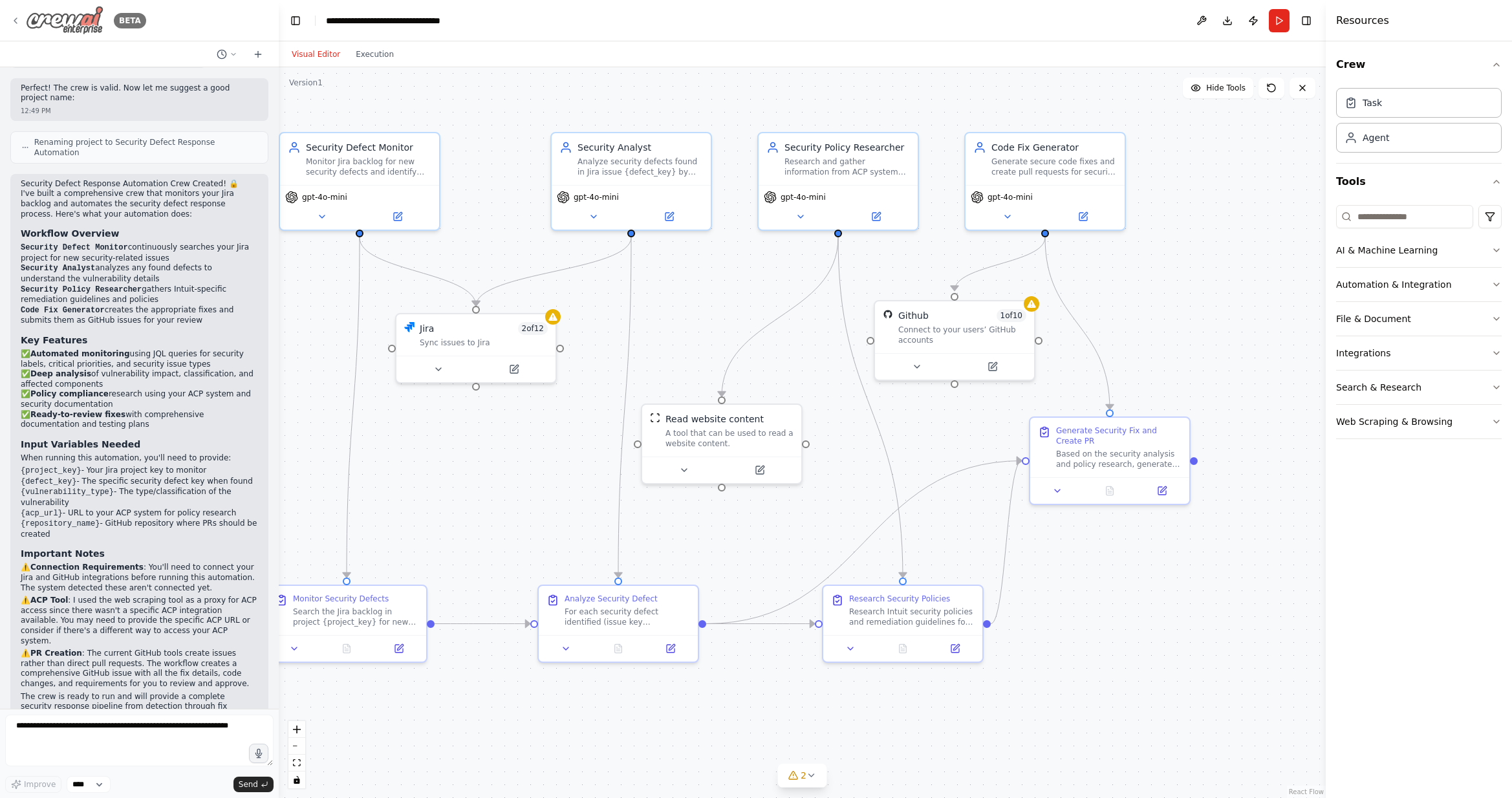
click at [51, 19] on img at bounding box center [65, 20] width 78 height 29
